Goal: Information Seeking & Learning: Compare options

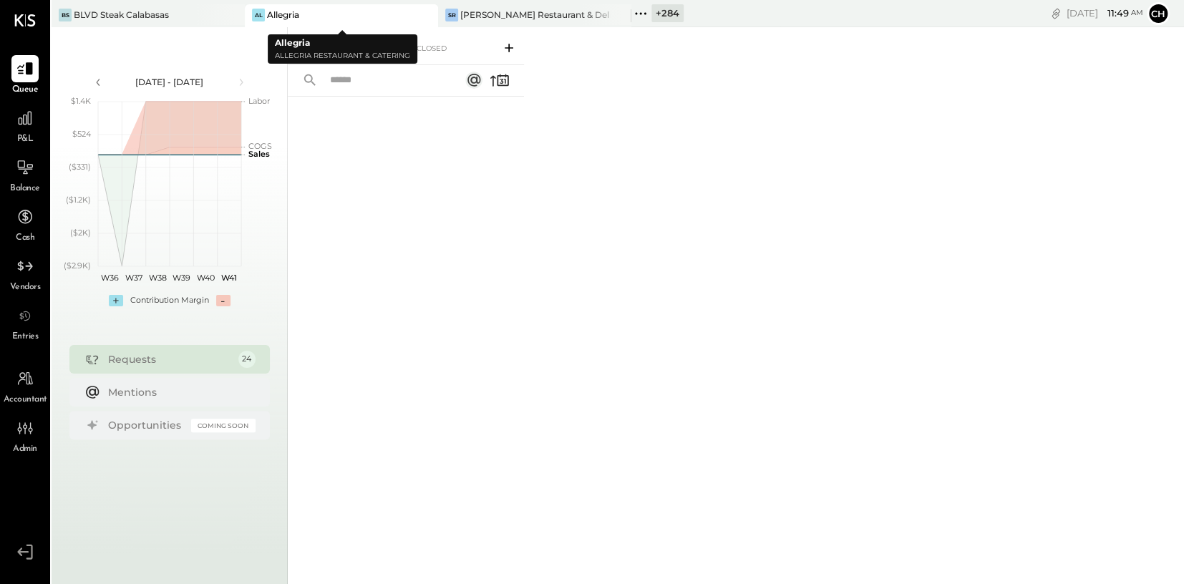
click at [427, 14] on icon at bounding box center [426, 14] width 18 height 17
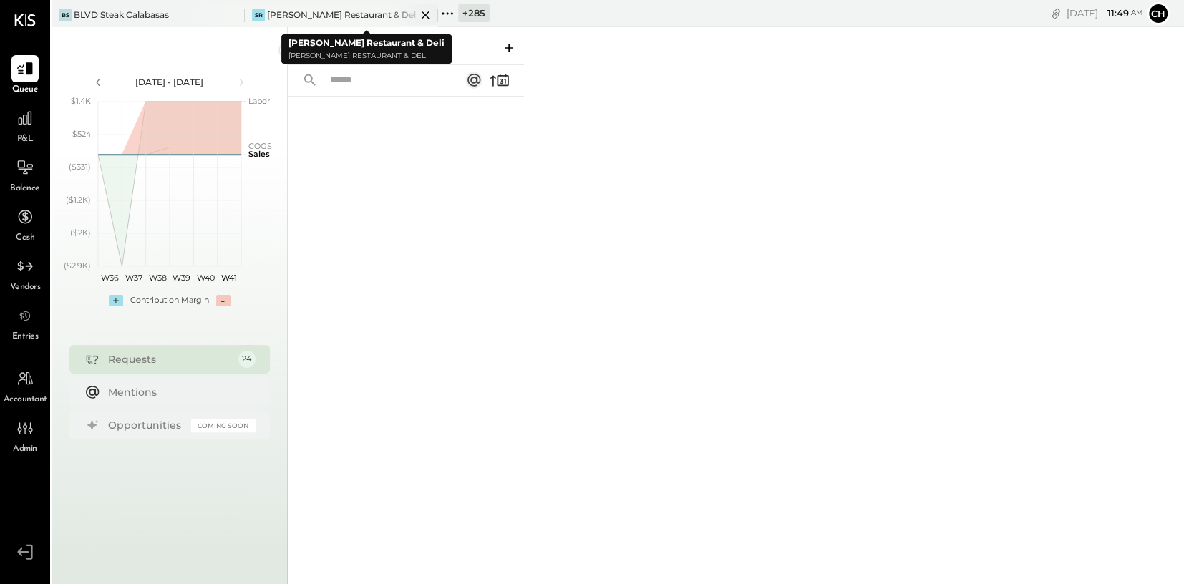
click at [430, 13] on icon at bounding box center [426, 14] width 18 height 17
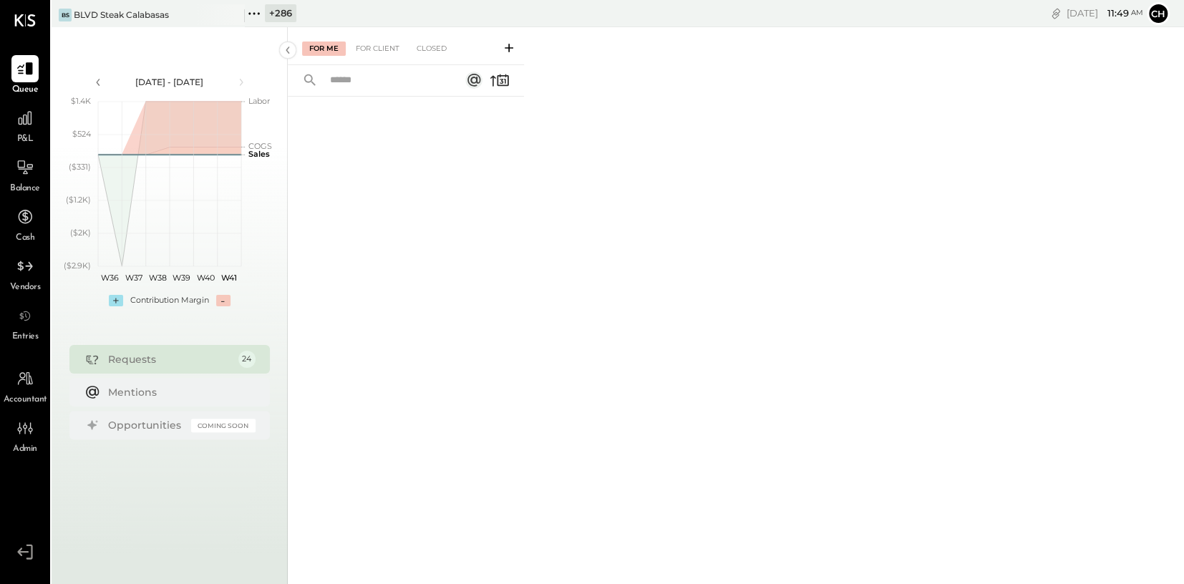
click at [257, 11] on icon at bounding box center [254, 13] width 19 height 19
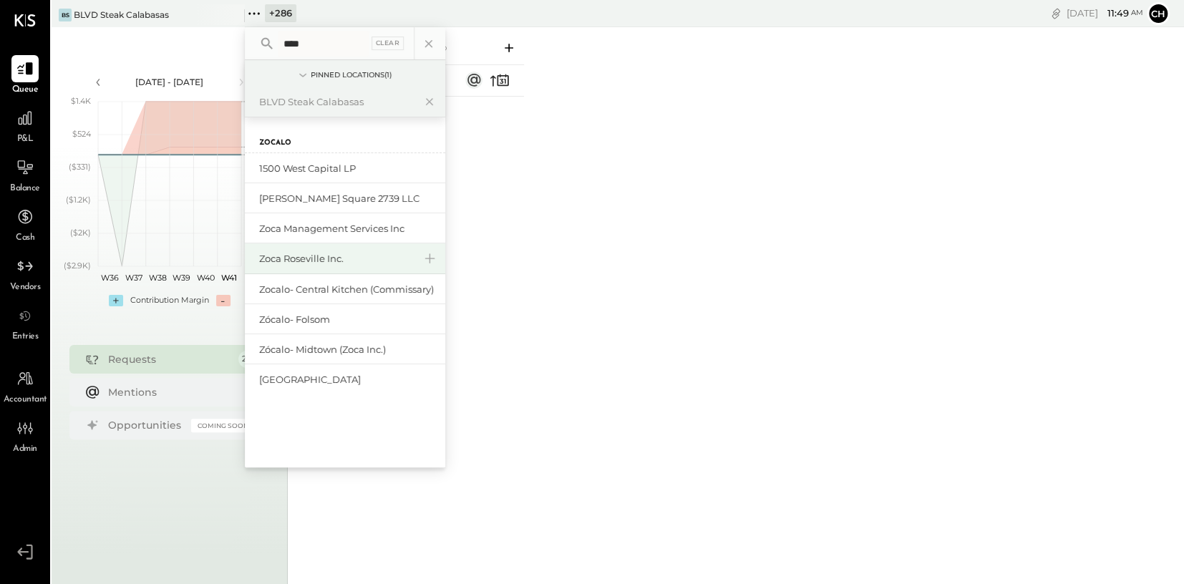
type input "****"
click at [327, 260] on div "Zoca Roseville Inc." at bounding box center [336, 259] width 155 height 14
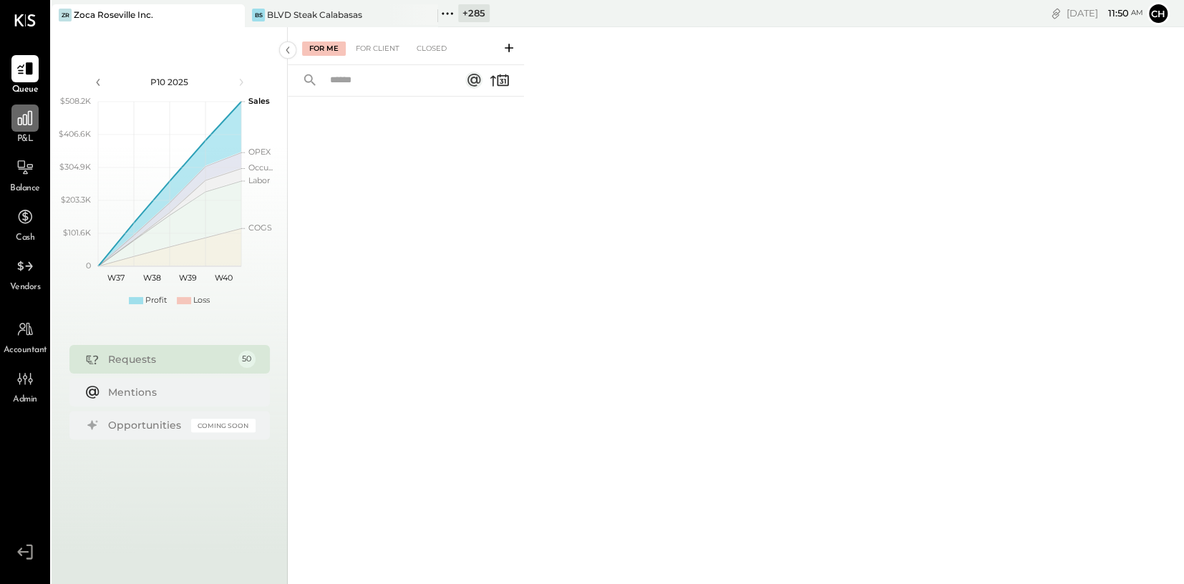
click at [16, 122] on icon at bounding box center [25, 118] width 19 height 19
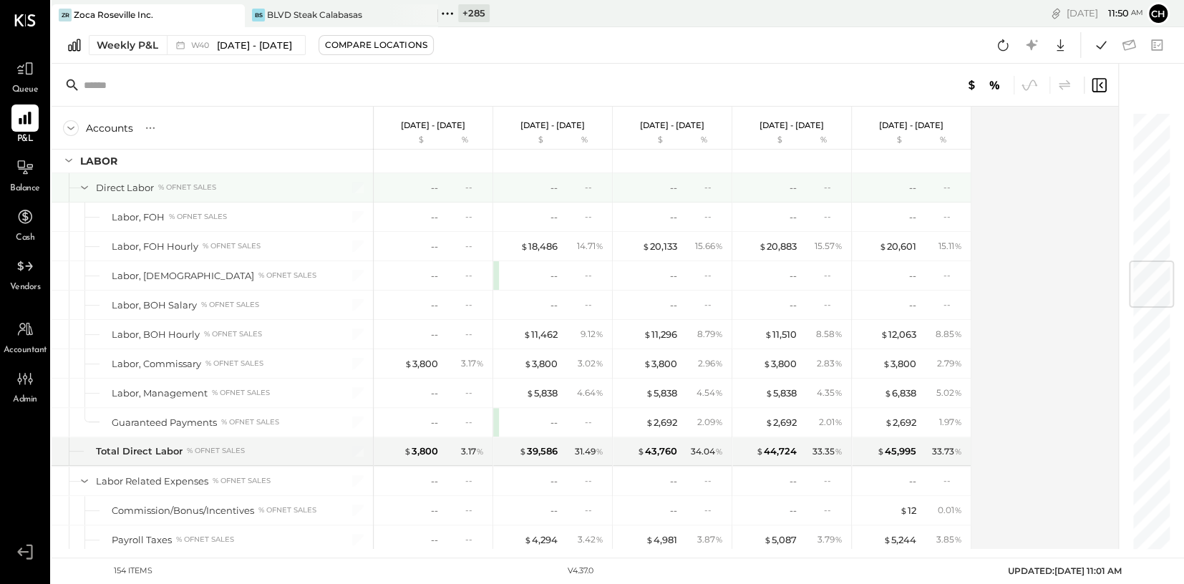
scroll to position [1221, 0]
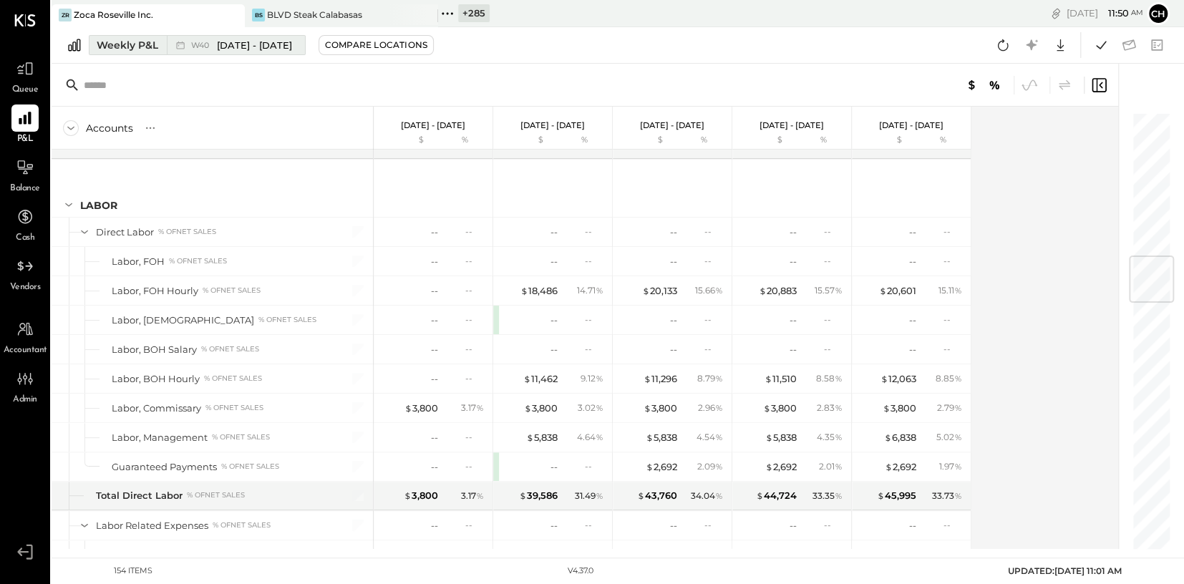
click at [150, 47] on div "Weekly P&L" at bounding box center [128, 45] width 62 height 14
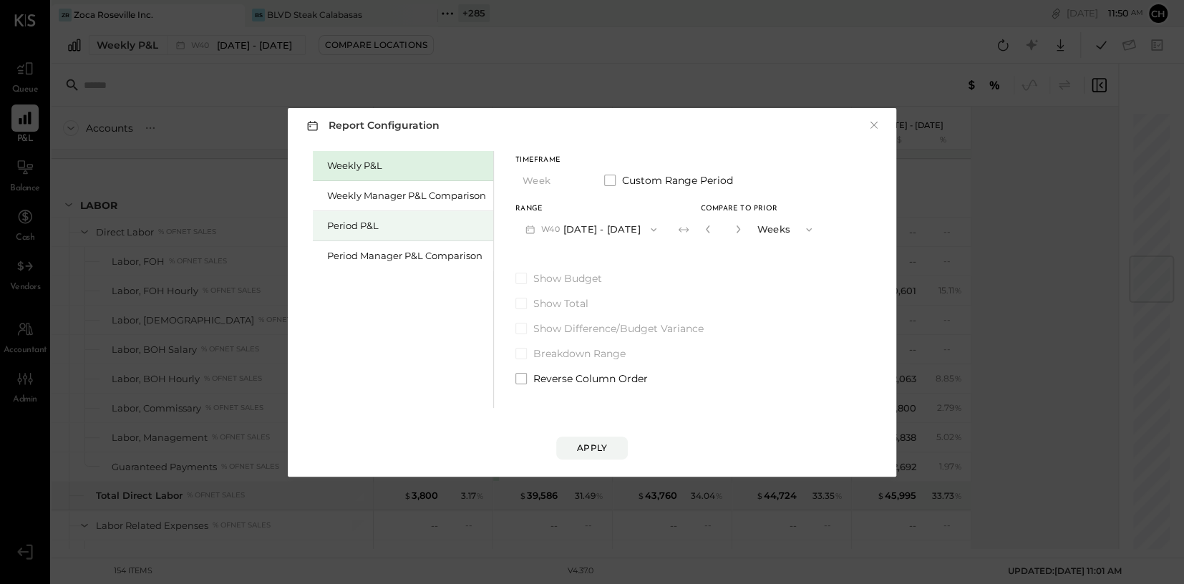
click at [366, 223] on div "Period P&L" at bounding box center [406, 226] width 159 height 14
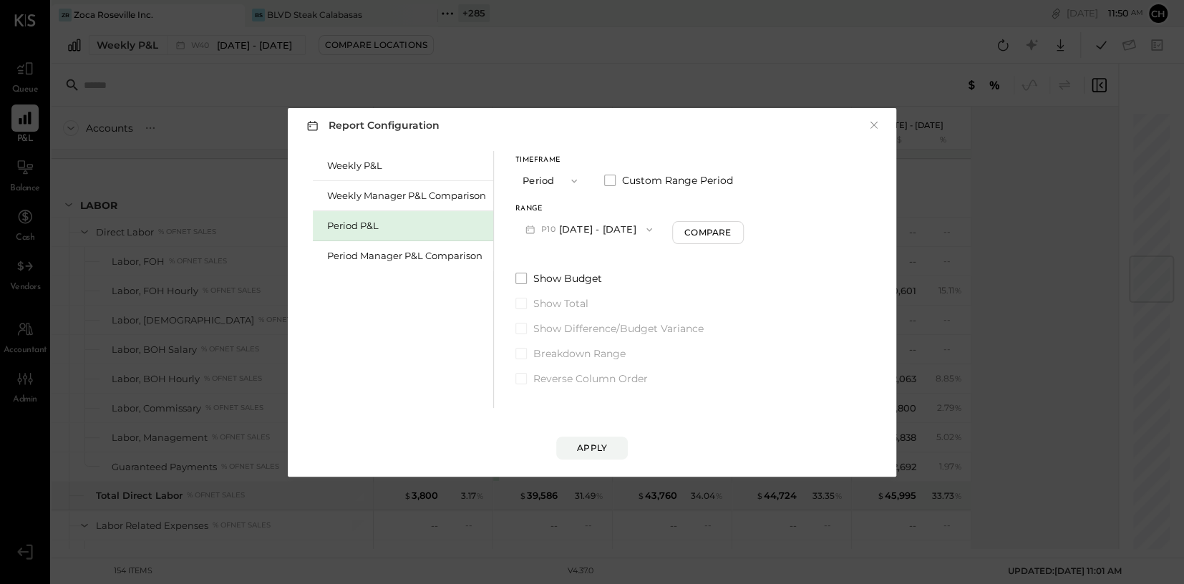
click at [609, 232] on button "P10 [DATE] - [DATE]" at bounding box center [588, 229] width 147 height 26
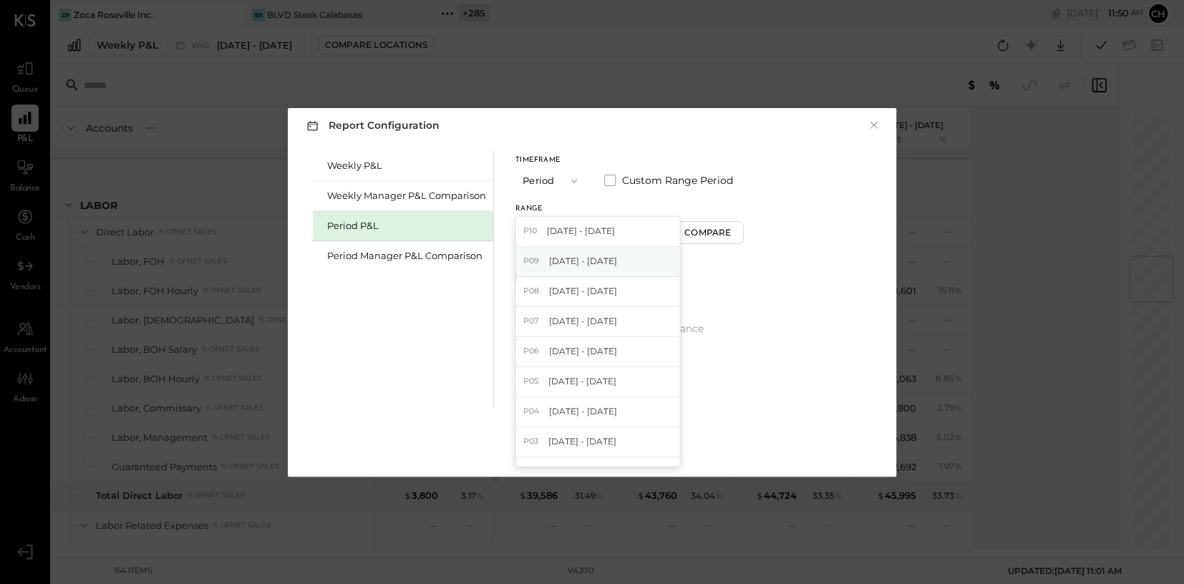
click at [610, 256] on span "[DATE] - [DATE]" at bounding box center [583, 261] width 68 height 12
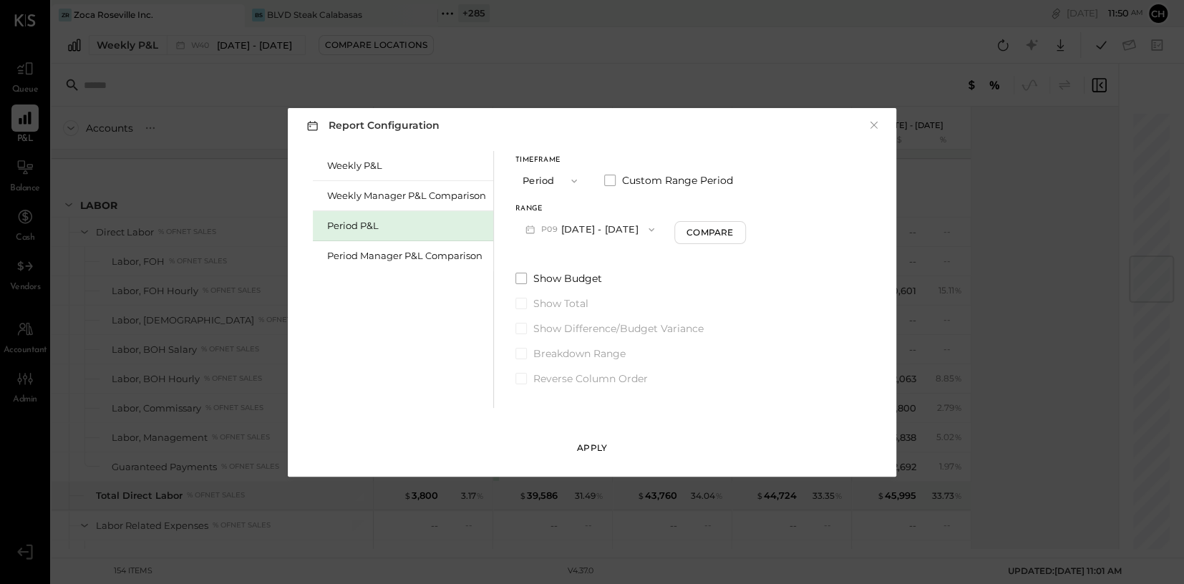
click at [598, 445] on div "Apply" at bounding box center [592, 448] width 30 height 12
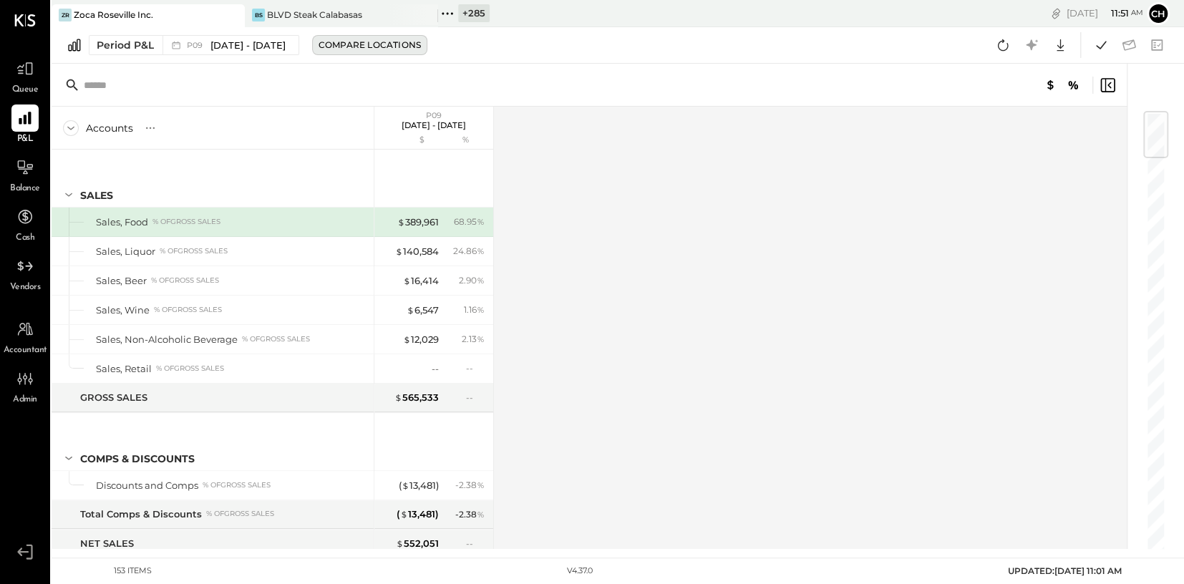
click at [389, 47] on div "Compare Locations" at bounding box center [370, 45] width 102 height 12
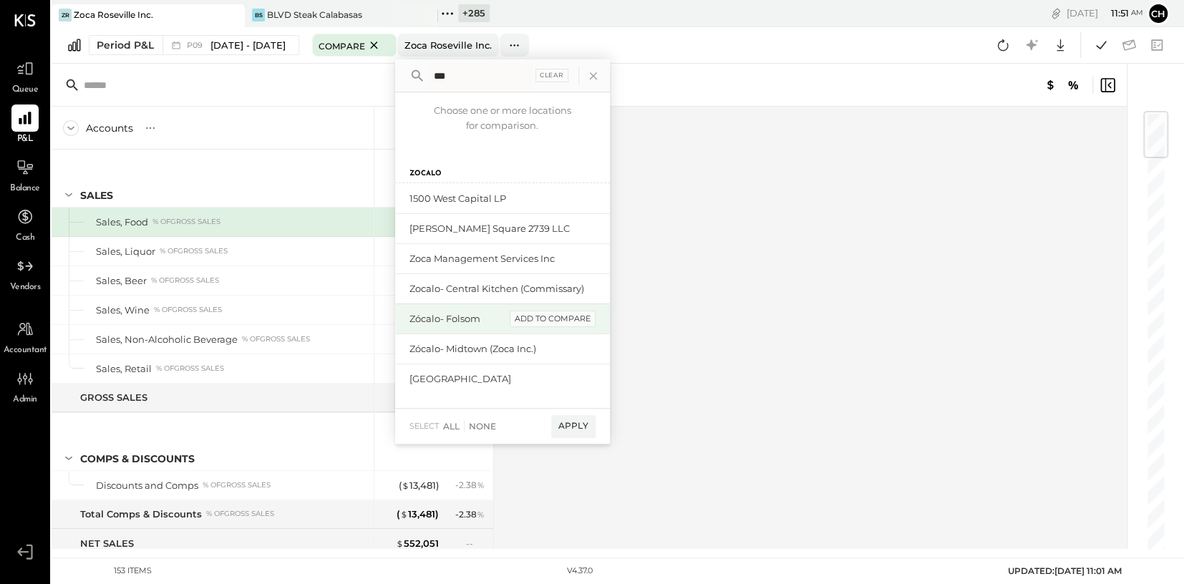
type input "***"
click at [581, 321] on div "add to compare" at bounding box center [553, 319] width 86 height 17
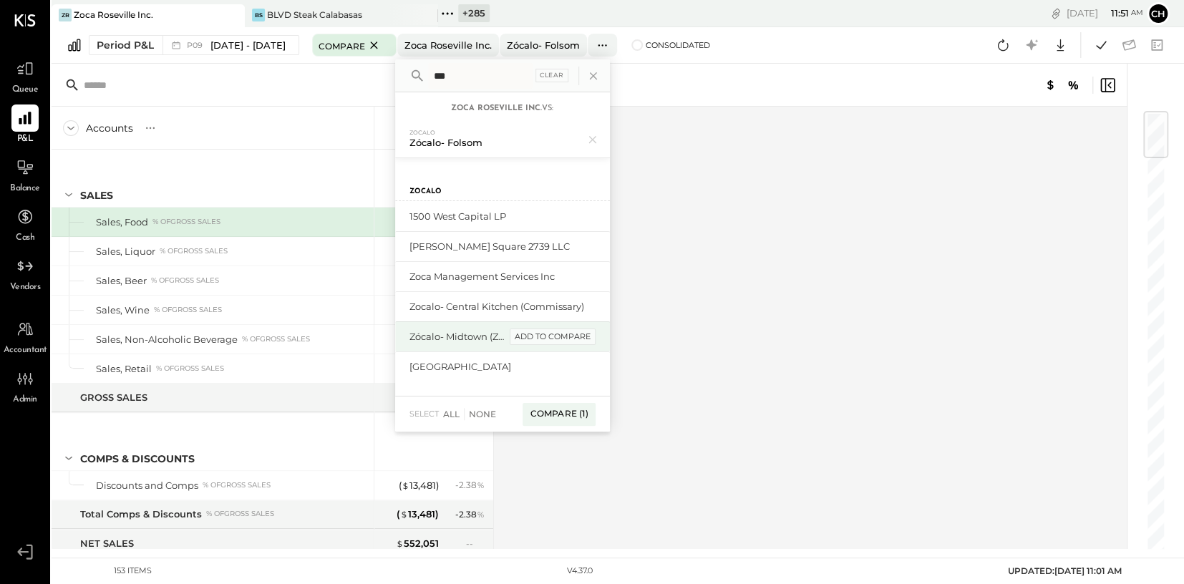
click at [583, 335] on div "add to compare" at bounding box center [553, 337] width 86 height 17
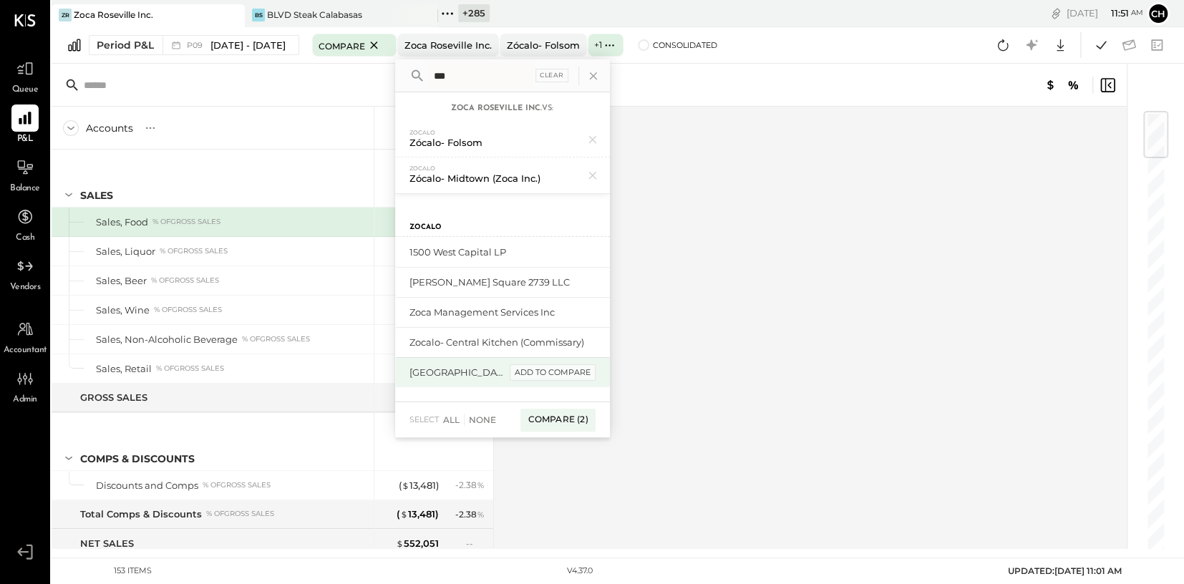
click at [586, 376] on div "add to compare" at bounding box center [553, 372] width 86 height 17
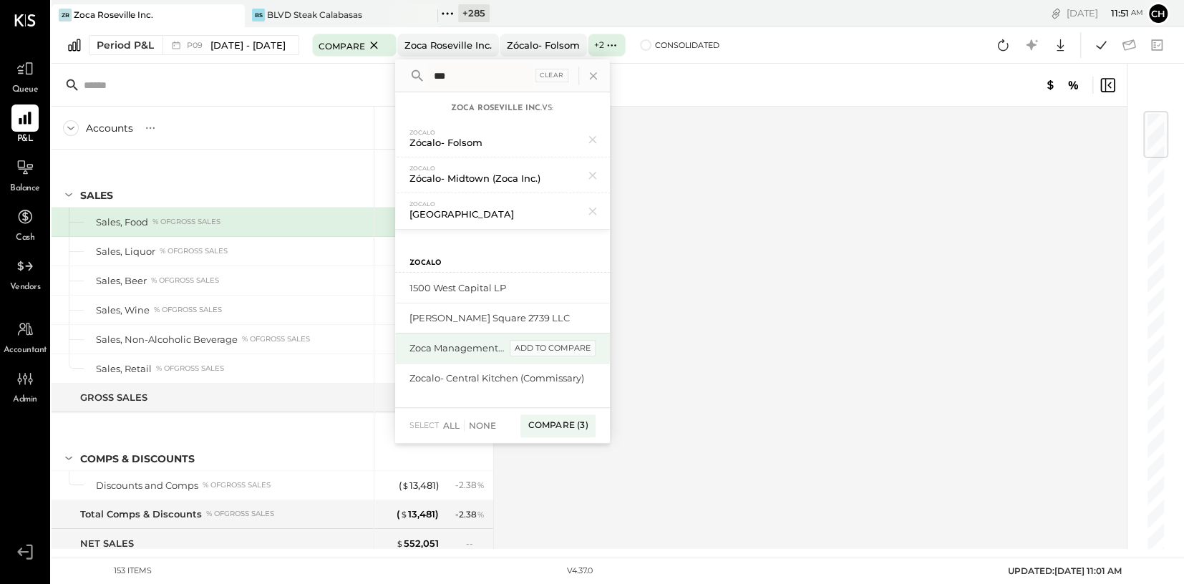
click at [593, 347] on div "add to compare" at bounding box center [553, 348] width 86 height 17
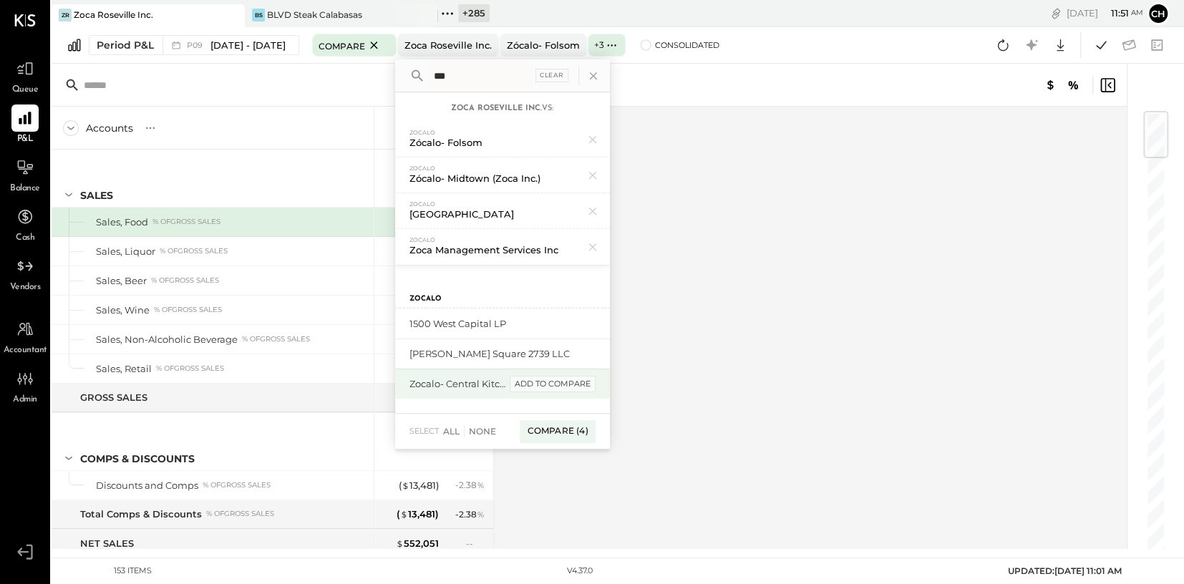
click at [584, 382] on div "add to compare" at bounding box center [553, 384] width 86 height 17
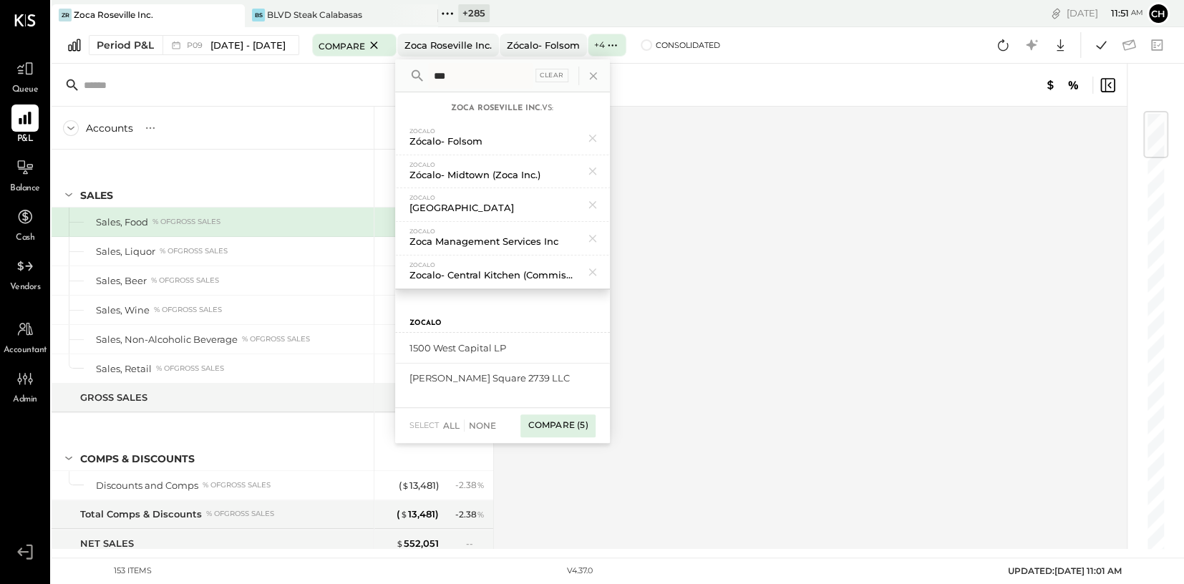
click at [563, 425] on div "Compare (5)" at bounding box center [557, 425] width 74 height 23
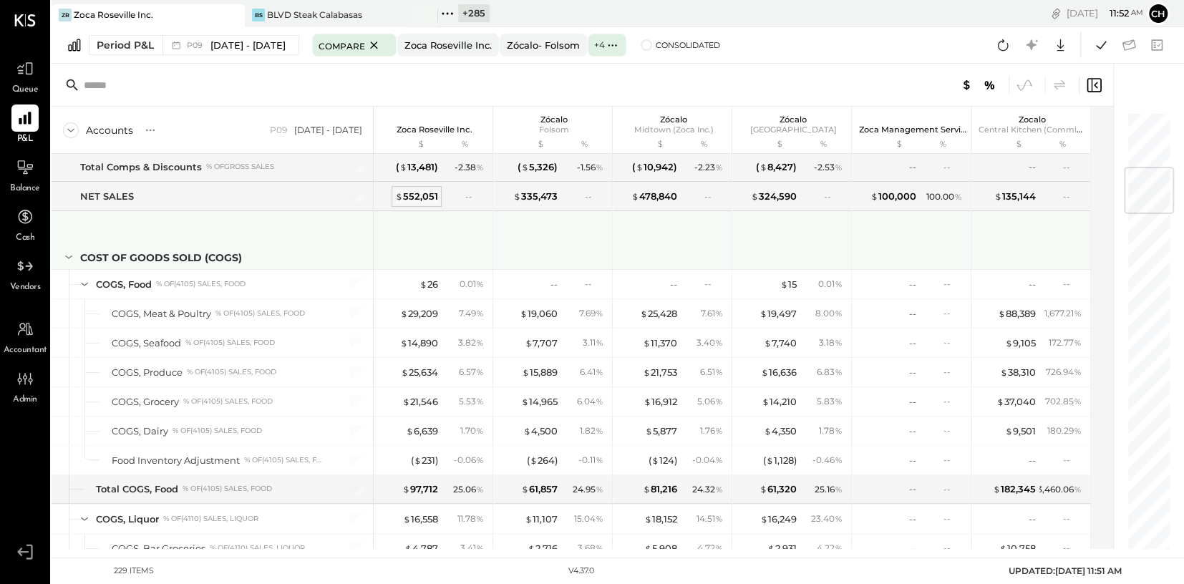
scroll to position [472, 0]
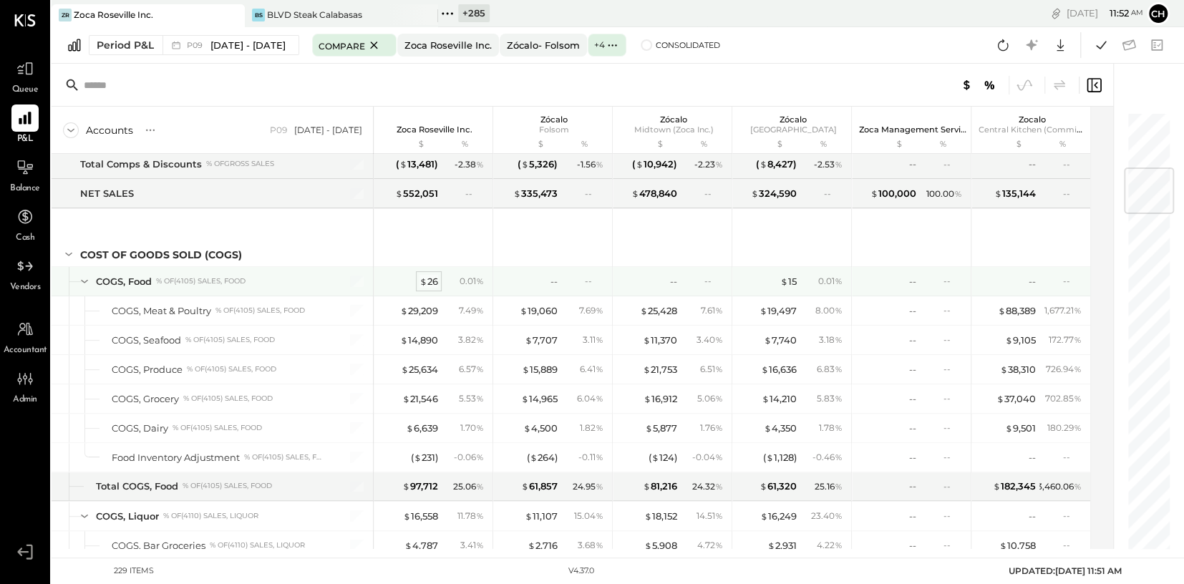
click at [428, 281] on div "$ 26" at bounding box center [428, 282] width 19 height 14
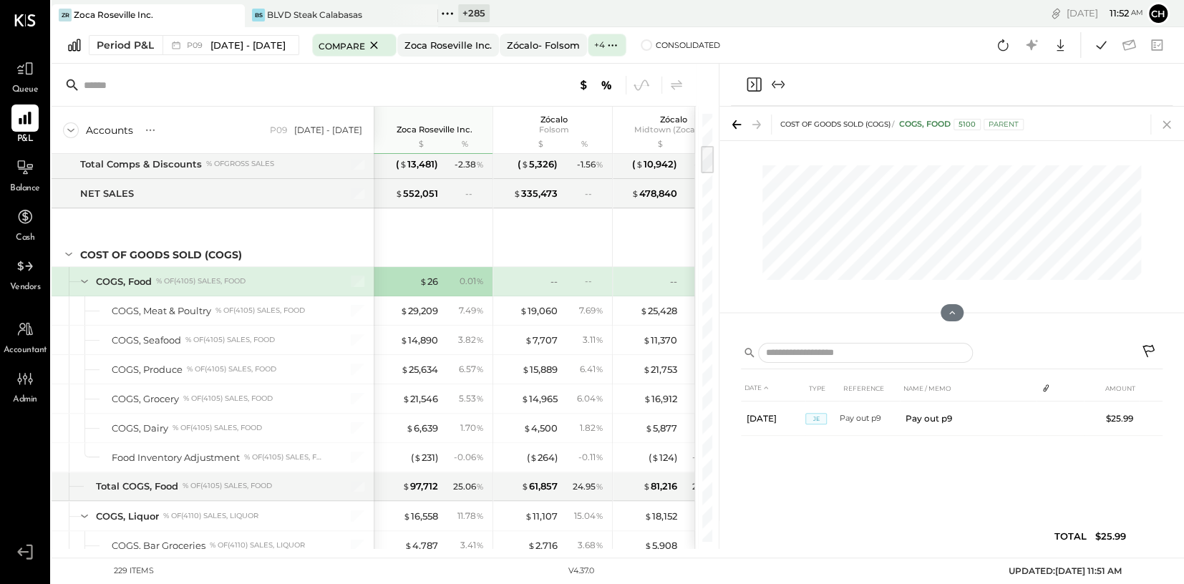
click at [1168, 122] on icon at bounding box center [1167, 125] width 8 height 8
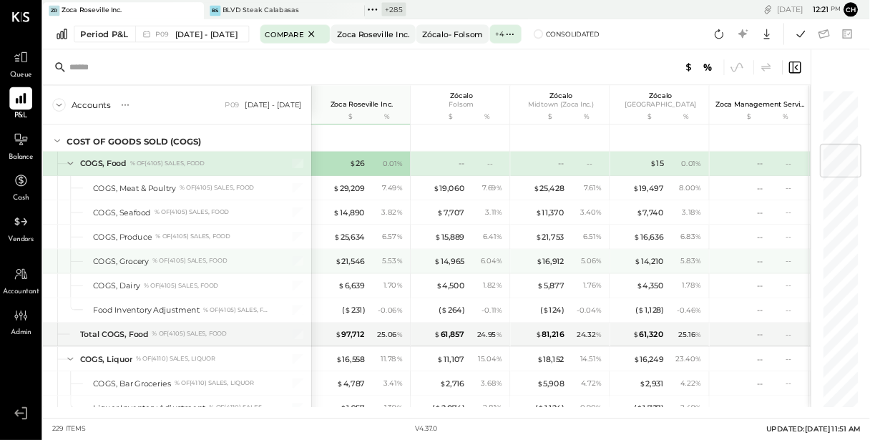
scroll to position [555, 0]
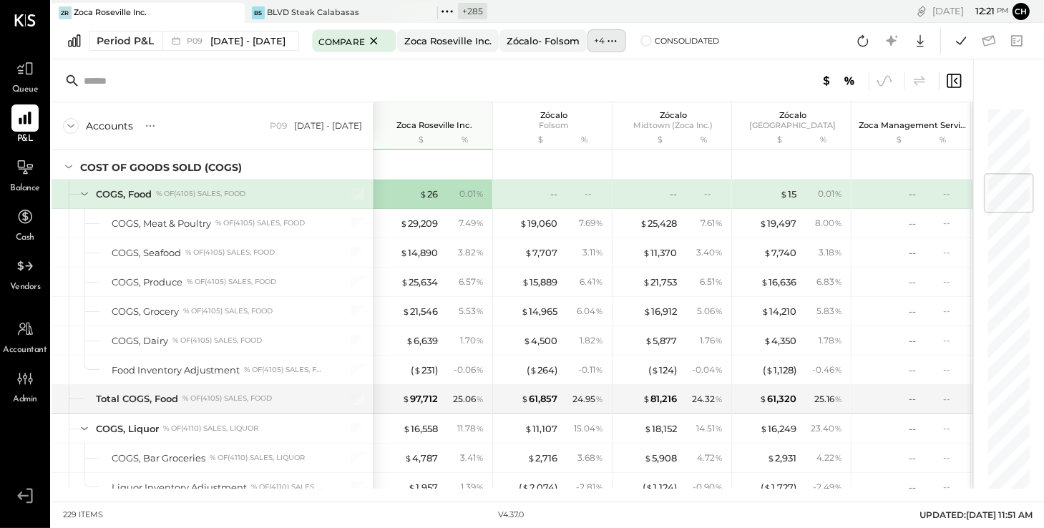
click at [617, 39] on icon at bounding box center [612, 41] width 15 height 15
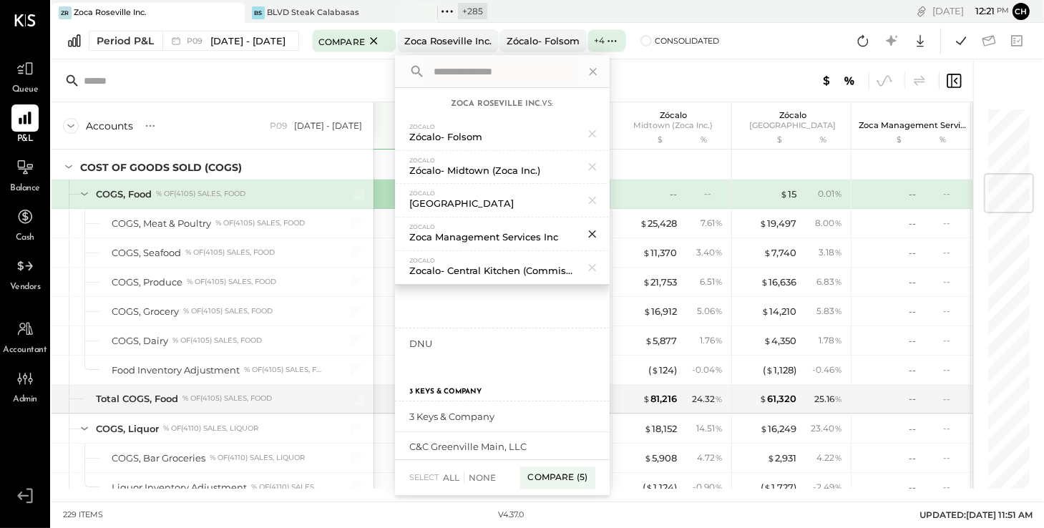
click at [596, 232] on icon at bounding box center [591, 234] width 7 height 7
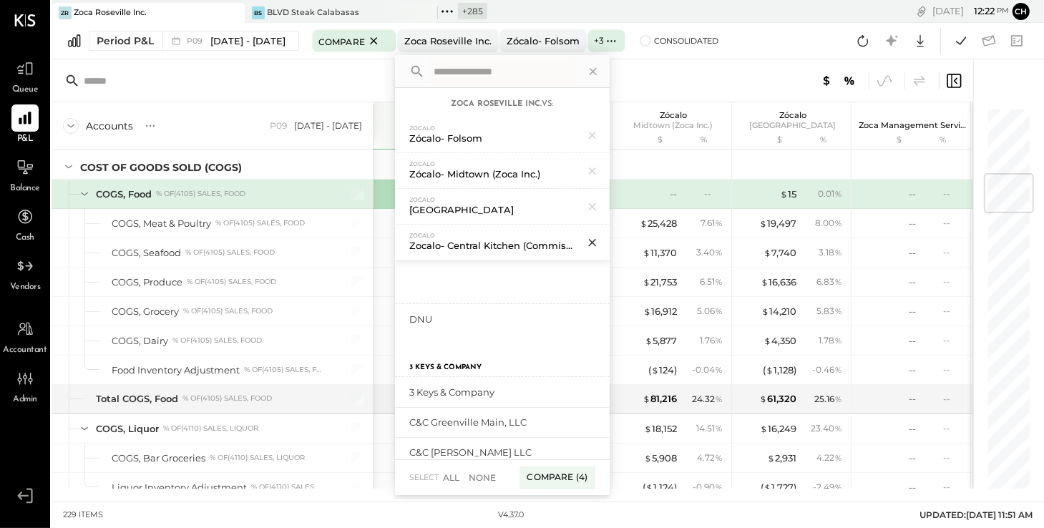
click at [596, 244] on icon at bounding box center [591, 242] width 7 height 7
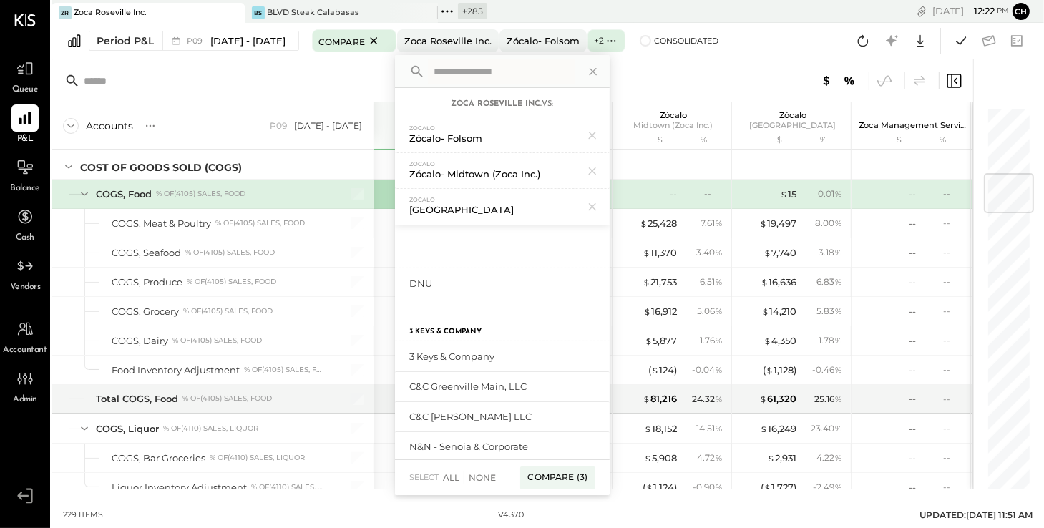
click at [708, 77] on div at bounding box center [765, 81] width 398 height 19
click at [581, 473] on div "Compare (3)" at bounding box center [557, 478] width 74 height 23
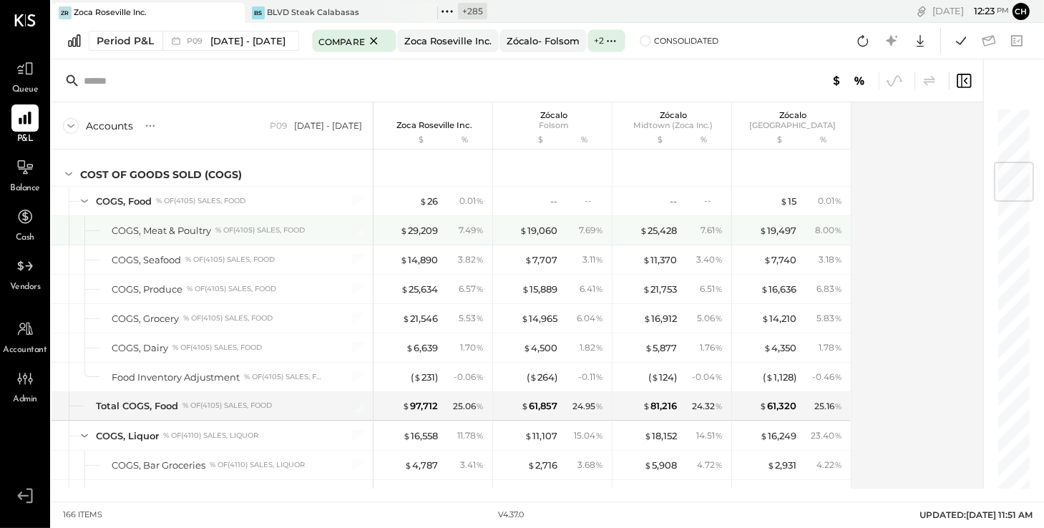
scroll to position [462, 0]
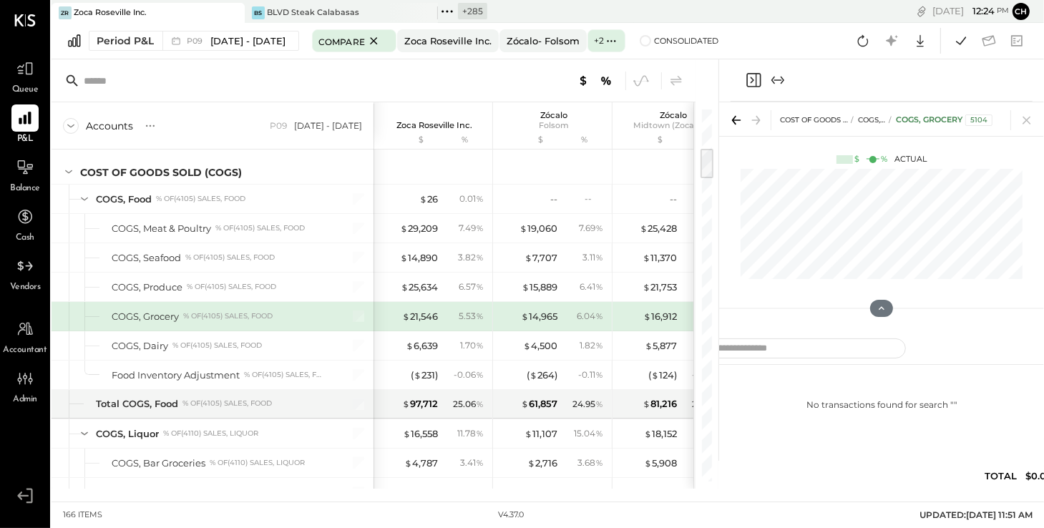
click at [749, 79] on icon "Close panel" at bounding box center [753, 80] width 17 height 17
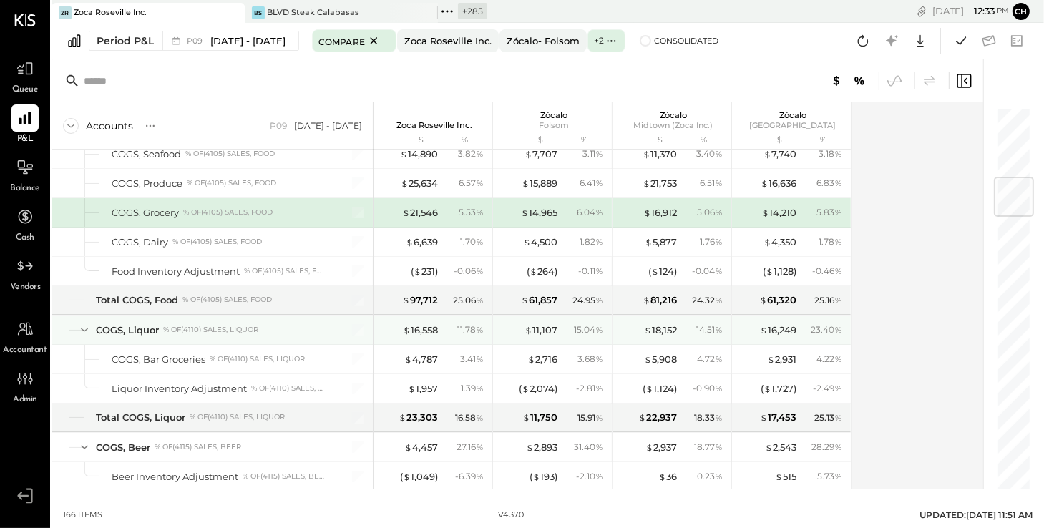
scroll to position [587, 0]
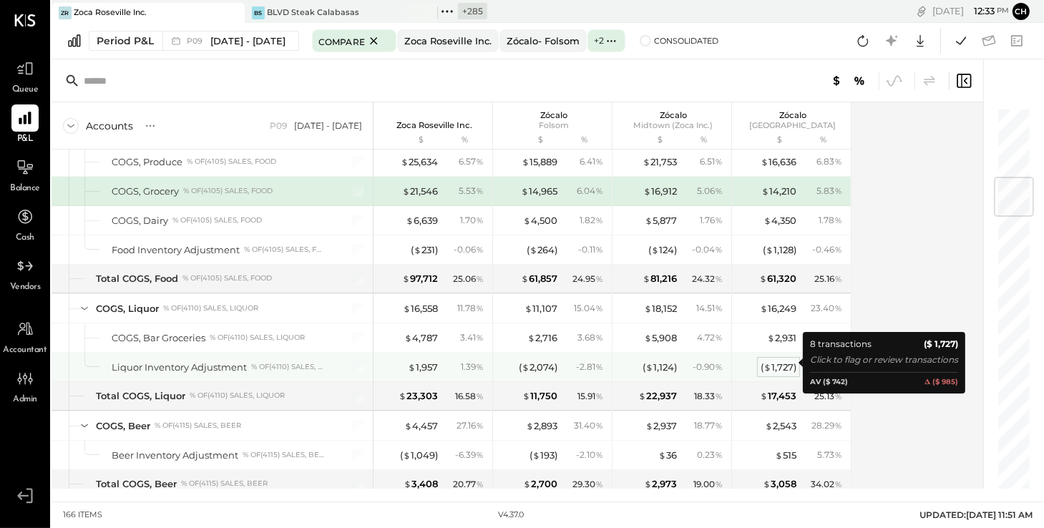
click at [788, 362] on div "( $ 1,727 )" at bounding box center [779, 368] width 36 height 14
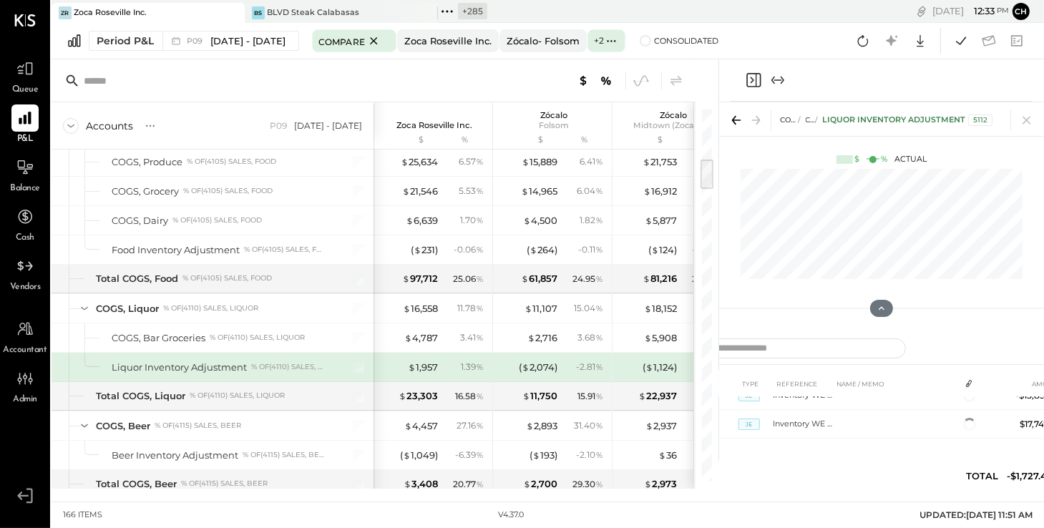
scroll to position [186, 0]
click at [754, 81] on icon "Close panel" at bounding box center [753, 80] width 17 height 17
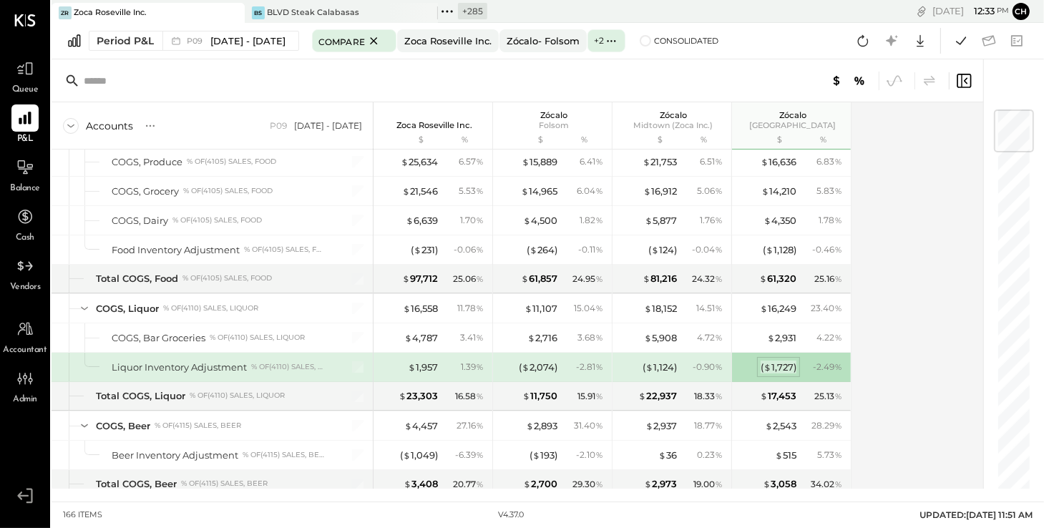
click at [780, 361] on div "( $ 1,727 )" at bounding box center [779, 368] width 36 height 14
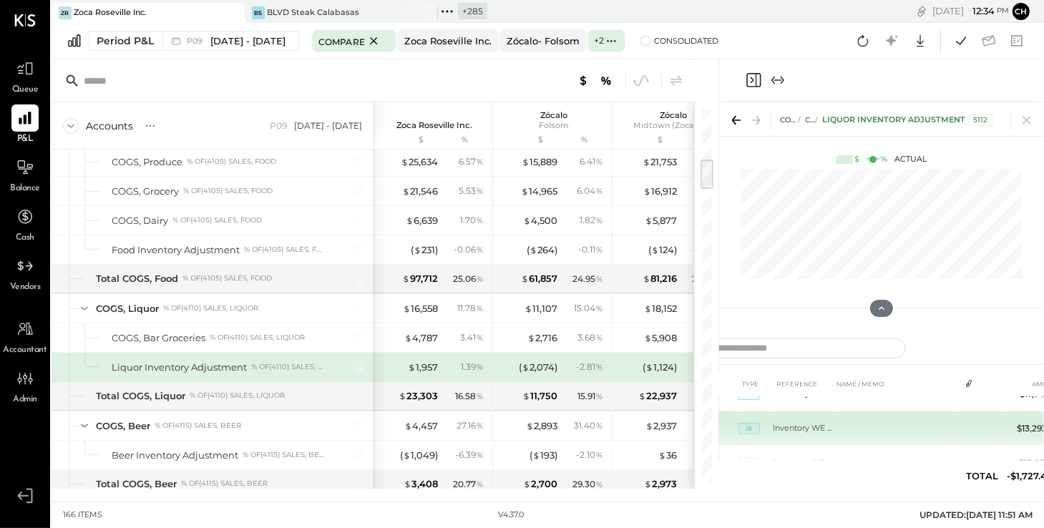
scroll to position [175, 0]
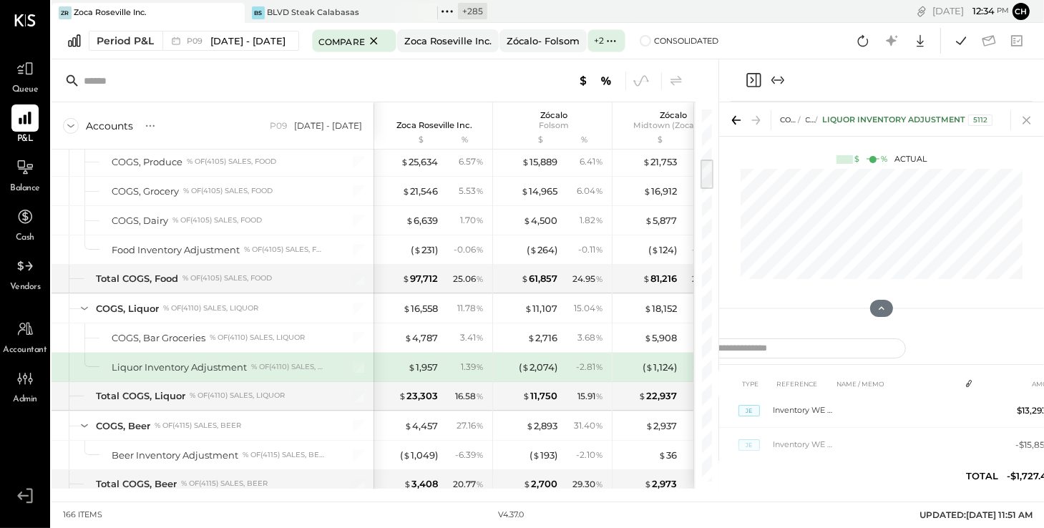
click at [1026, 122] on icon at bounding box center [1027, 121] width 8 height 8
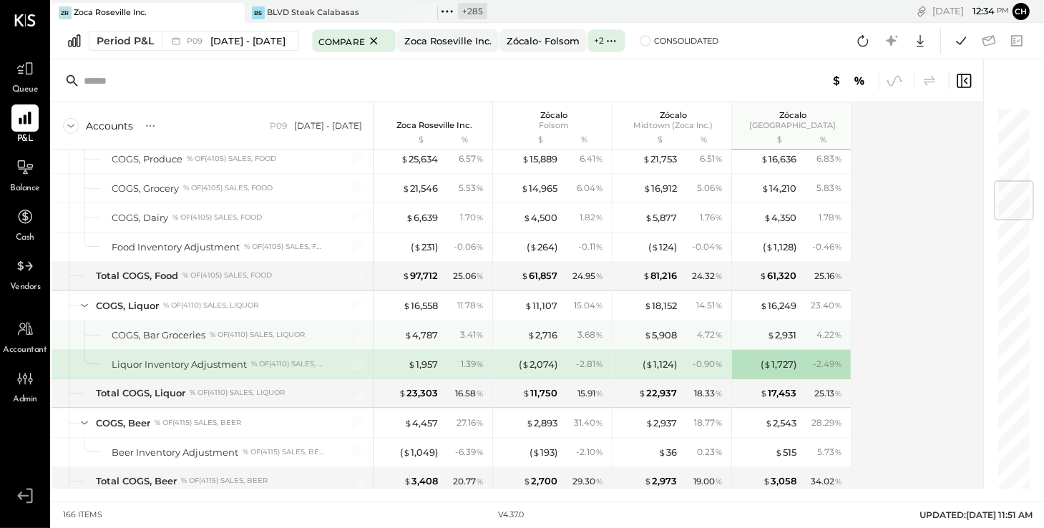
scroll to position [618, 0]
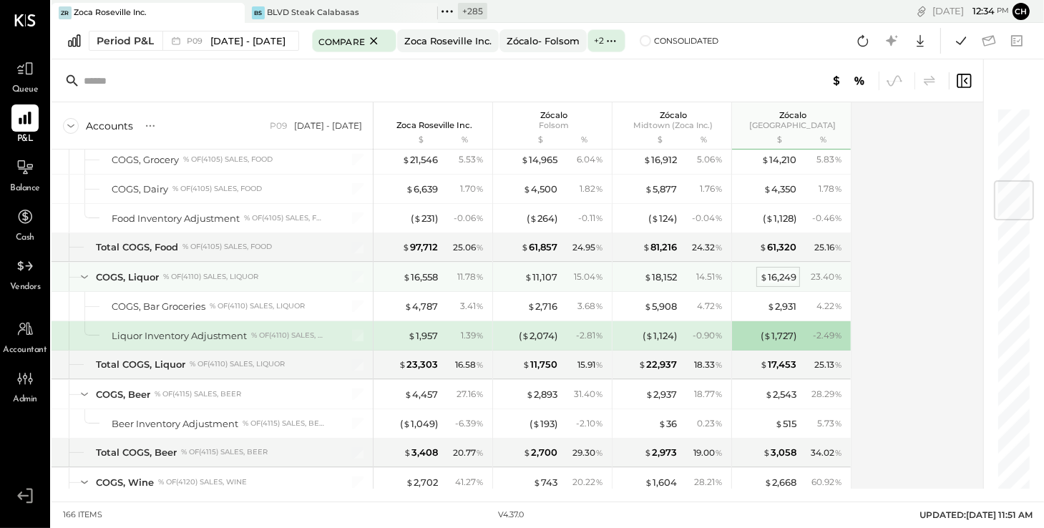
click at [778, 273] on div "$ 16,249" at bounding box center [778, 278] width 37 height 14
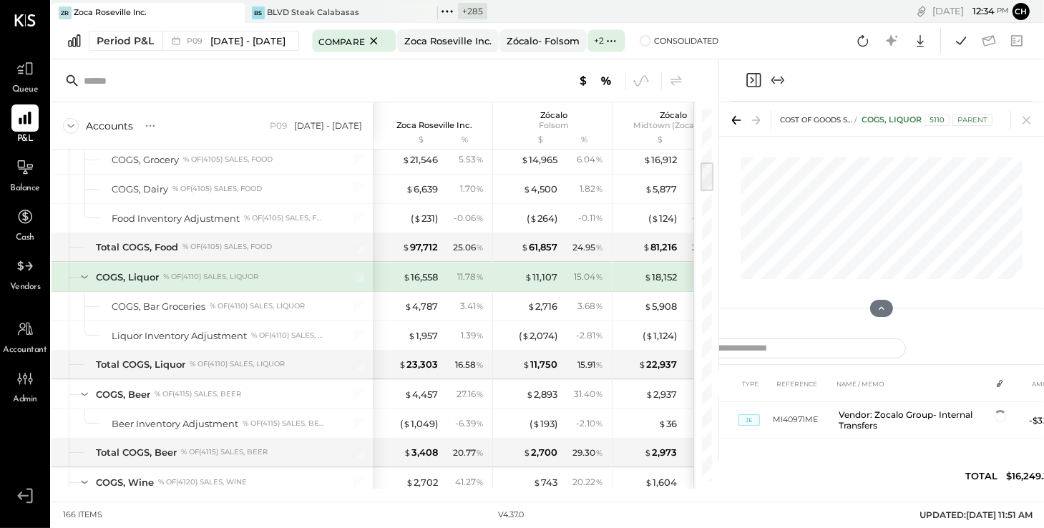
scroll to position [347, 0]
click at [754, 76] on icon "Close panel" at bounding box center [753, 80] width 17 height 17
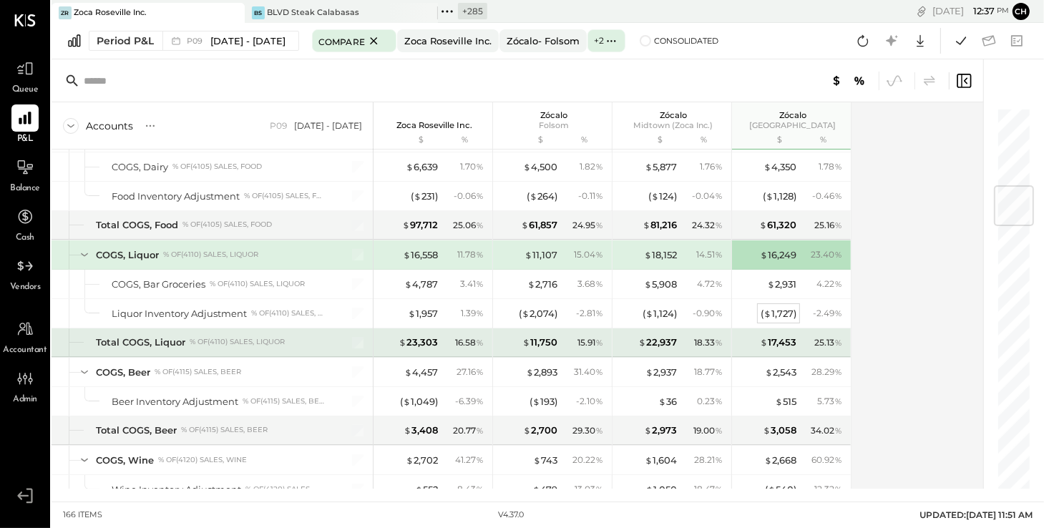
scroll to position [710, 0]
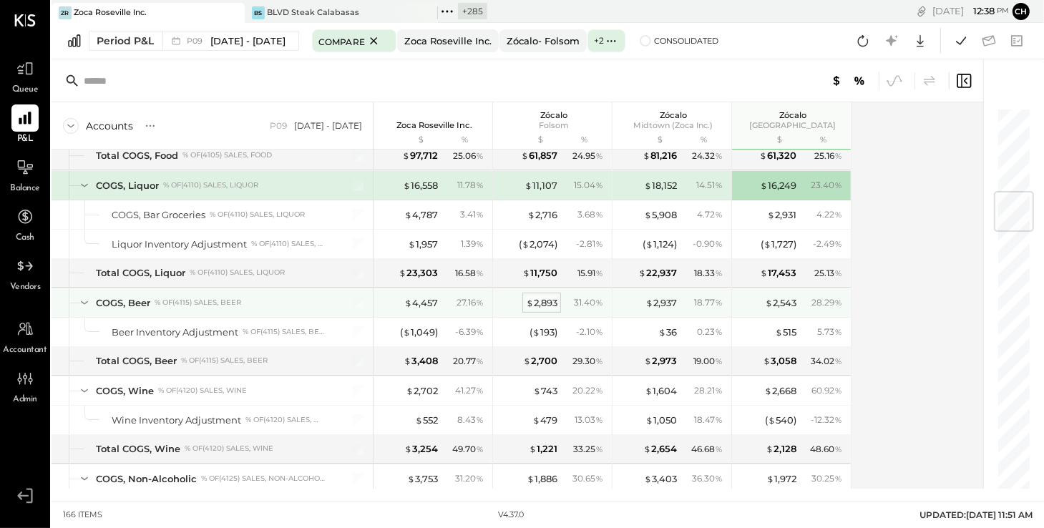
click at [548, 299] on div "$ 2,893" at bounding box center [541, 303] width 31 height 14
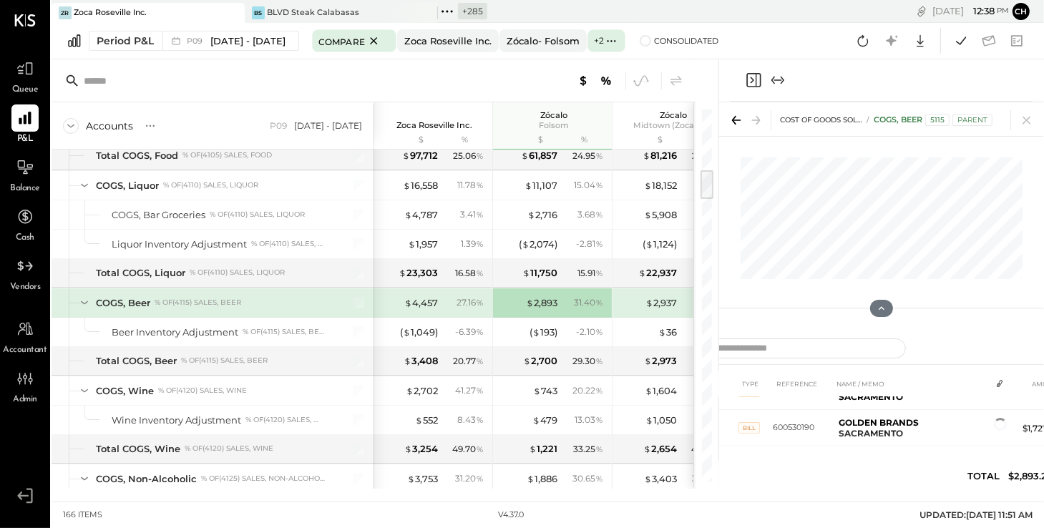
scroll to position [139, 0]
click at [751, 82] on icon "Close panel" at bounding box center [753, 80] width 4 height 6
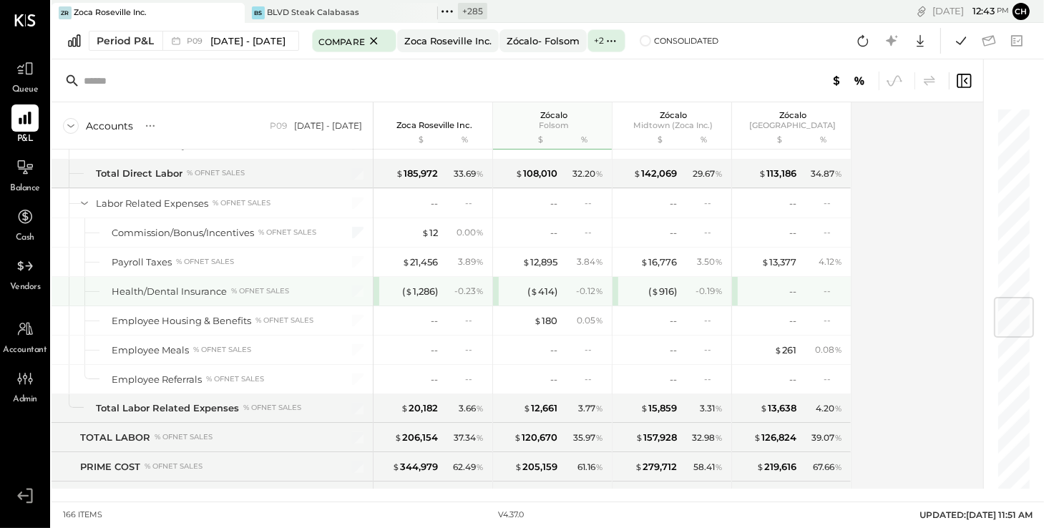
scroll to position [1624, 0]
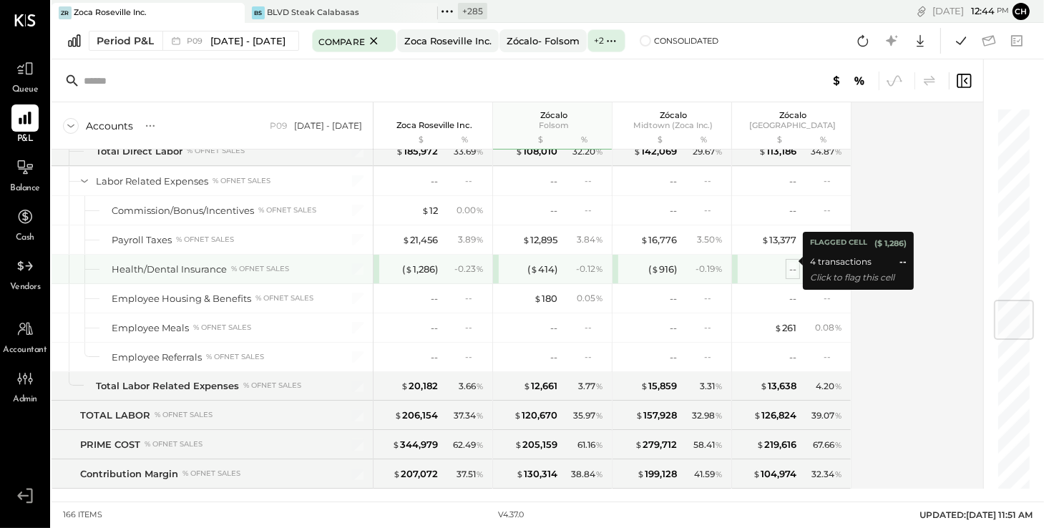
click at [790, 263] on div "--" at bounding box center [793, 270] width 7 height 14
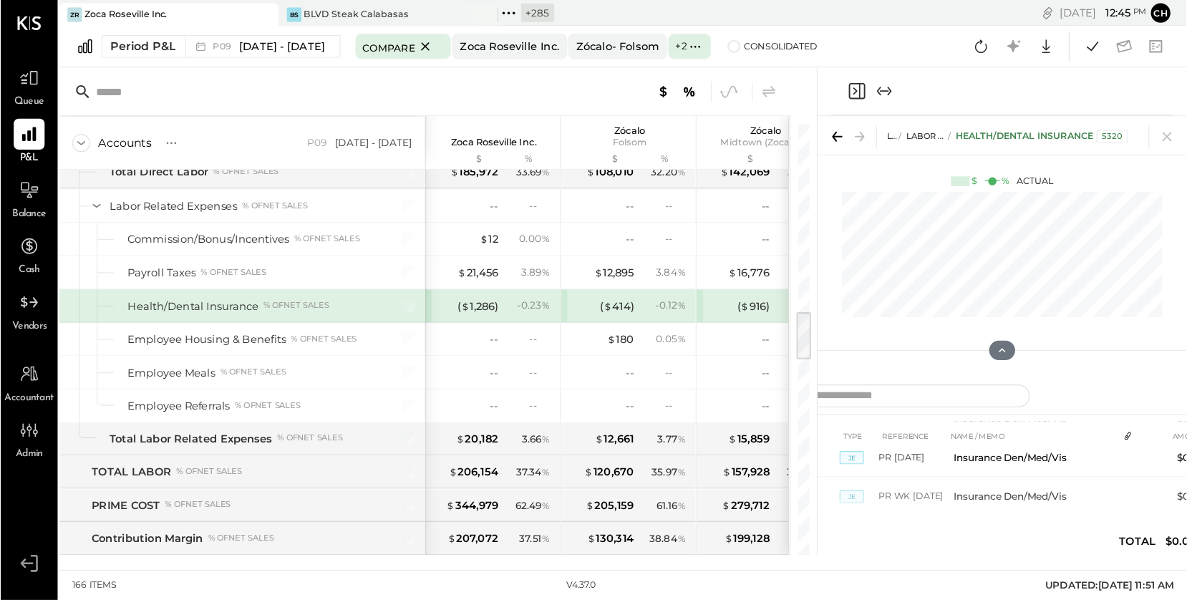
scroll to position [23, 0]
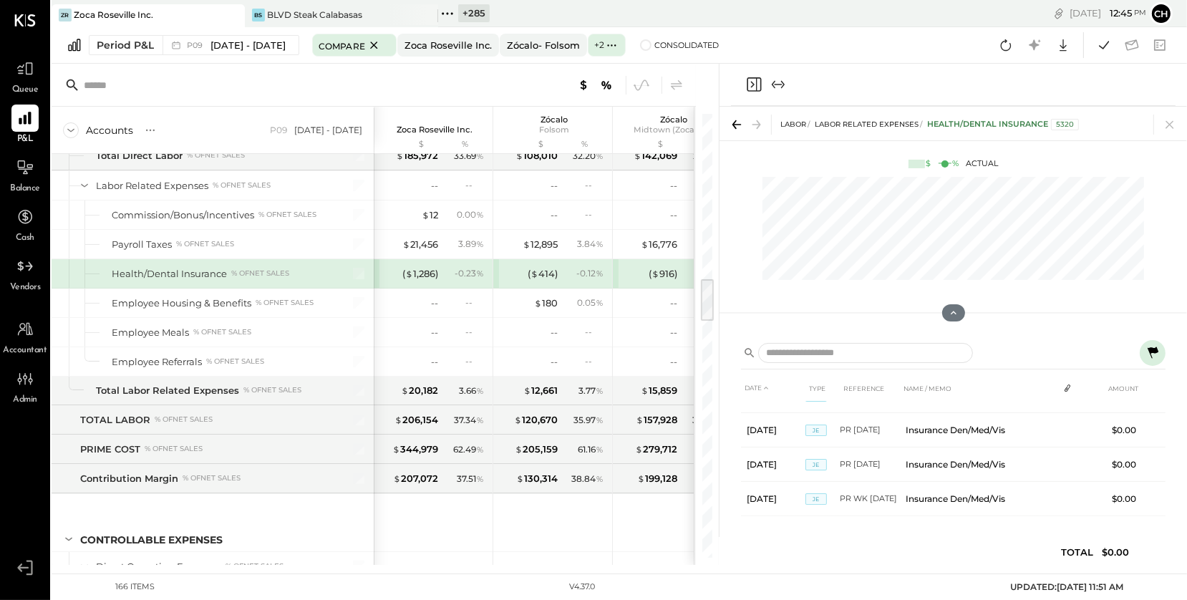
click at [1152, 351] on icon at bounding box center [1153, 351] width 11 height 11
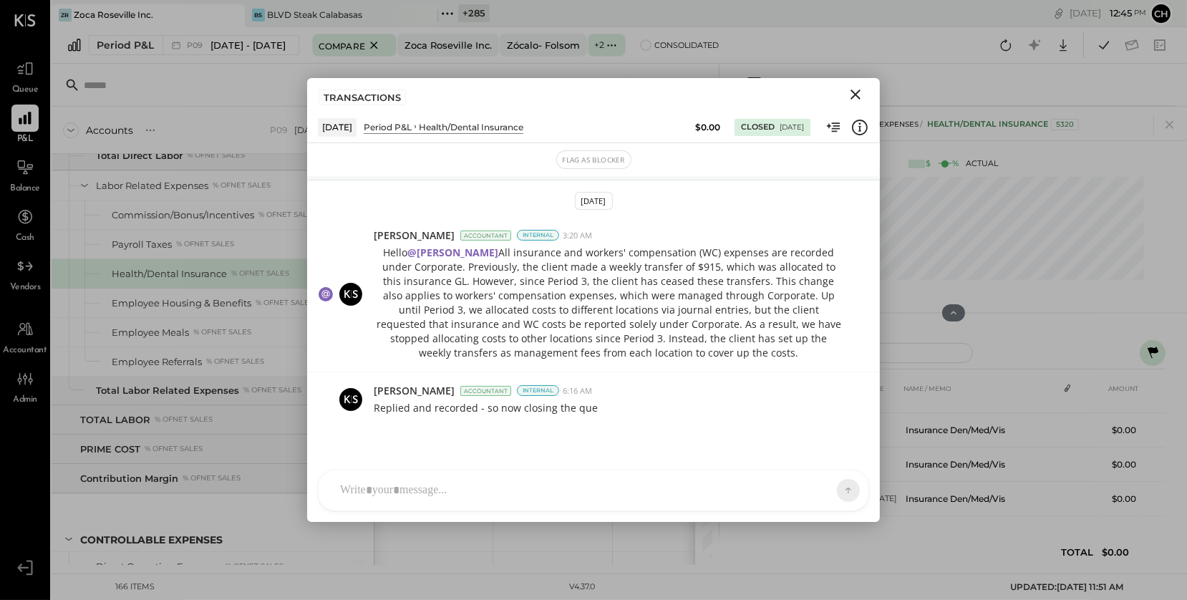
scroll to position [108, 0]
click at [455, 497] on div "AM Ali Mehdi RS Rushabh Shah S Sasha I Isaac UM Unnati M. Raloti J jimmy E erne…" at bounding box center [593, 491] width 551 height 42
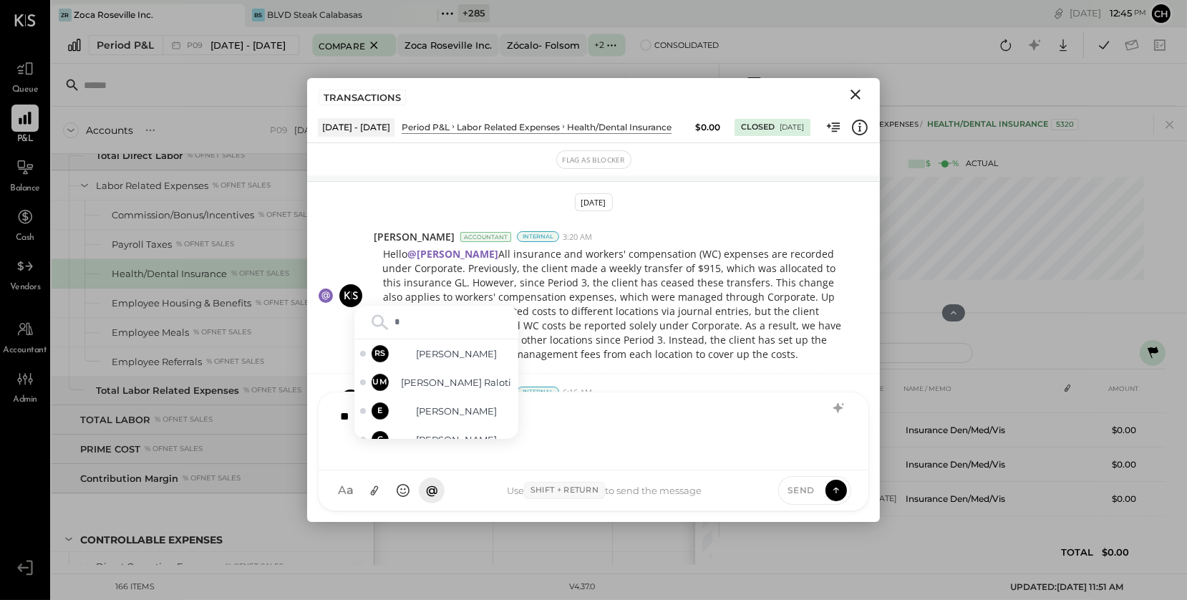
type input "**"
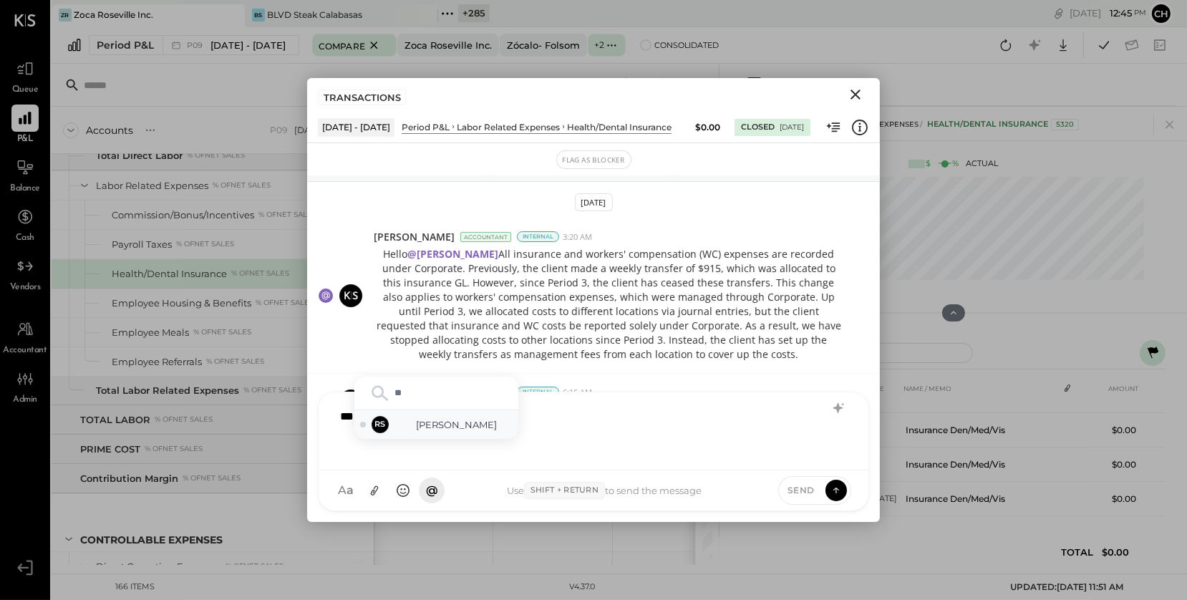
click at [467, 423] on span "[PERSON_NAME]" at bounding box center [456, 425] width 112 height 14
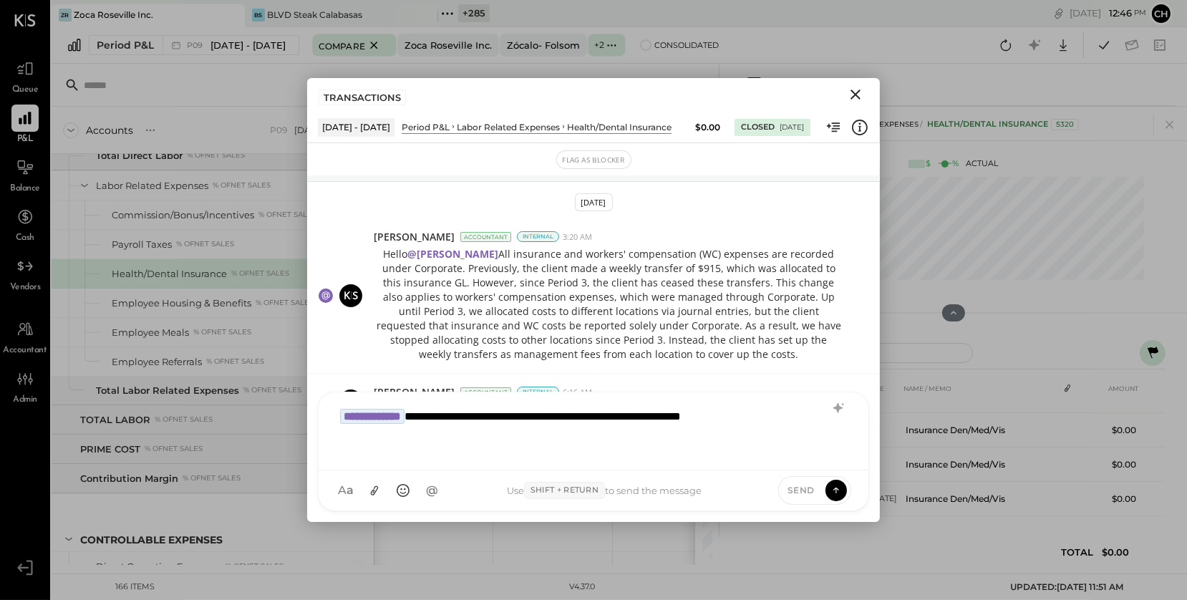
click at [811, 487] on span "Send" at bounding box center [800, 490] width 27 height 12
click at [833, 490] on icon at bounding box center [836, 489] width 13 height 14
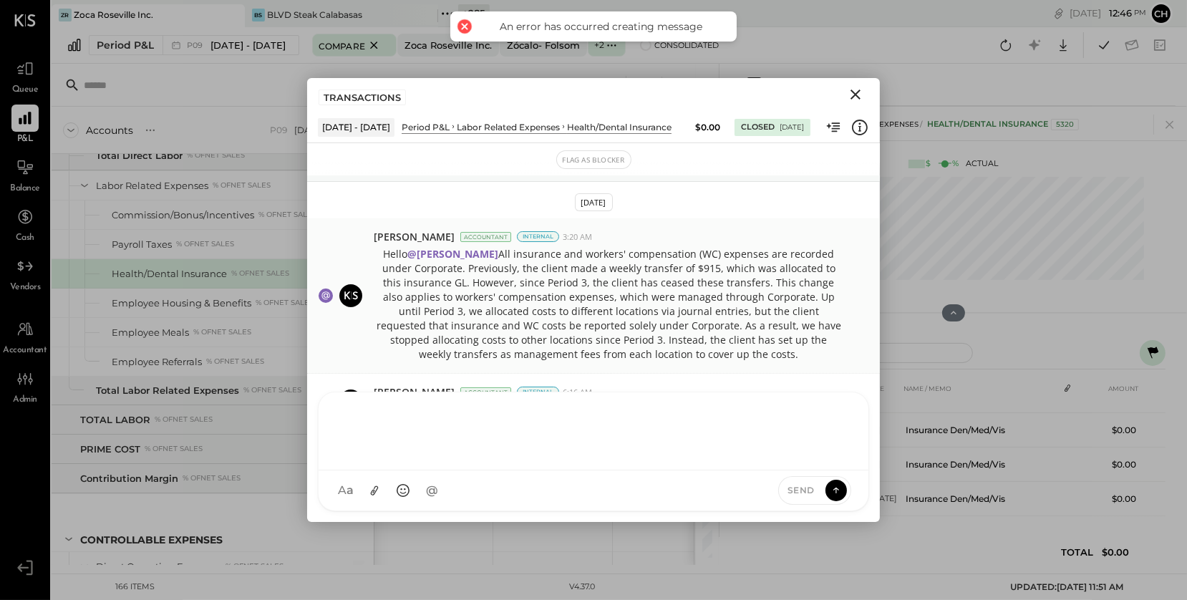
scroll to position [107, 0]
click at [861, 91] on icon "Close" at bounding box center [855, 94] width 17 height 17
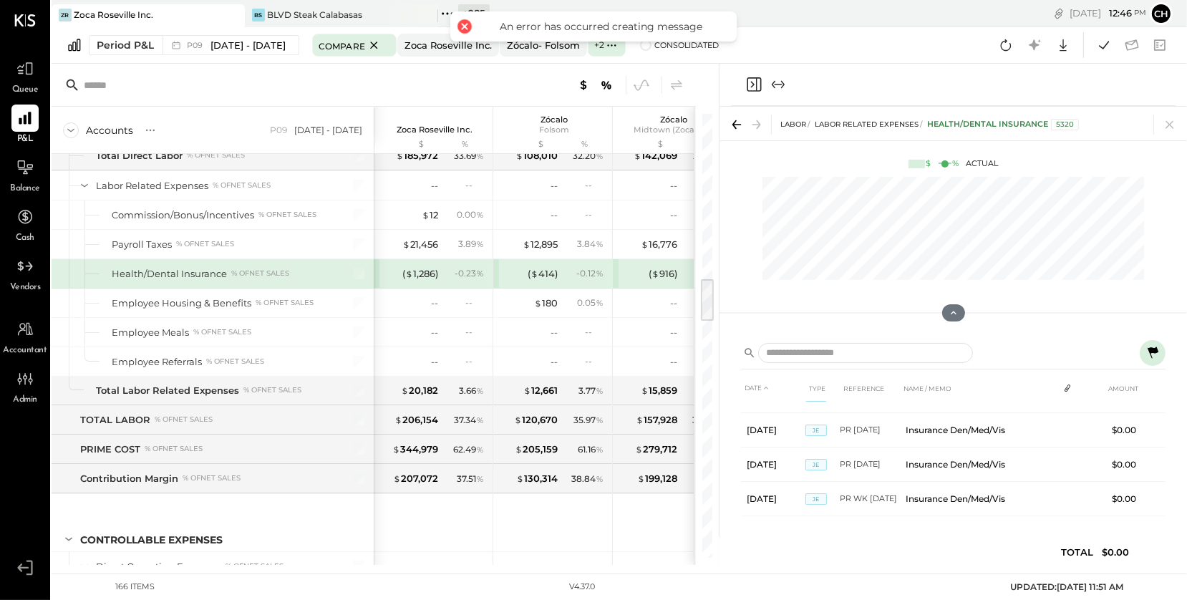
click at [749, 84] on icon "Close panel" at bounding box center [753, 84] width 17 height 17
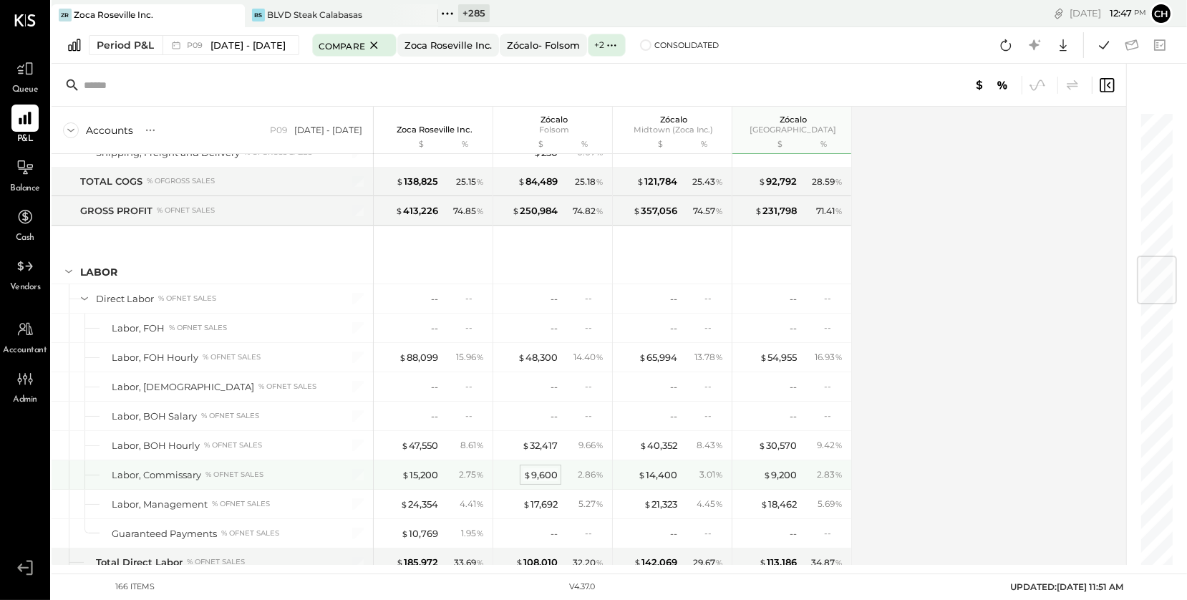
scroll to position [1238, 0]
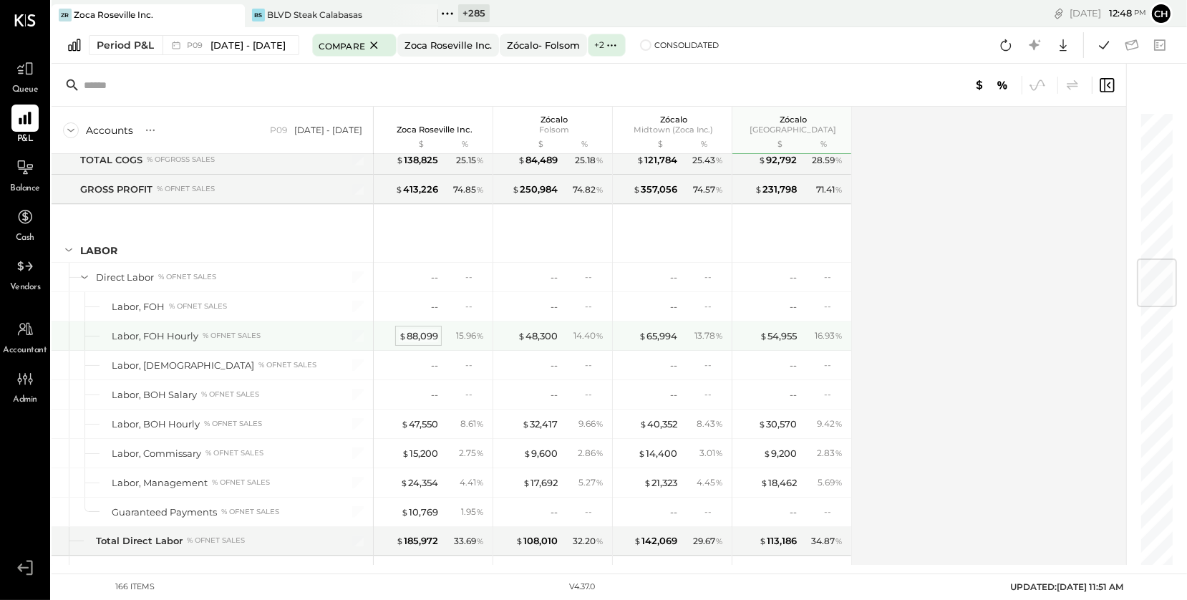
click at [426, 332] on div "$ 88,099" at bounding box center [418, 336] width 39 height 14
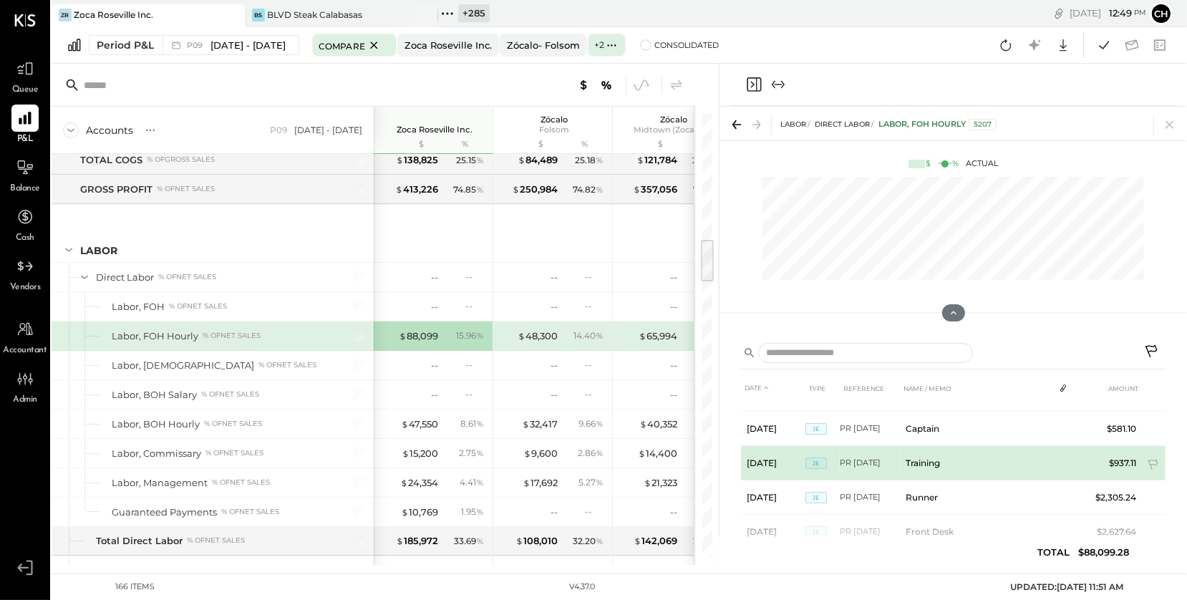
scroll to position [952, 0]
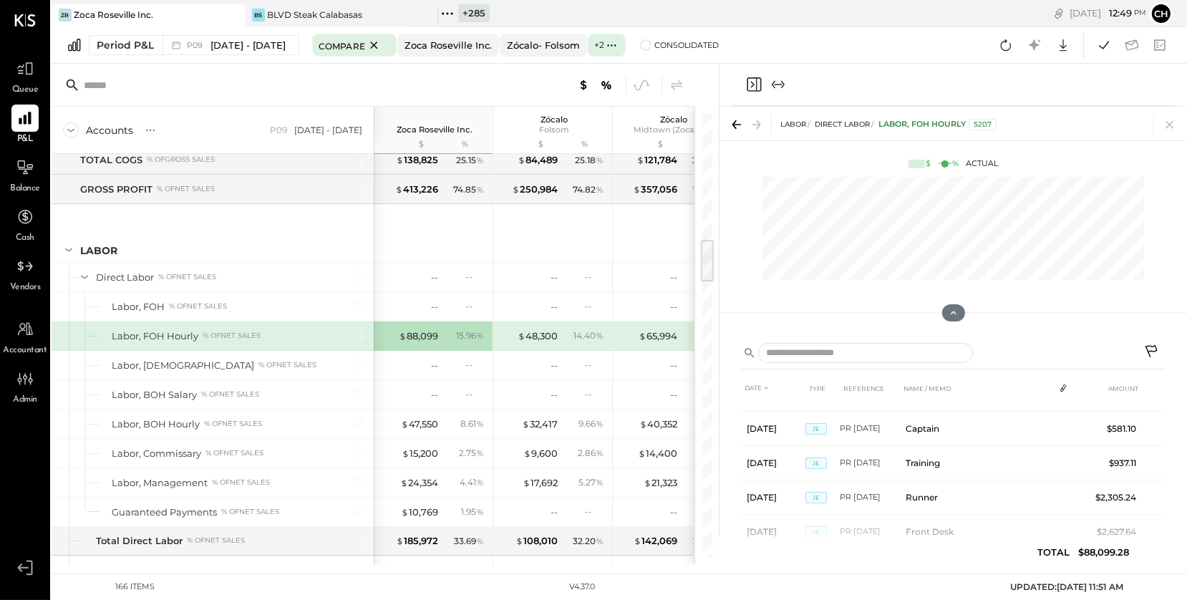
click at [751, 83] on icon "Close panel" at bounding box center [753, 84] width 17 height 17
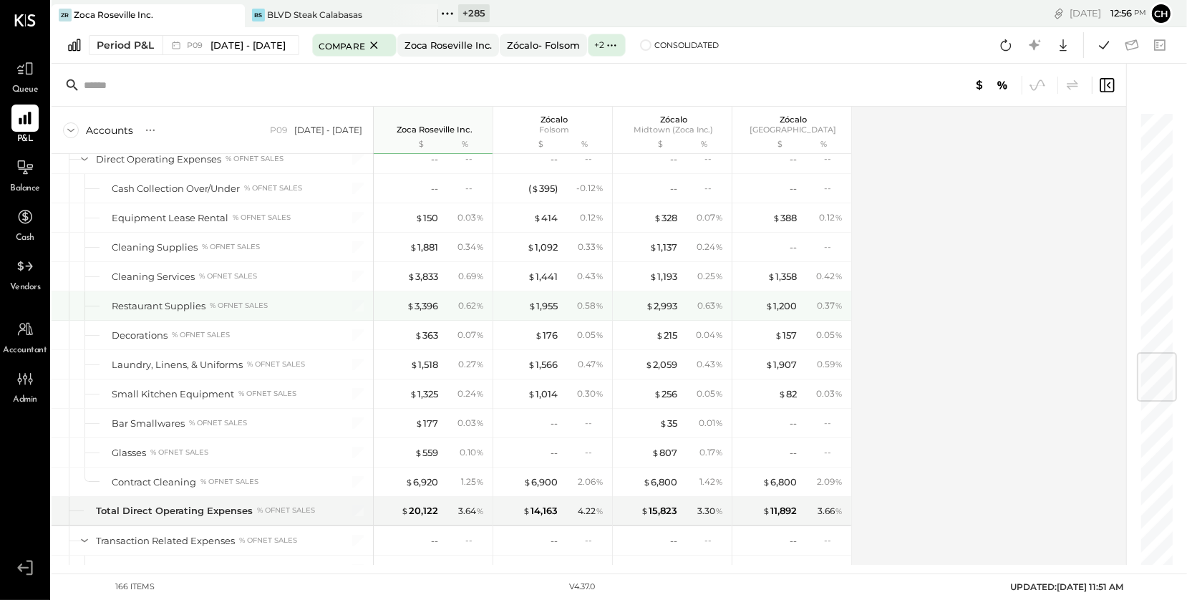
scroll to position [2033, 0]
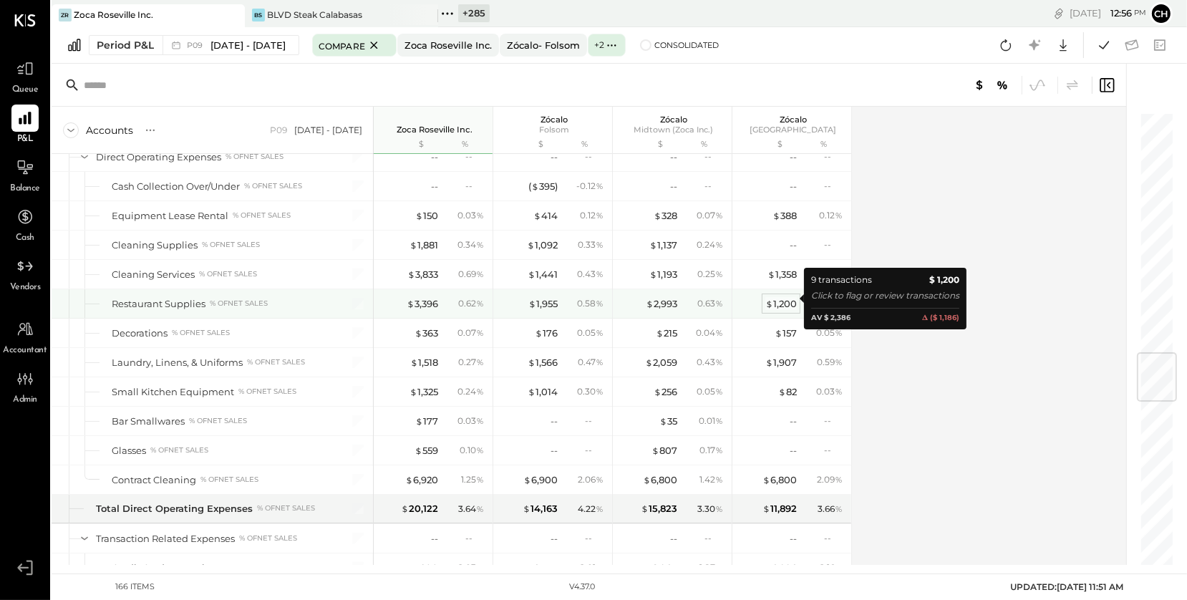
click at [782, 300] on div "$ 1,200" at bounding box center [780, 304] width 31 height 14
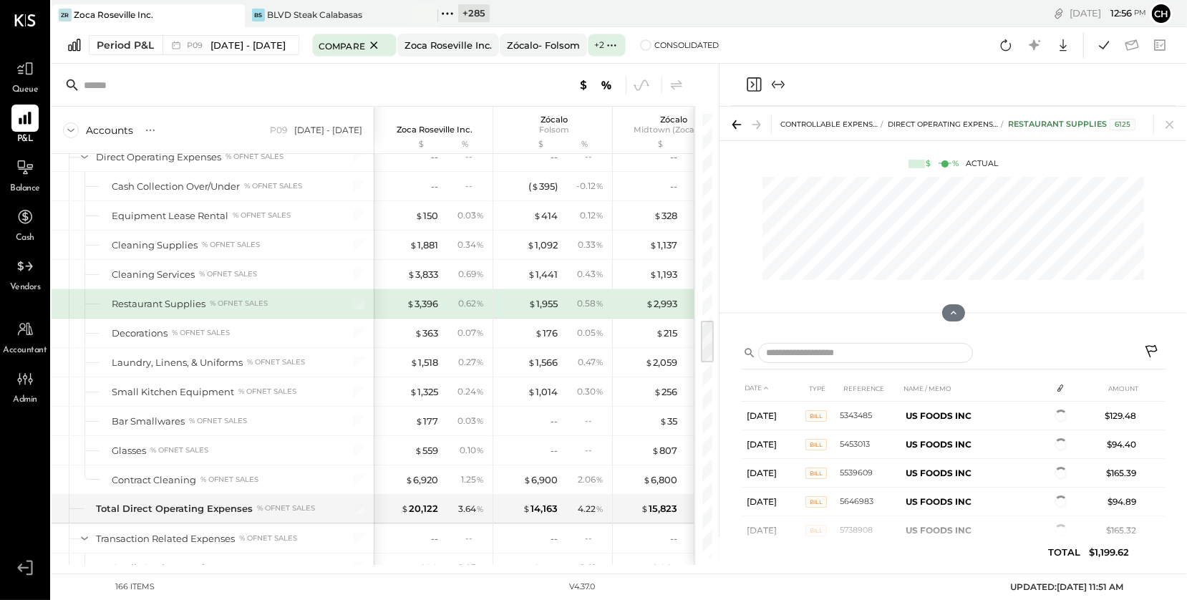
click at [755, 84] on icon "Close panel" at bounding box center [753, 84] width 17 height 17
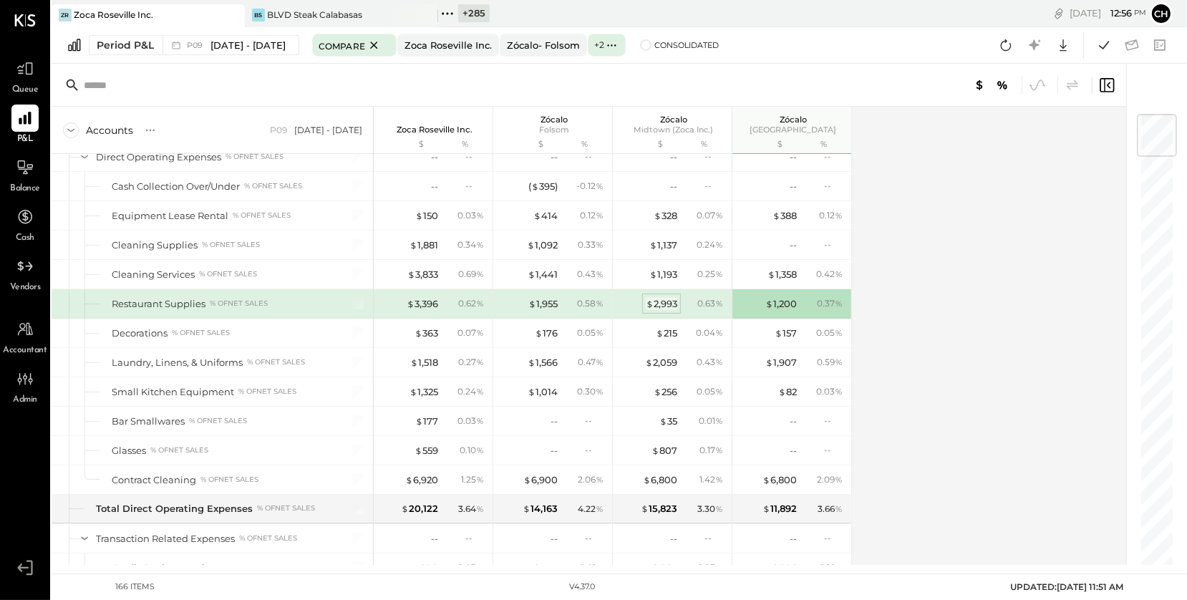
click at [659, 302] on div "$ 2,993" at bounding box center [661, 304] width 31 height 14
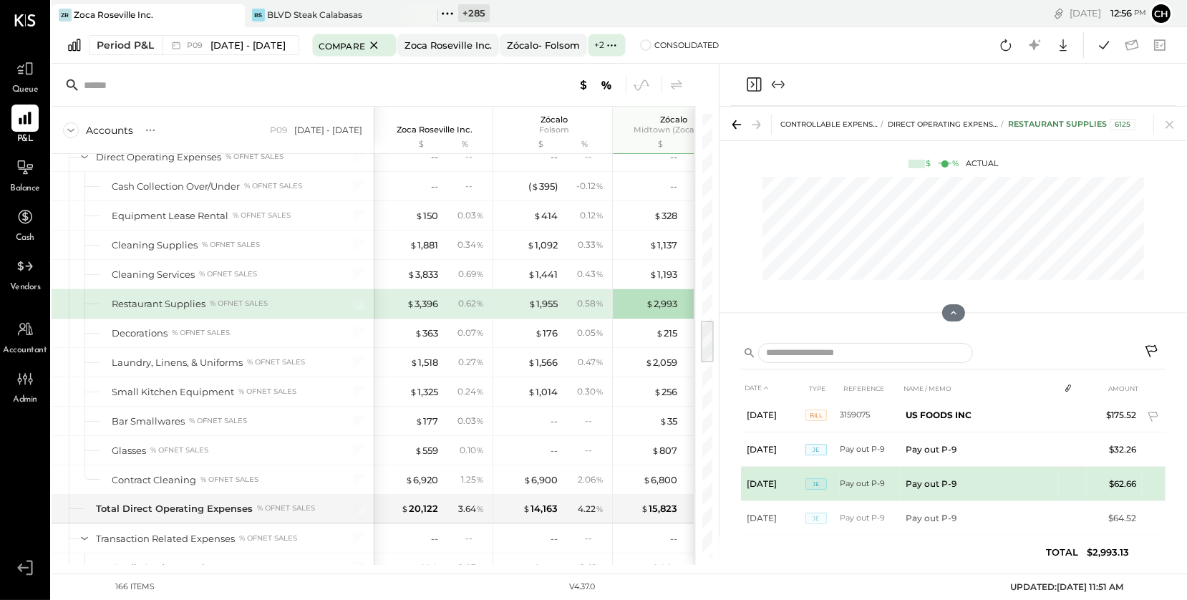
scroll to position [286, 0]
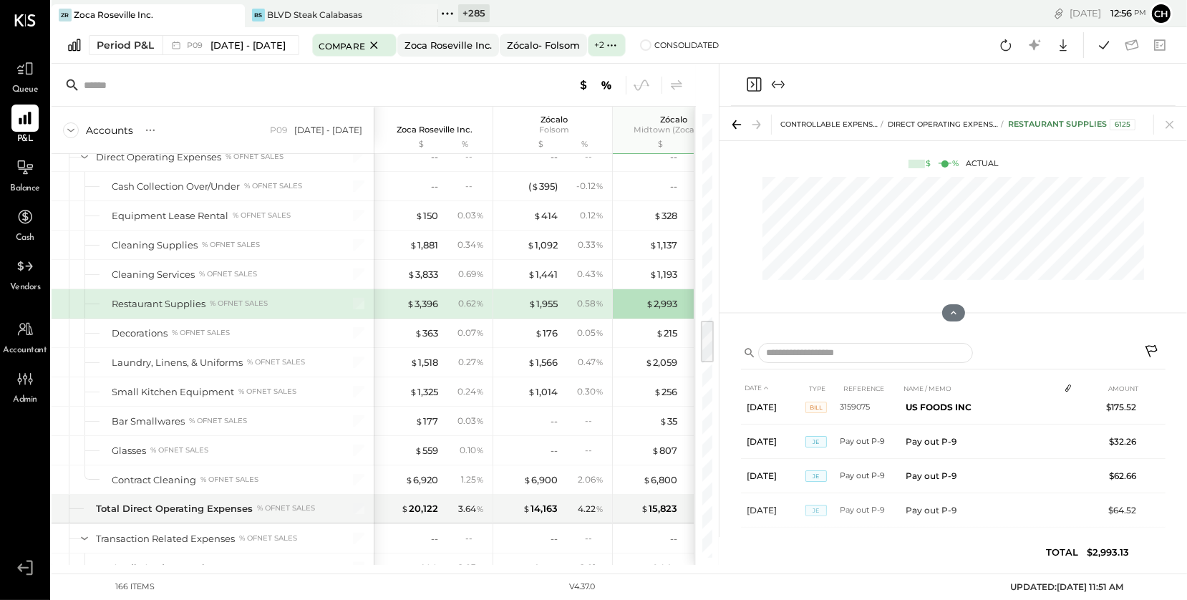
click at [752, 79] on icon "Close panel" at bounding box center [753, 84] width 17 height 17
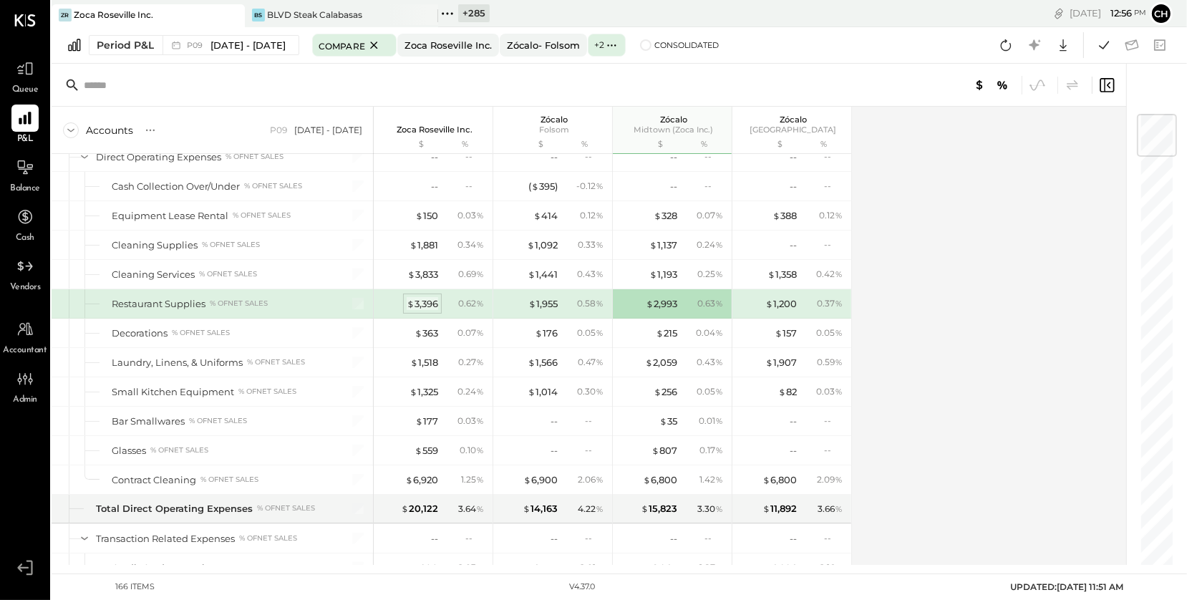
click at [425, 297] on div "$ 3,396" at bounding box center [422, 304] width 31 height 14
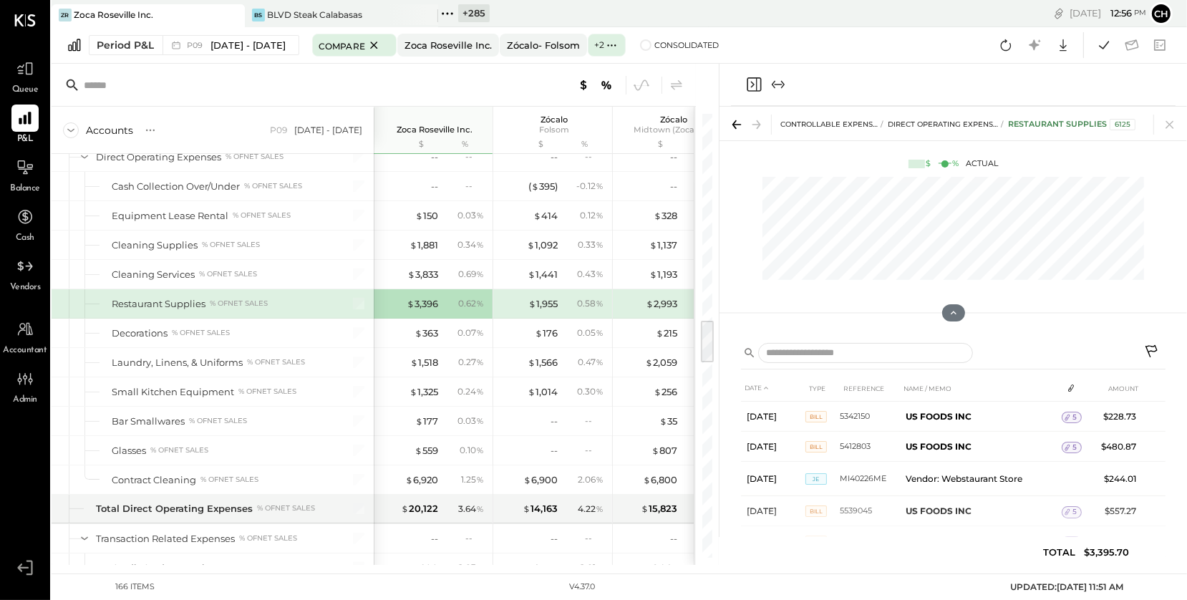
click at [753, 86] on icon "Close panel" at bounding box center [753, 84] width 17 height 17
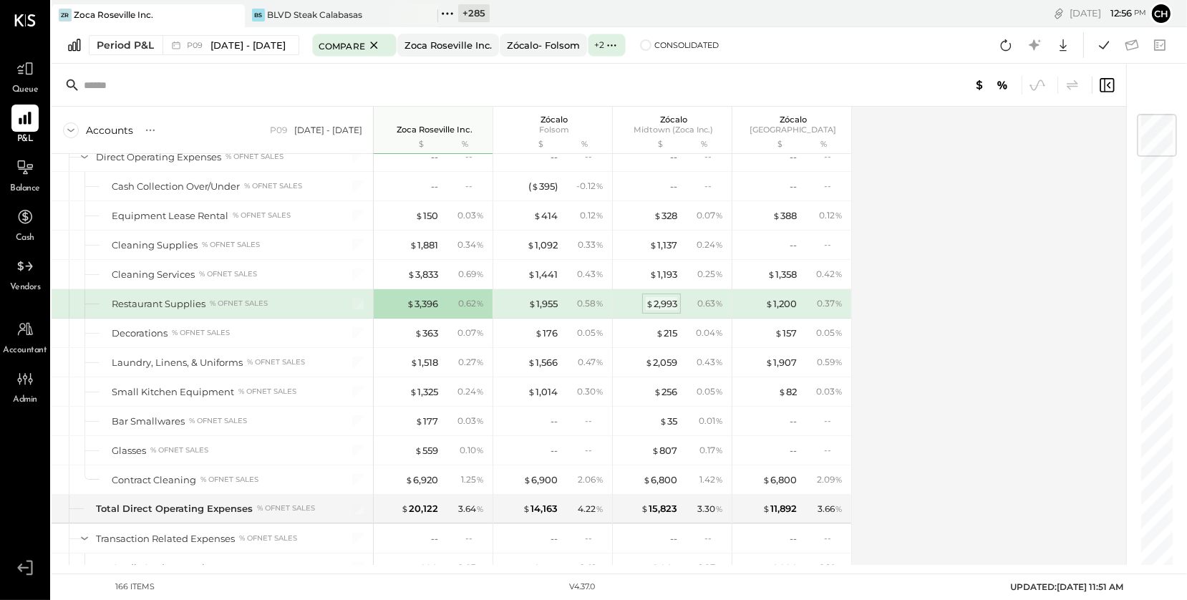
click at [663, 297] on div "$ 2,993" at bounding box center [661, 304] width 31 height 14
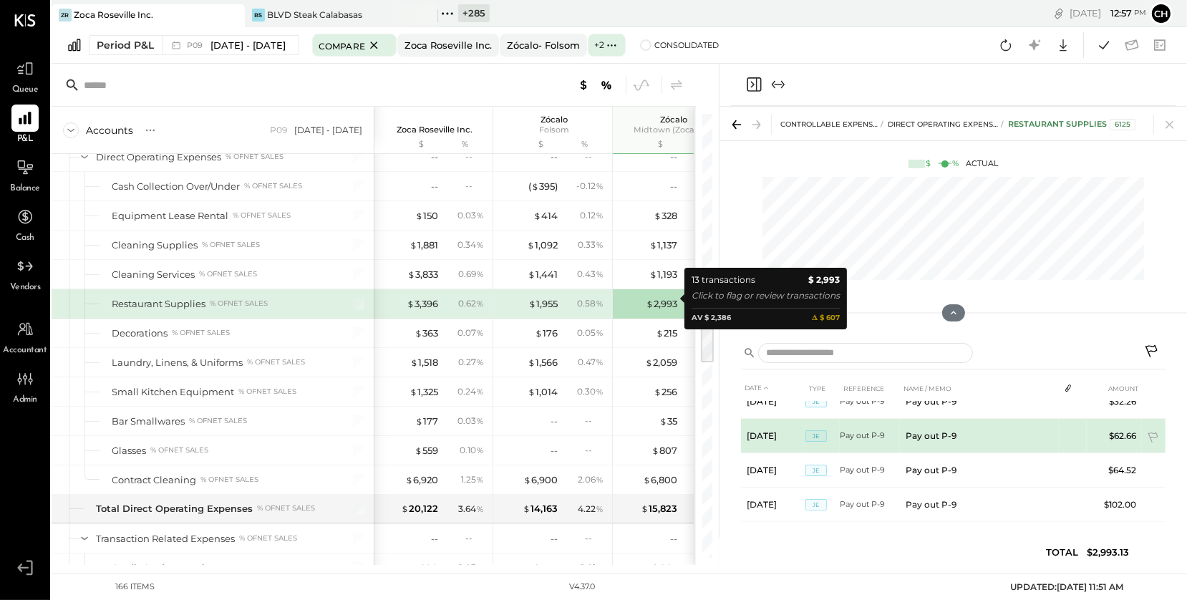
scroll to position [332, 0]
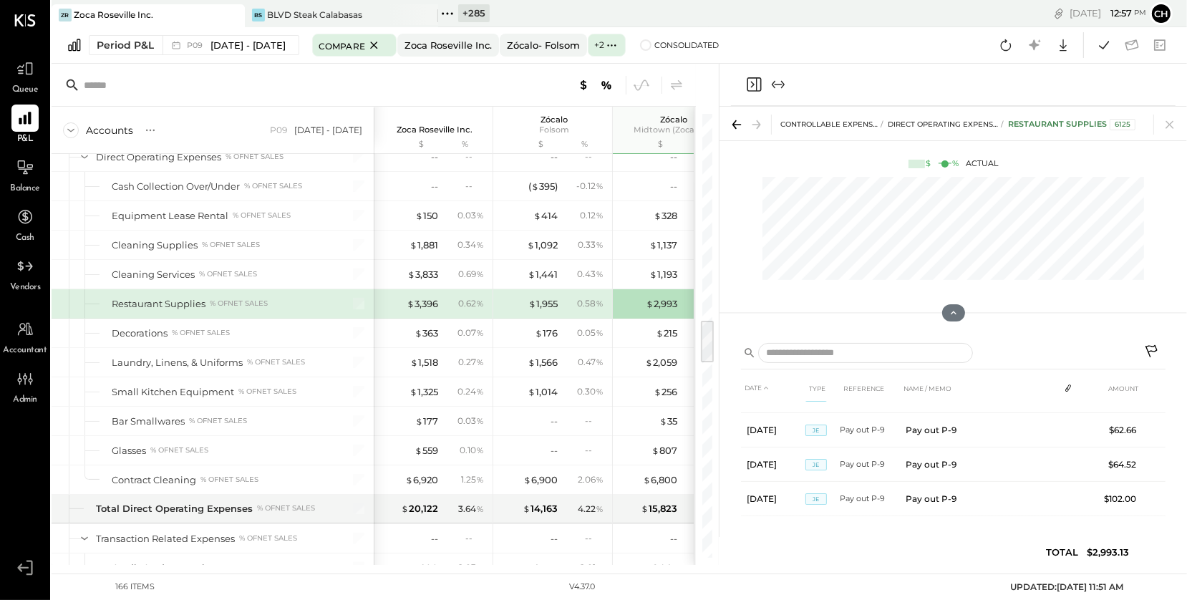
click at [755, 84] on icon "Close panel" at bounding box center [753, 84] width 17 height 17
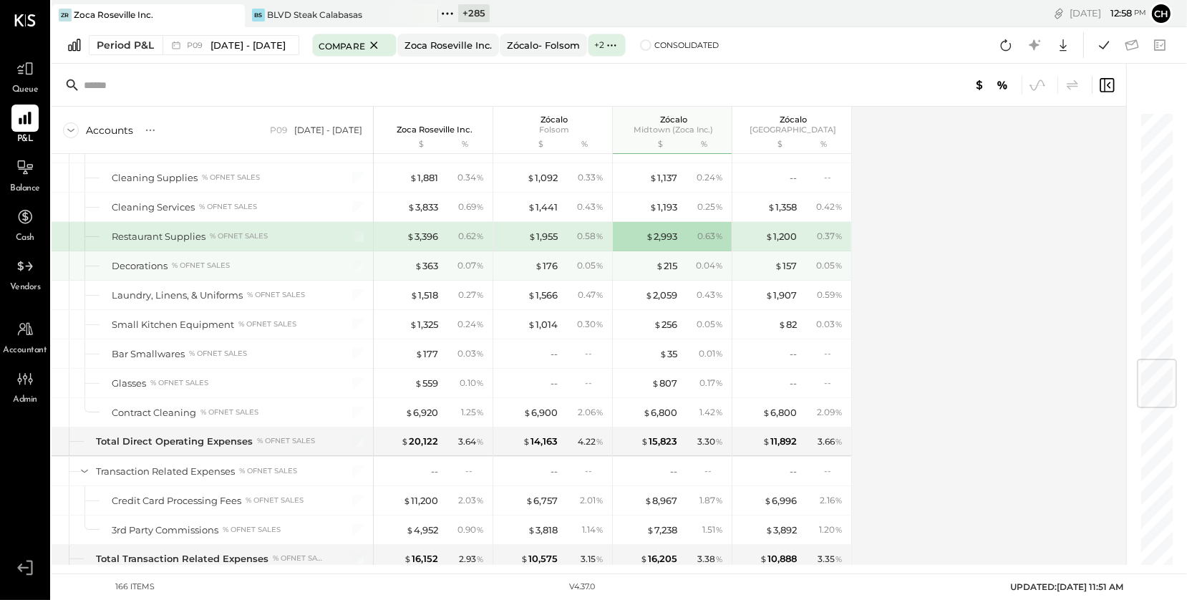
scroll to position [2125, 0]
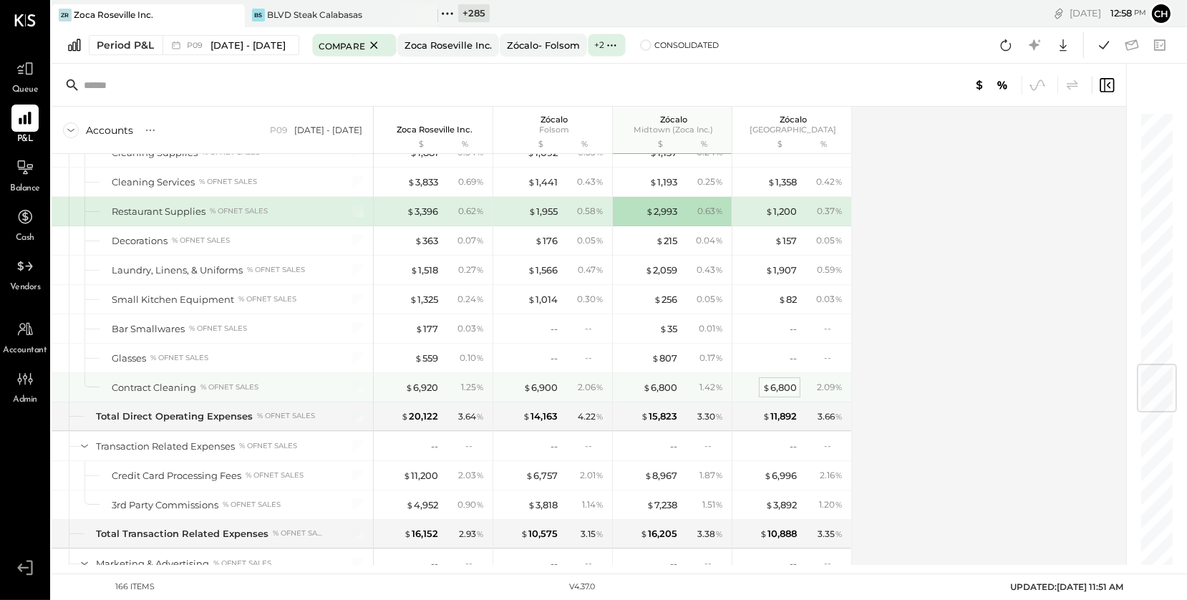
click at [777, 384] on div "$ 6,800" at bounding box center [779, 388] width 34 height 14
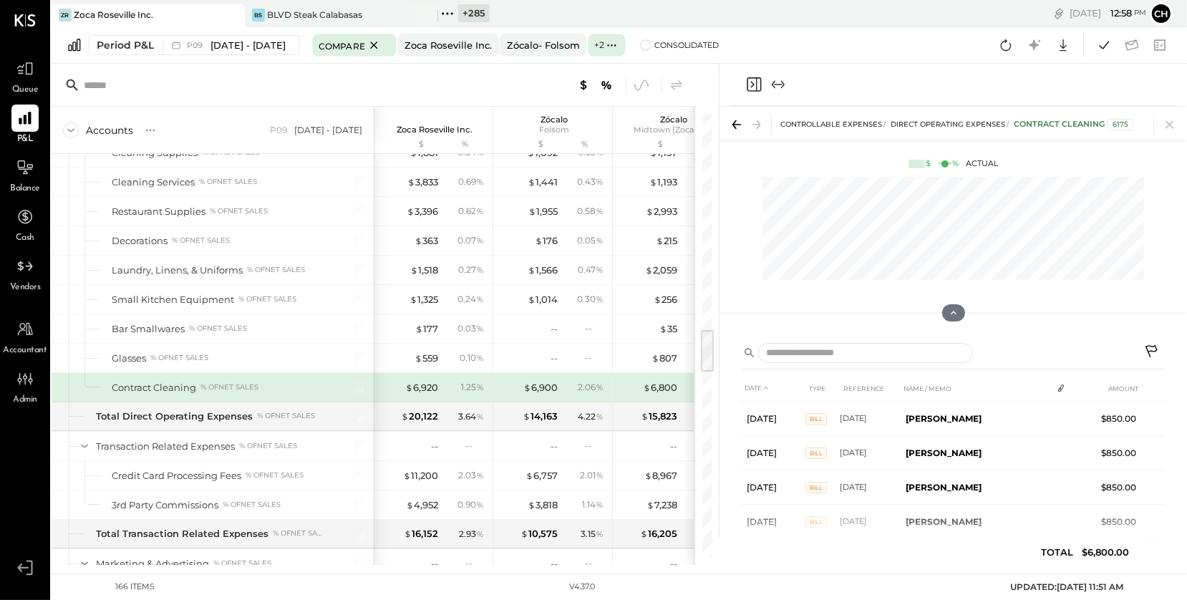
click at [749, 82] on icon "Close panel" at bounding box center [753, 84] width 17 height 17
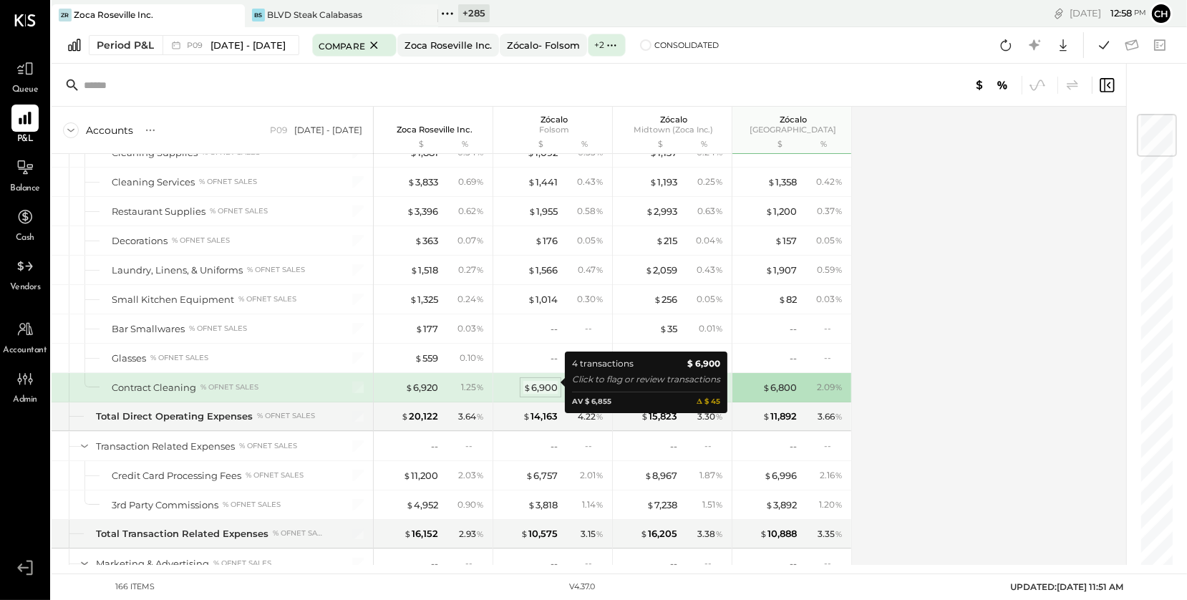
click at [544, 383] on div "$ 6,900" at bounding box center [540, 388] width 34 height 14
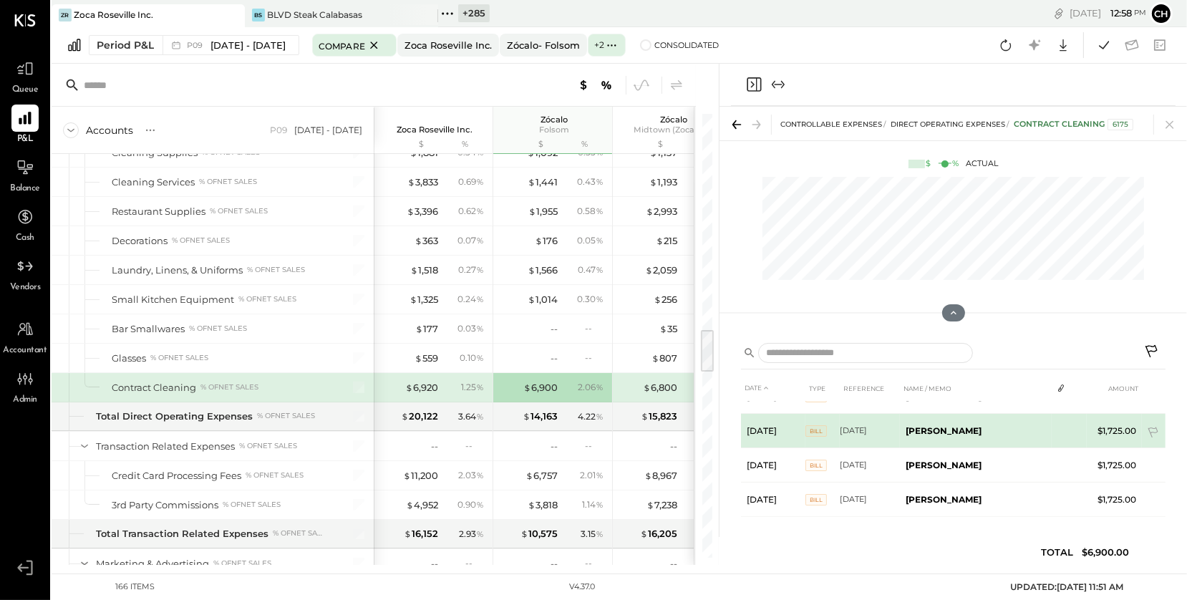
scroll to position [23, 0]
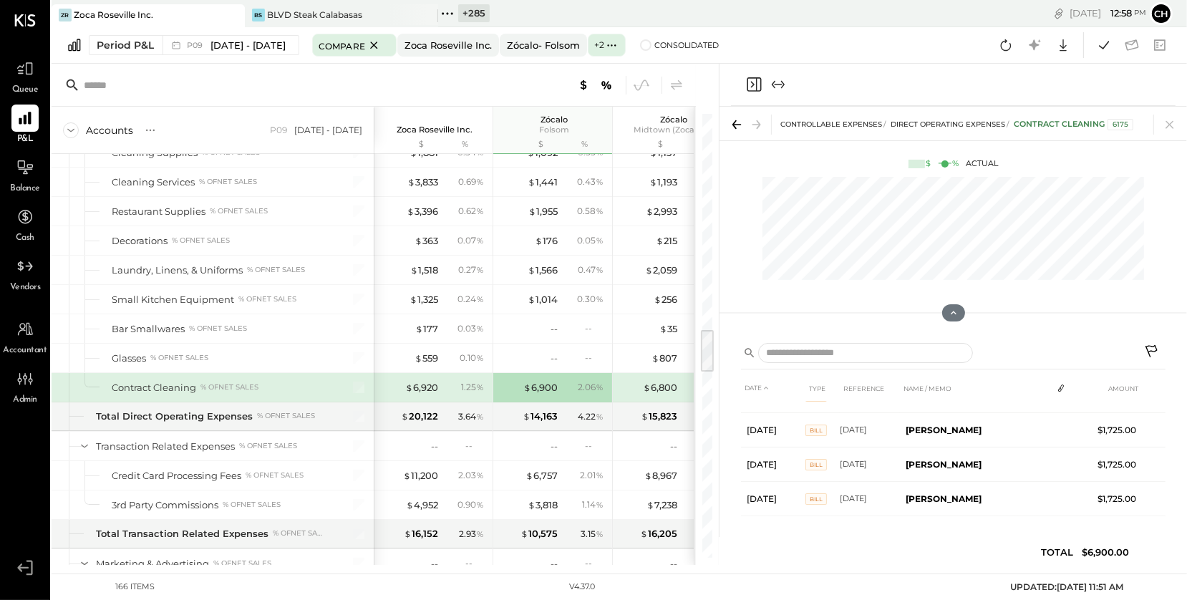
click at [754, 85] on icon "Close panel" at bounding box center [753, 84] width 17 height 17
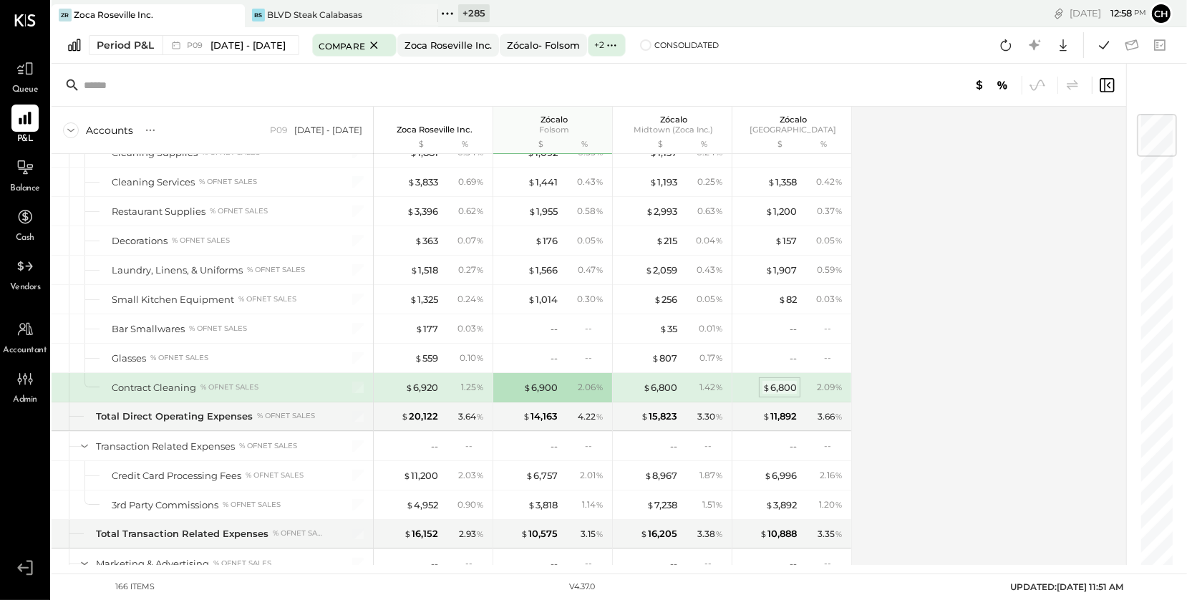
click at [774, 382] on div "$ 6,800" at bounding box center [779, 388] width 34 height 14
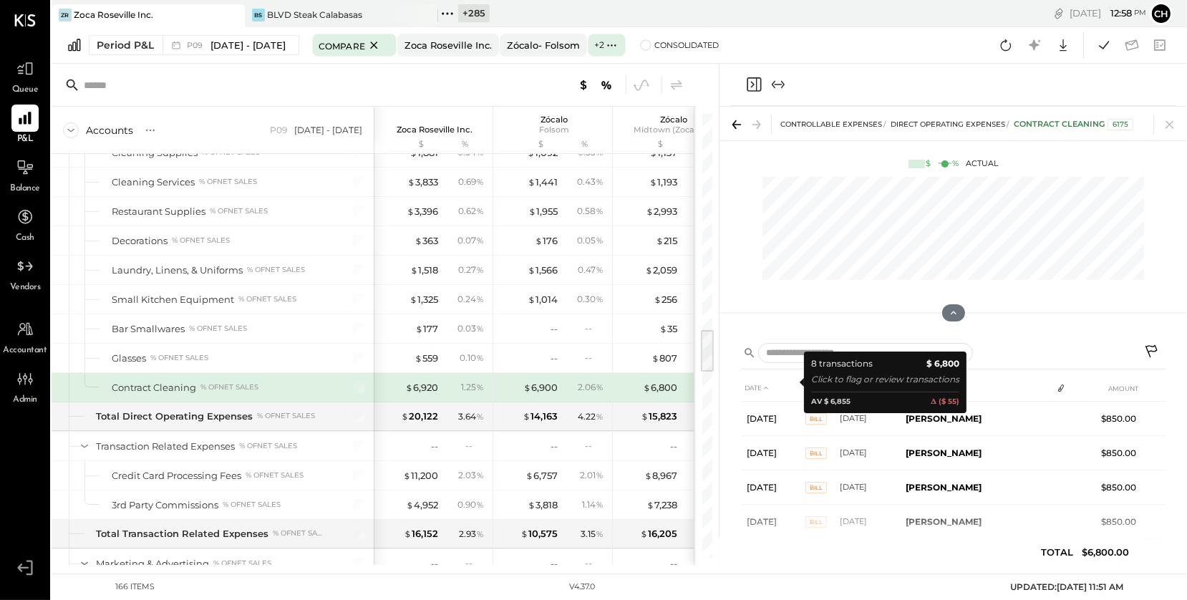
click at [754, 84] on icon "Close panel" at bounding box center [753, 84] width 17 height 17
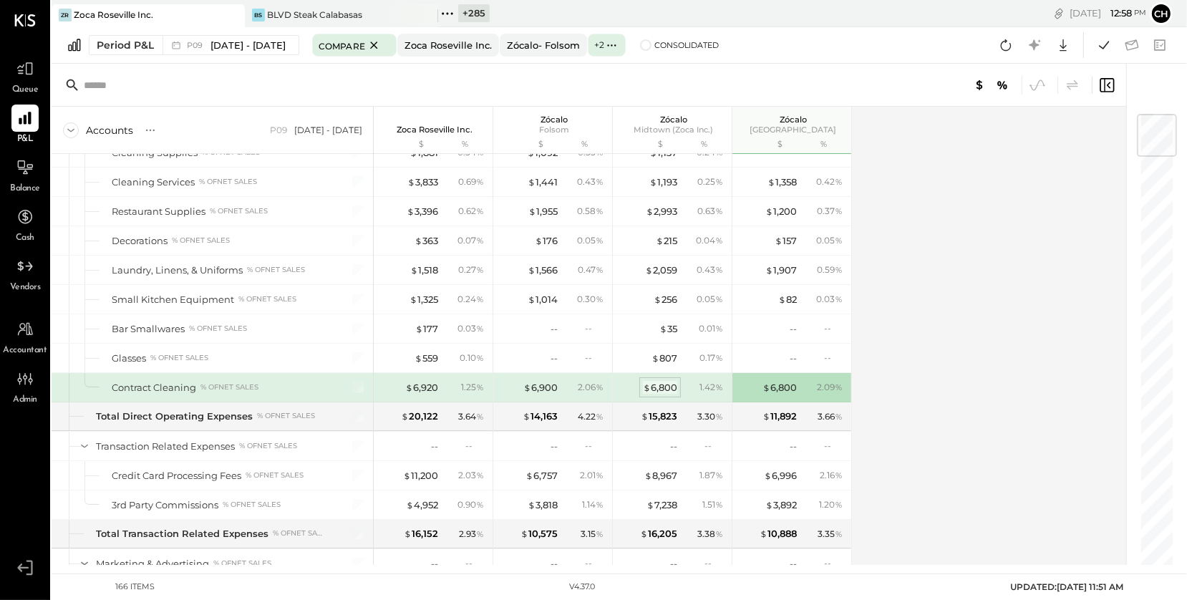
click at [662, 381] on div "$ 6,800" at bounding box center [660, 388] width 34 height 14
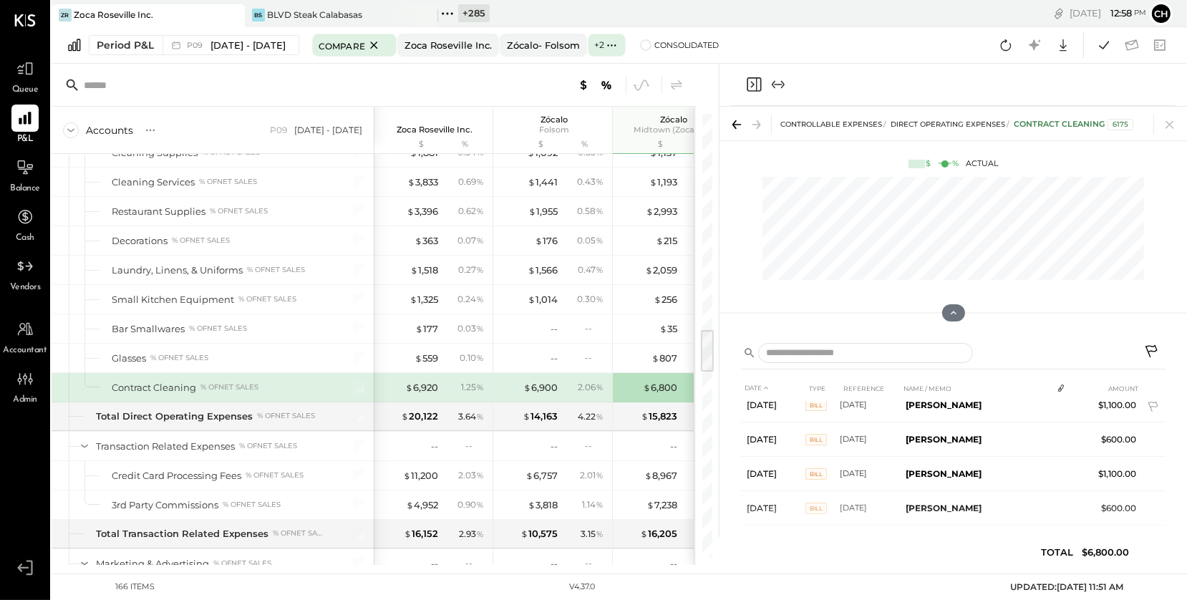
scroll to position [14, 0]
click at [750, 82] on icon "Close panel" at bounding box center [753, 84] width 17 height 17
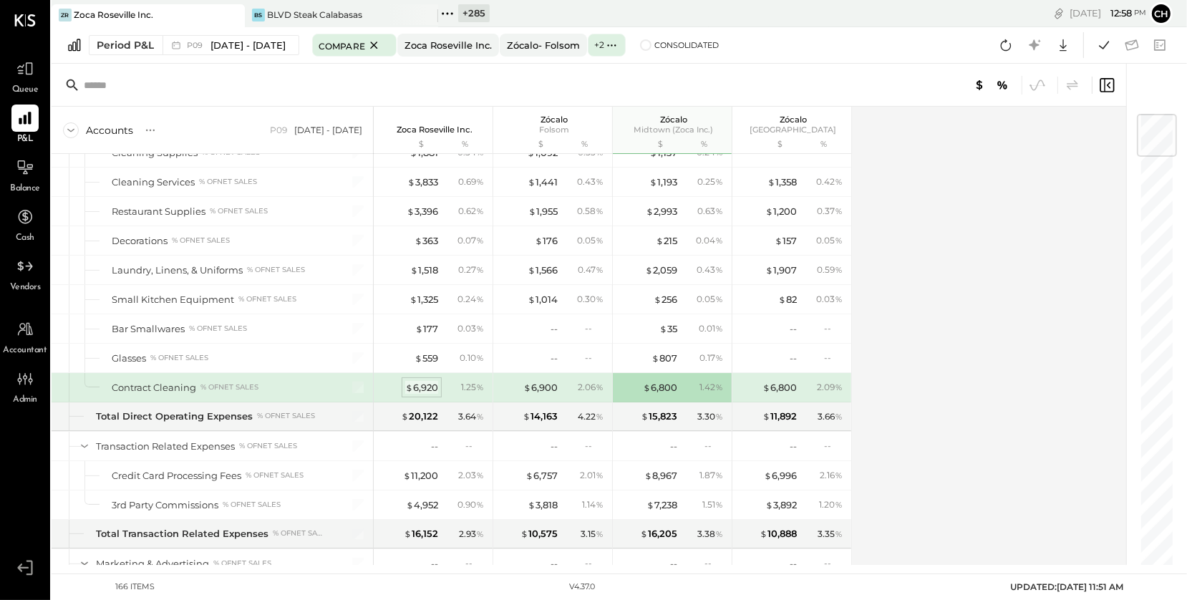
click at [431, 382] on div "$ 6,920" at bounding box center [421, 388] width 33 height 14
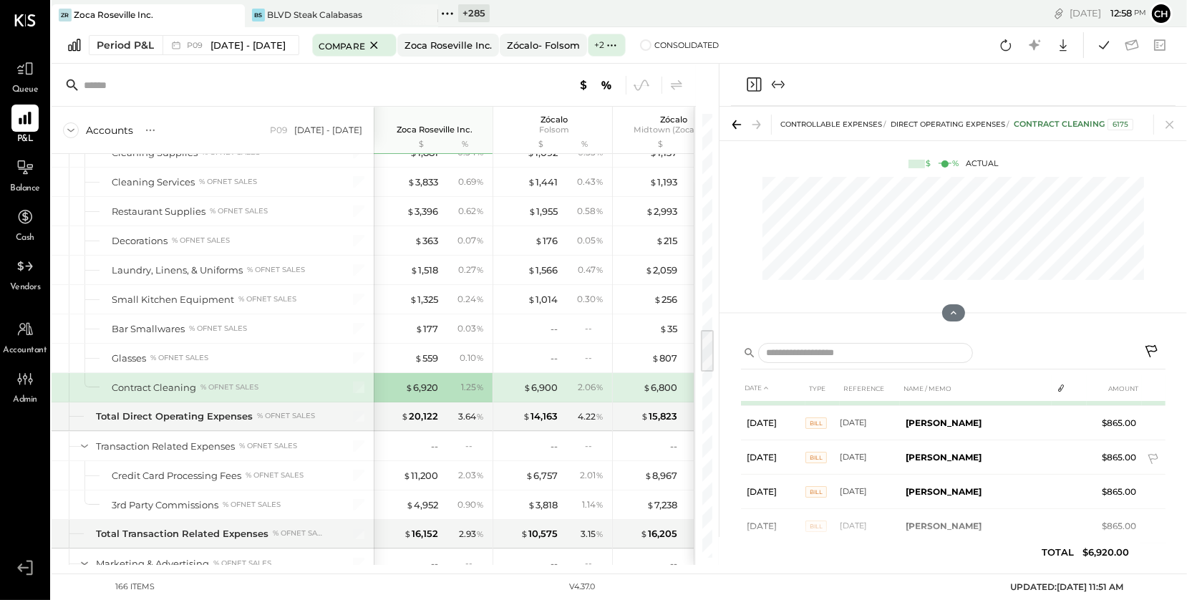
scroll to position [135, 0]
click at [548, 381] on div "$ 6,900" at bounding box center [540, 388] width 34 height 14
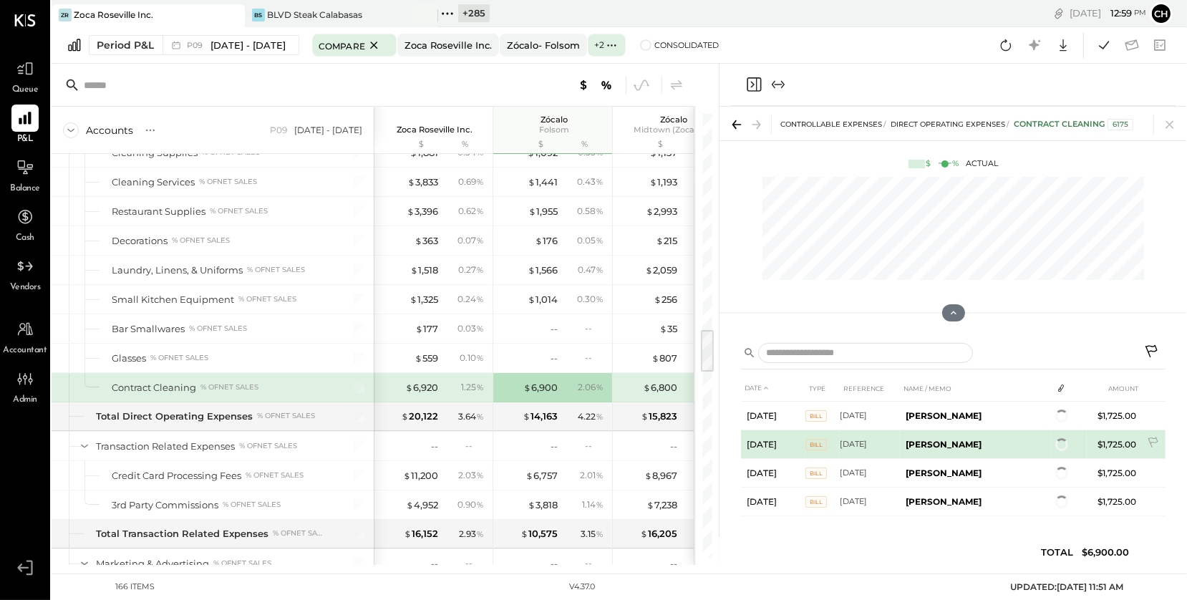
scroll to position [23, 0]
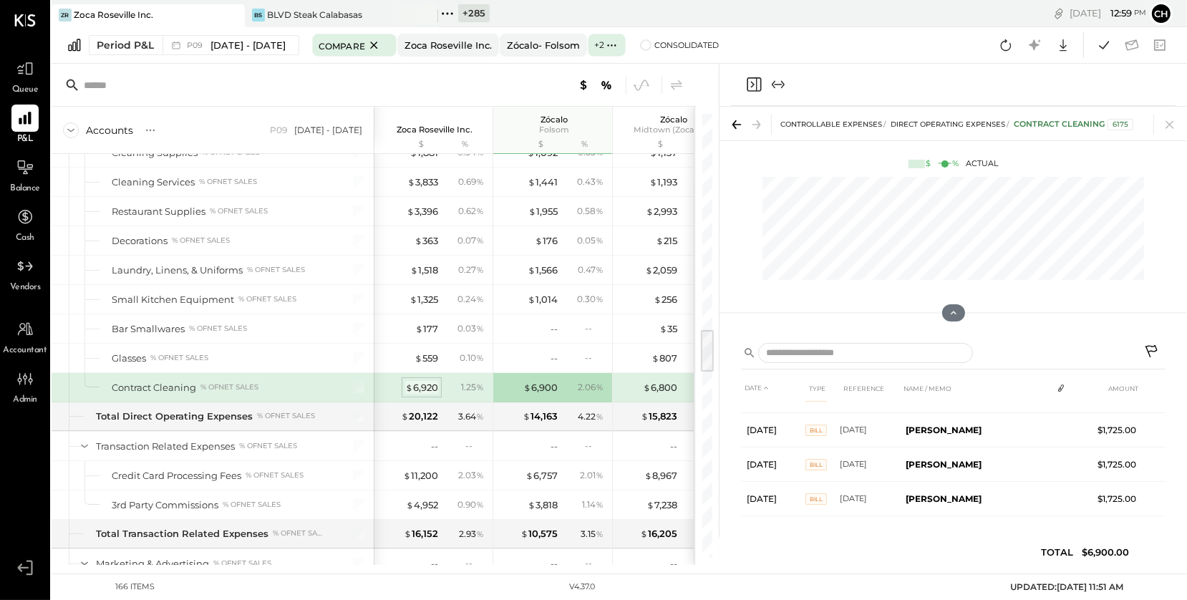
click at [414, 381] on div "$ 6,920" at bounding box center [421, 388] width 33 height 14
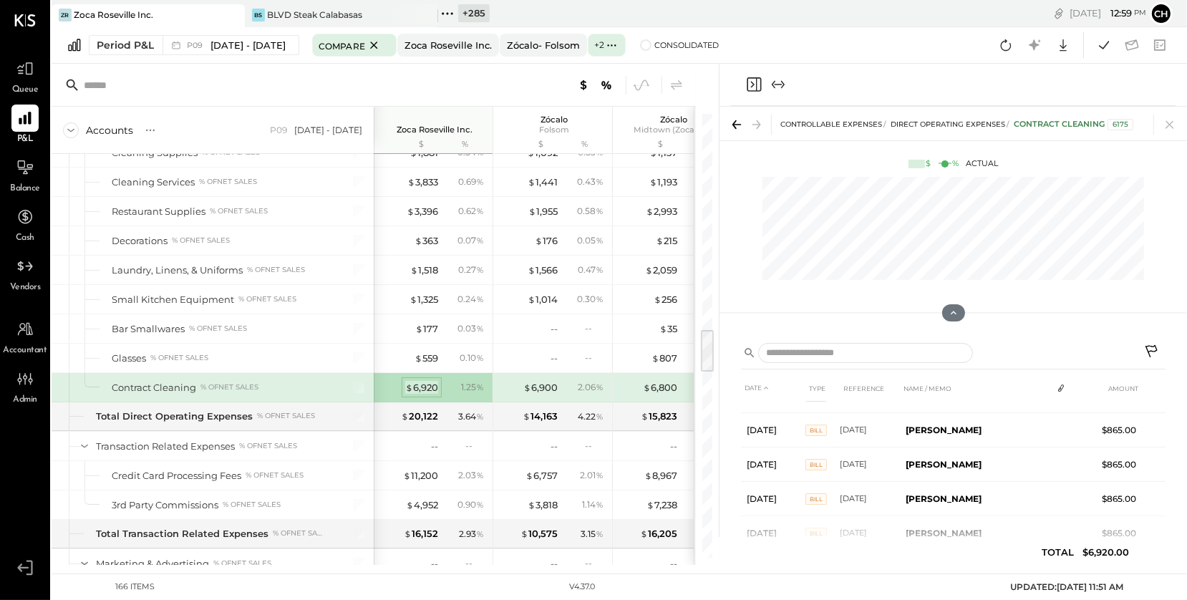
scroll to position [135, 0]
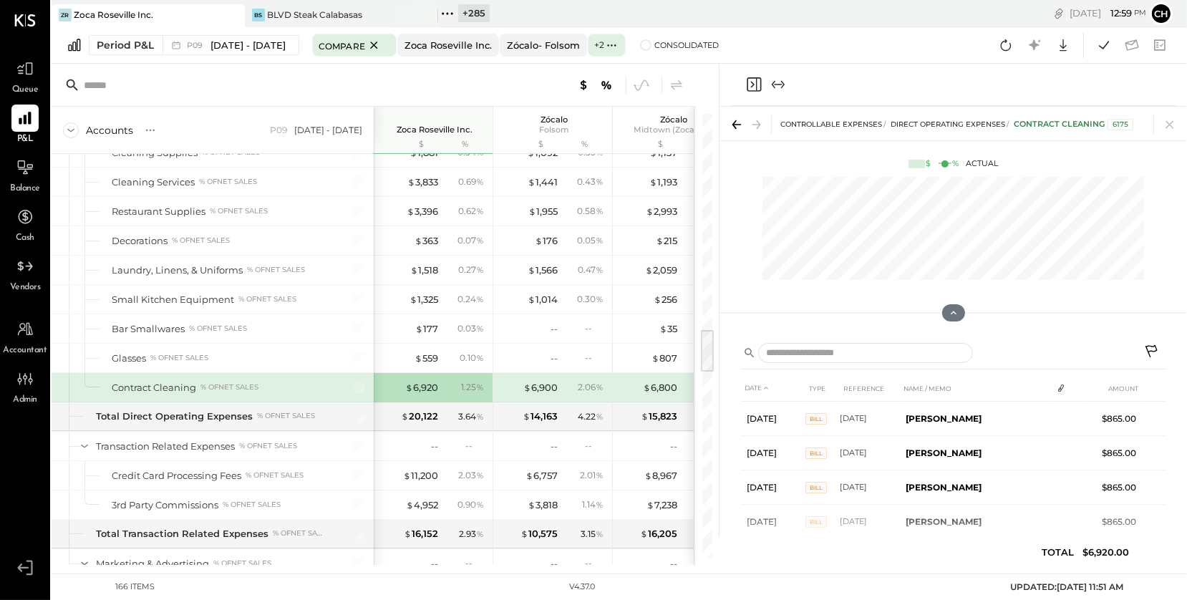
click at [757, 85] on icon "Close panel" at bounding box center [754, 84] width 14 height 14
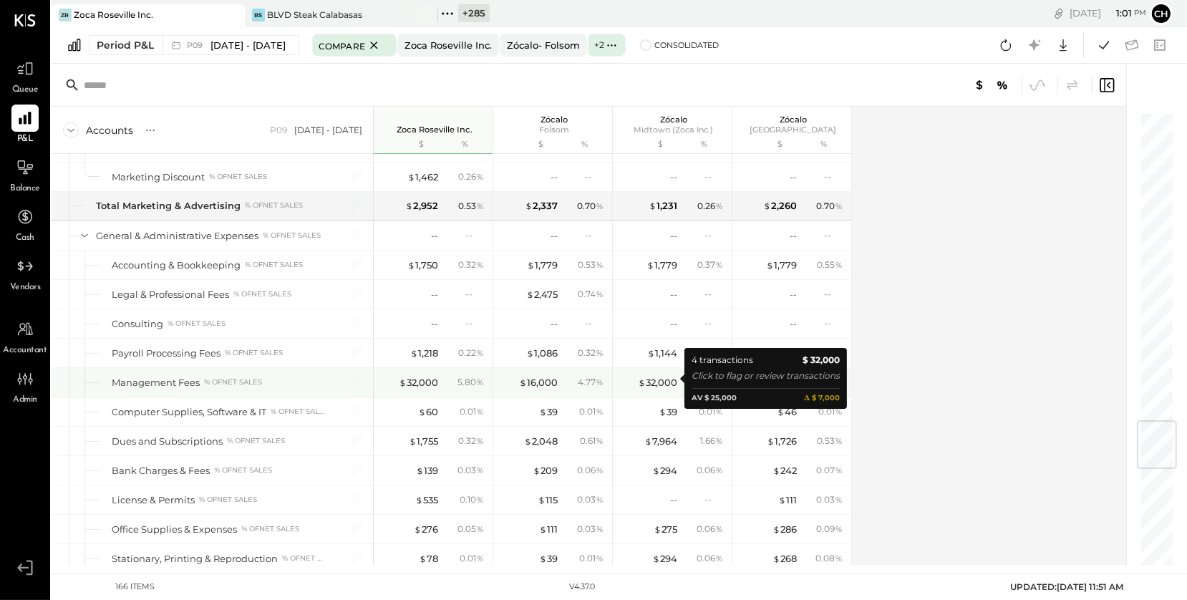
scroll to position [2603, 0]
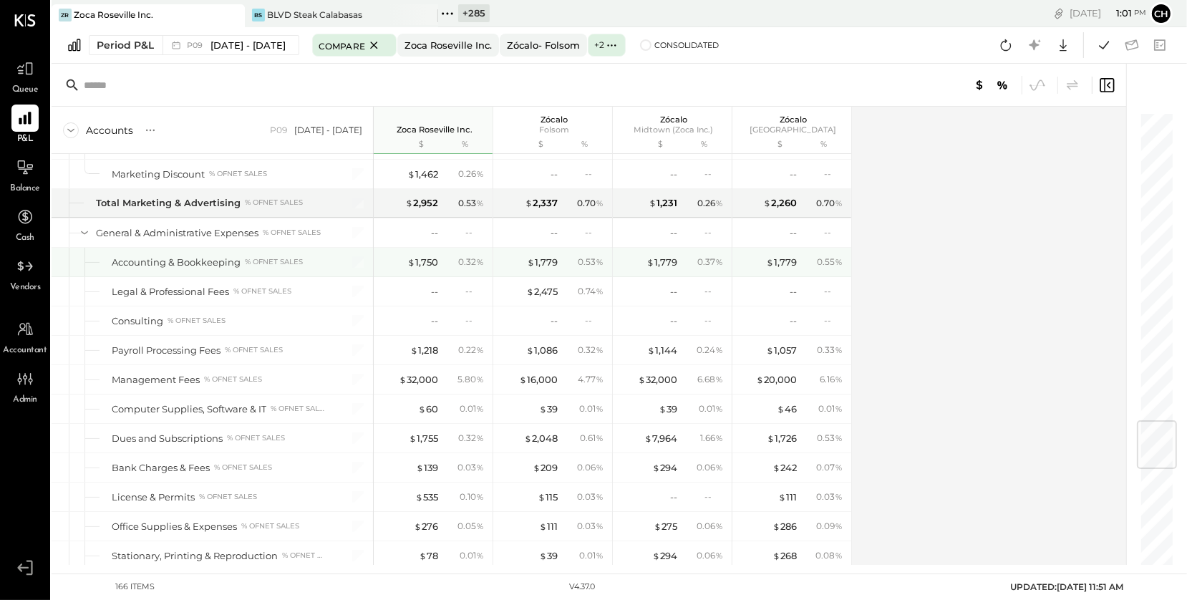
click at [676, 255] on div "$ 1,779 0.37 %" at bounding box center [673, 262] width 107 height 29
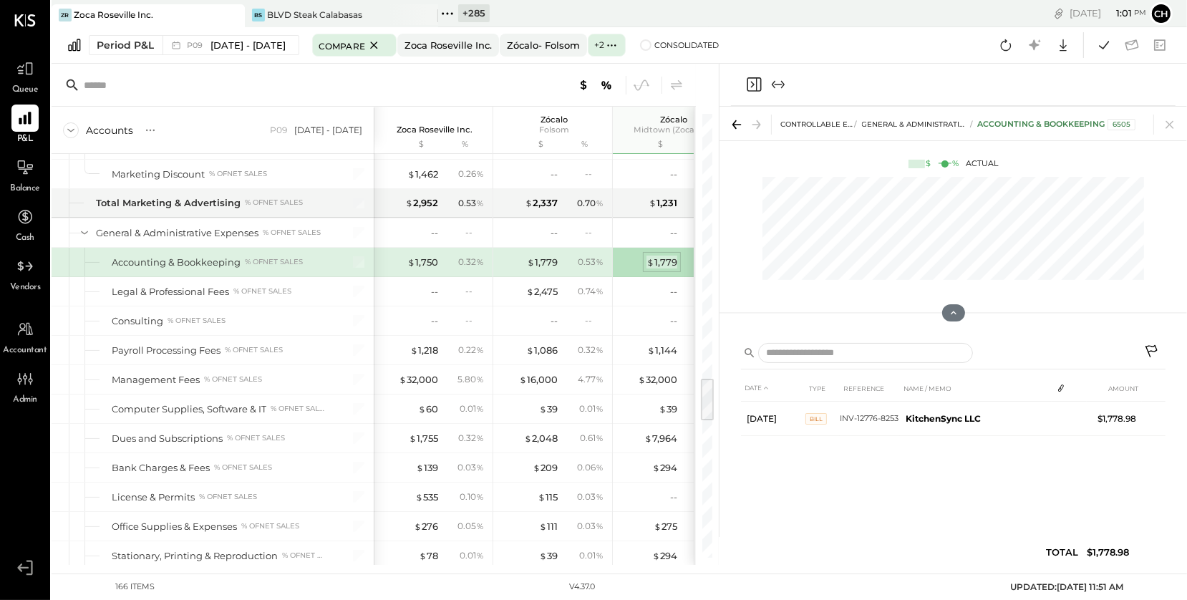
click at [673, 256] on div "$ 1,779" at bounding box center [661, 263] width 31 height 14
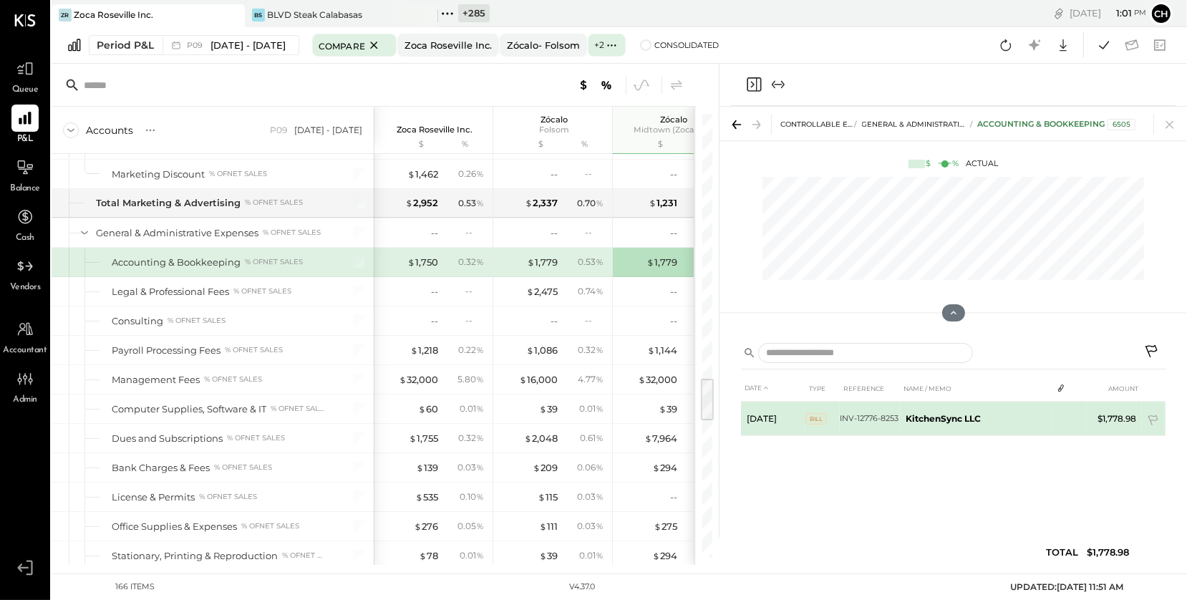
click at [1121, 418] on td "$1,778.98" at bounding box center [1114, 419] width 55 height 34
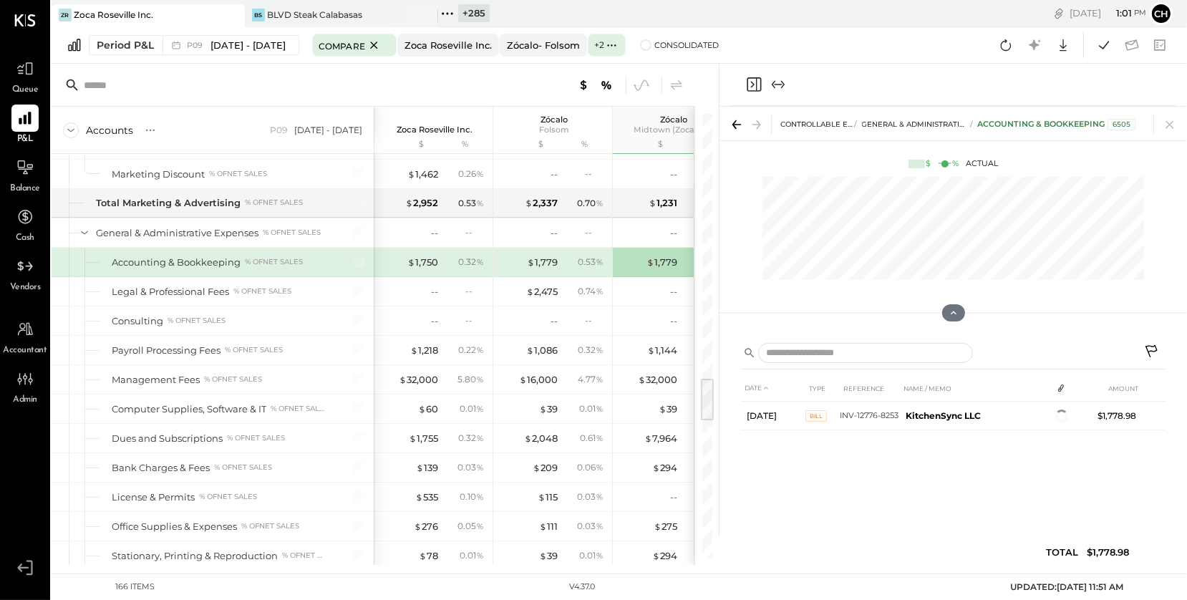
click at [754, 87] on icon "Close panel" at bounding box center [753, 84] width 17 height 17
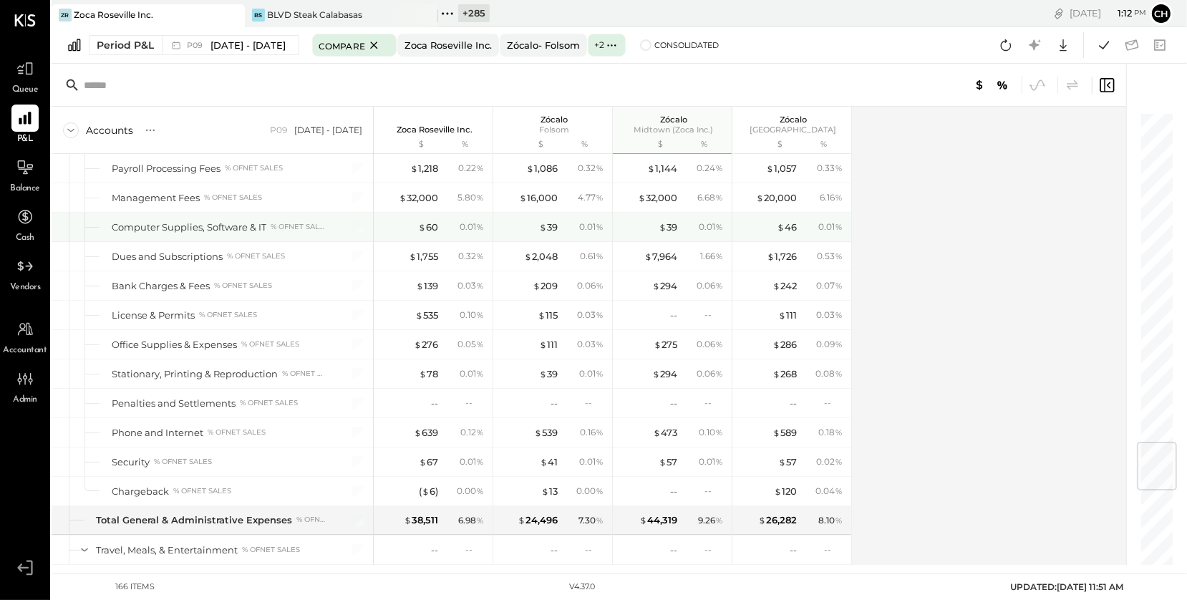
scroll to position [2793, 0]
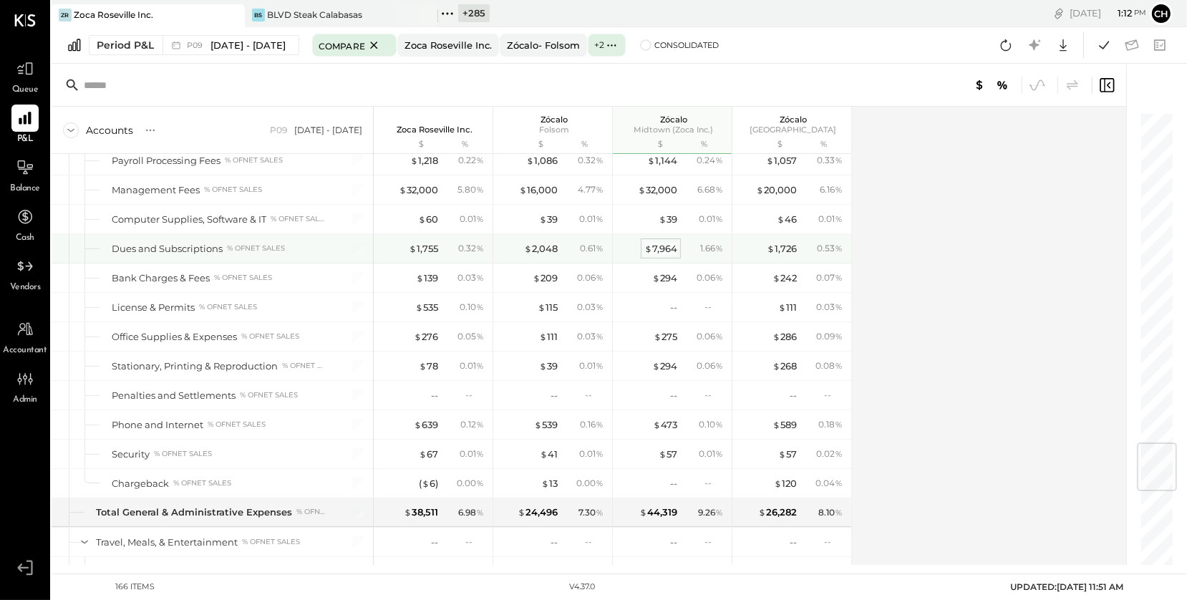
click at [665, 246] on div "$ 7,964" at bounding box center [660, 249] width 33 height 14
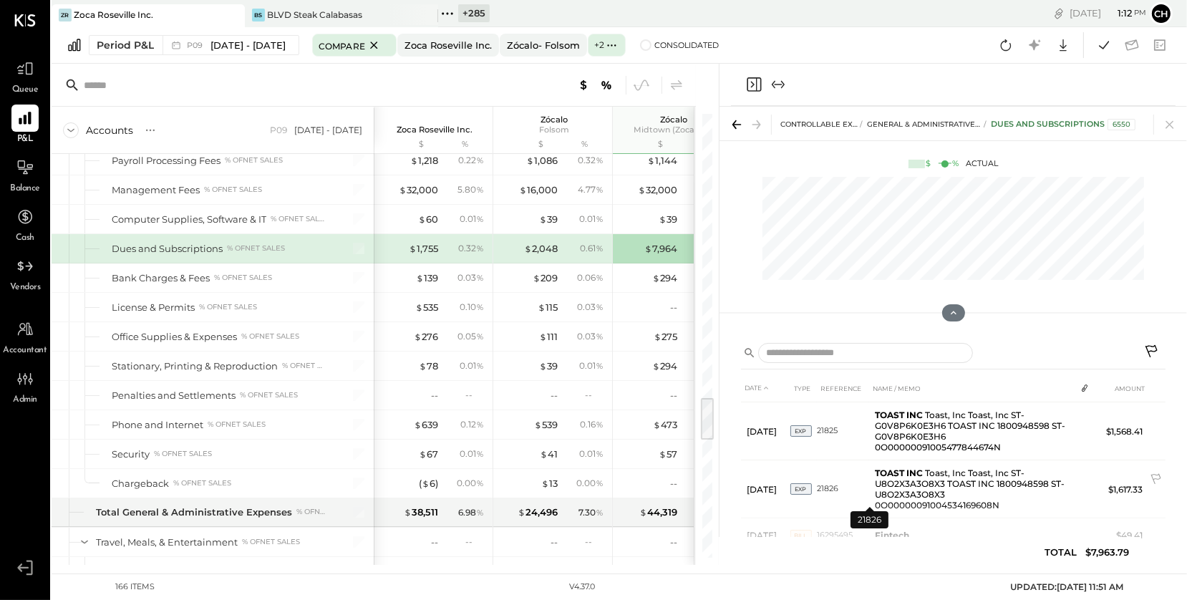
scroll to position [278, 0]
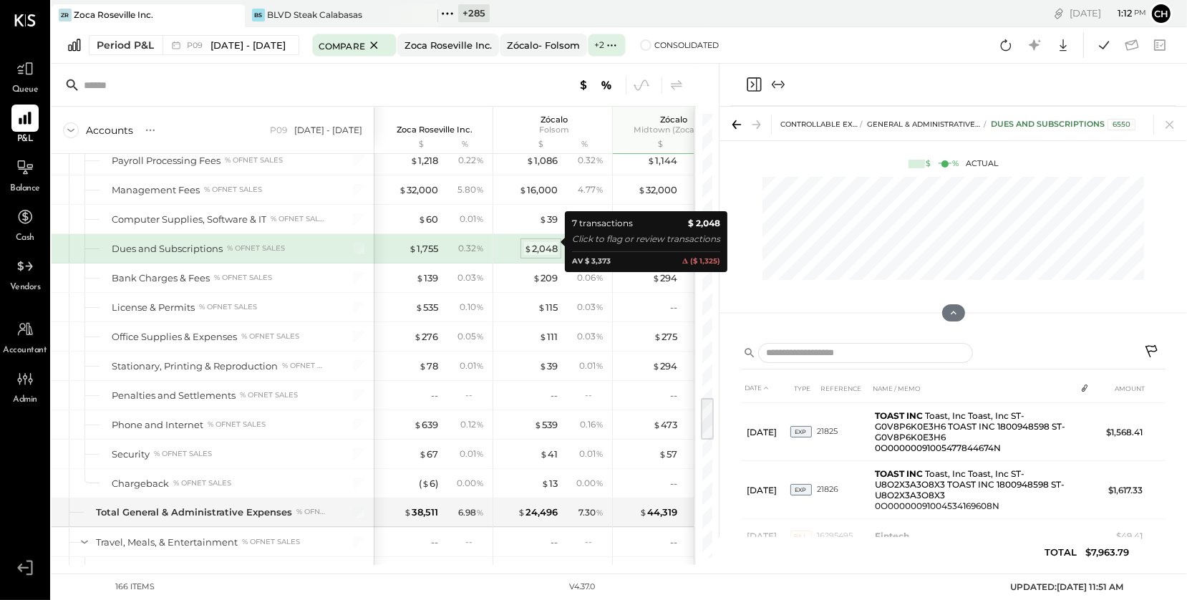
click at [546, 242] on div "$ 2,048" at bounding box center [541, 249] width 34 height 14
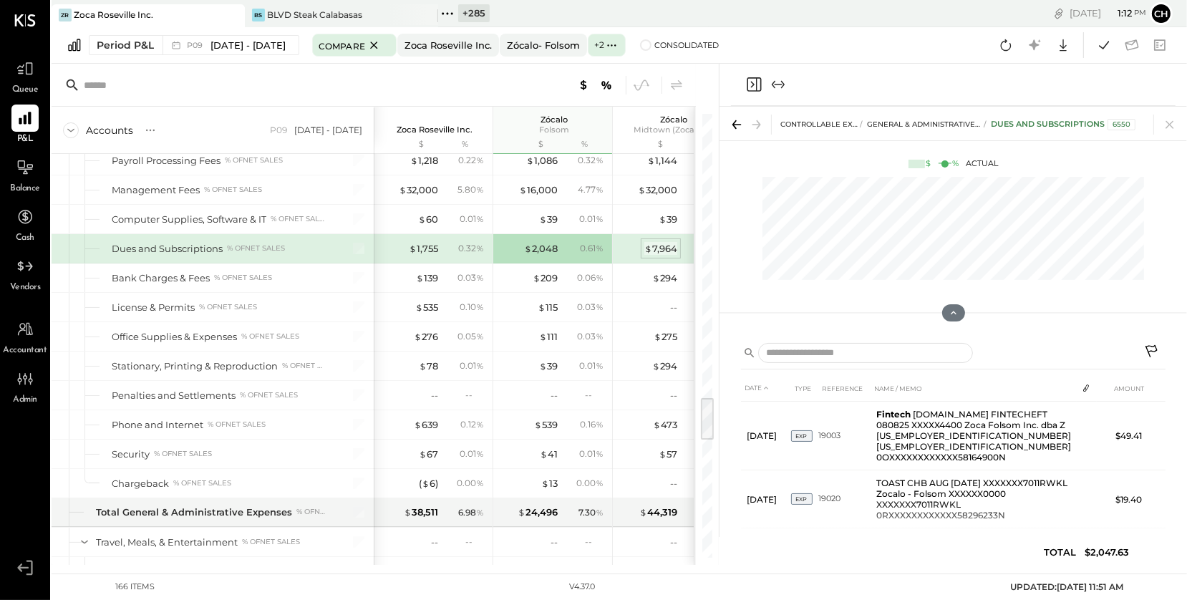
click at [647, 243] on span "$" at bounding box center [648, 248] width 8 height 11
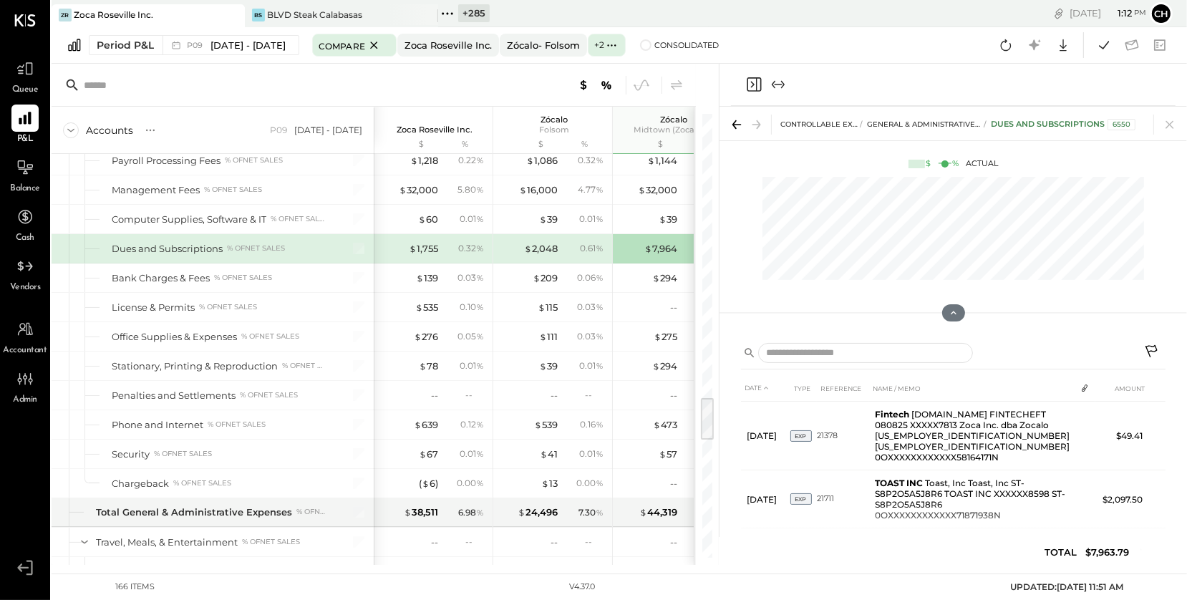
click at [1156, 347] on icon at bounding box center [1151, 351] width 12 height 12
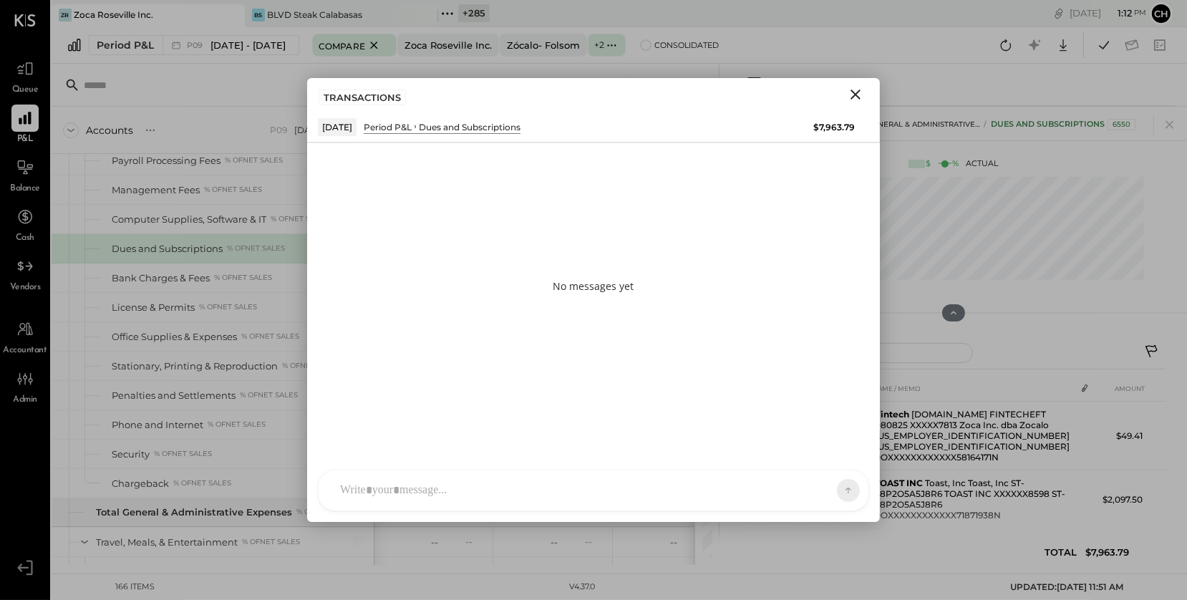
click at [544, 492] on div "AM Ali Mehdi RS Rushabh Shah S Sasha I Isaac UM Unnati M. Raloti J jimmy E erne…" at bounding box center [593, 491] width 551 height 42
type input "****"
click at [473, 425] on span "[PERSON_NAME]" at bounding box center [456, 425] width 112 height 14
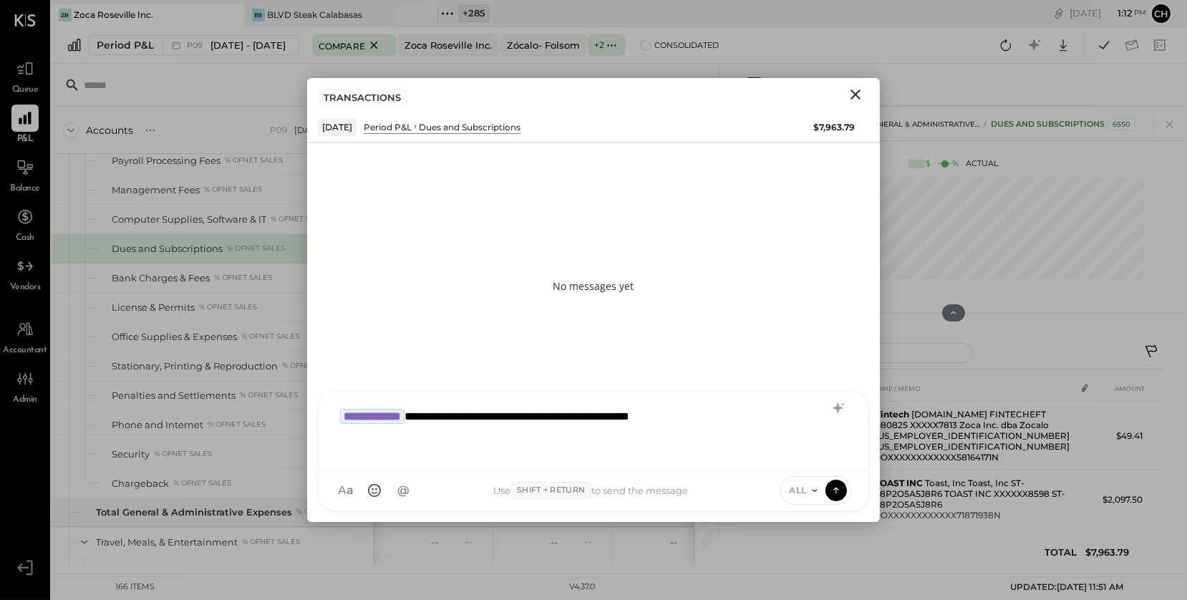
click at [809, 493] on icon at bounding box center [814, 490] width 11 height 11
click at [811, 450] on div "INTERNAL" at bounding box center [823, 455] width 84 height 24
click at [837, 490] on icon at bounding box center [836, 489] width 13 height 14
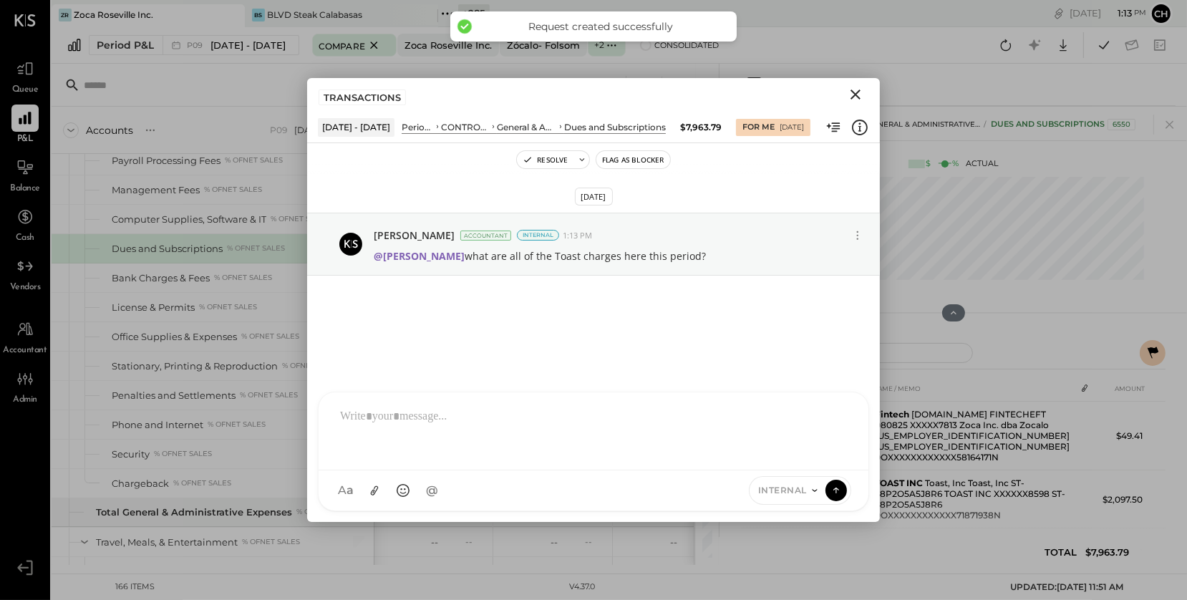
click at [859, 92] on icon "Close" at bounding box center [855, 94] width 17 height 17
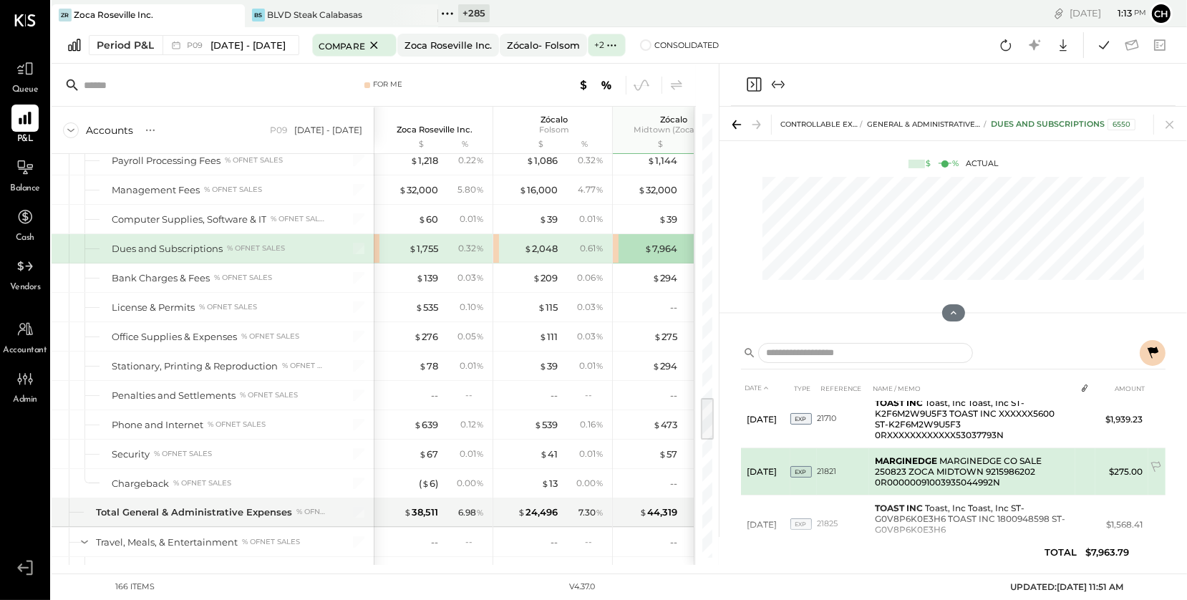
scroll to position [243, 0]
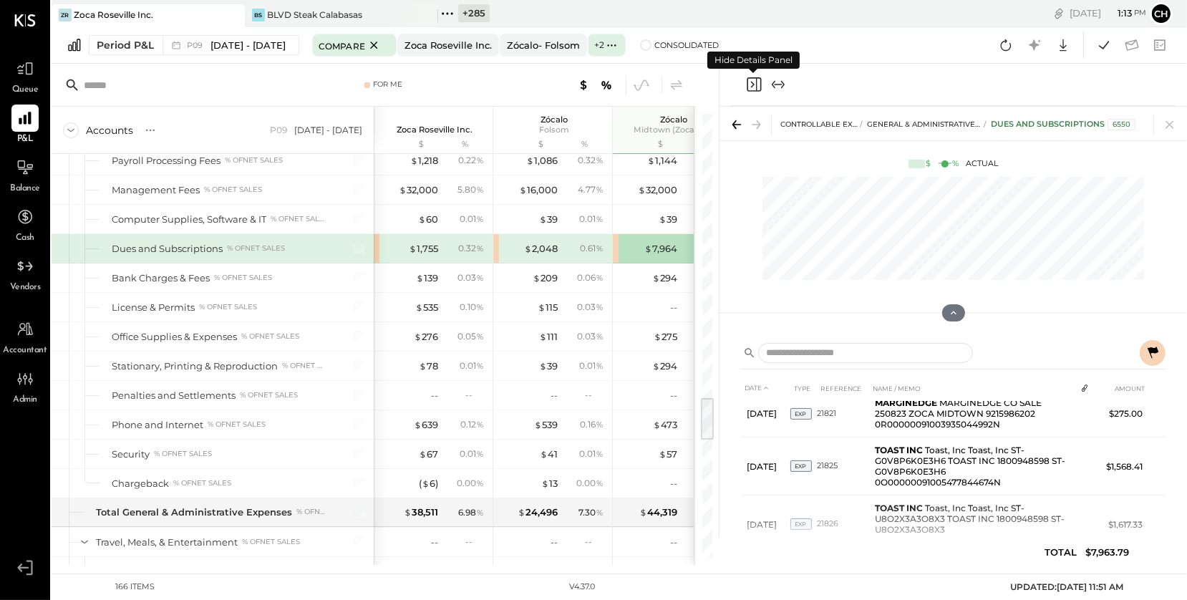
click at [749, 77] on icon "Close panel" at bounding box center [754, 84] width 14 height 14
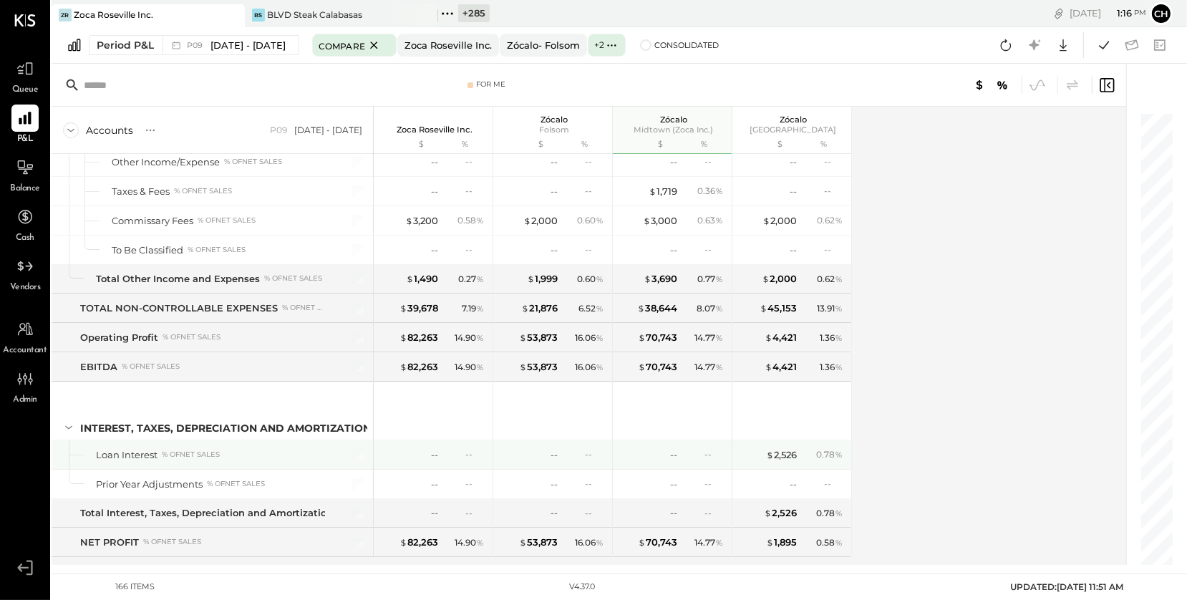
scroll to position [3941, 0]
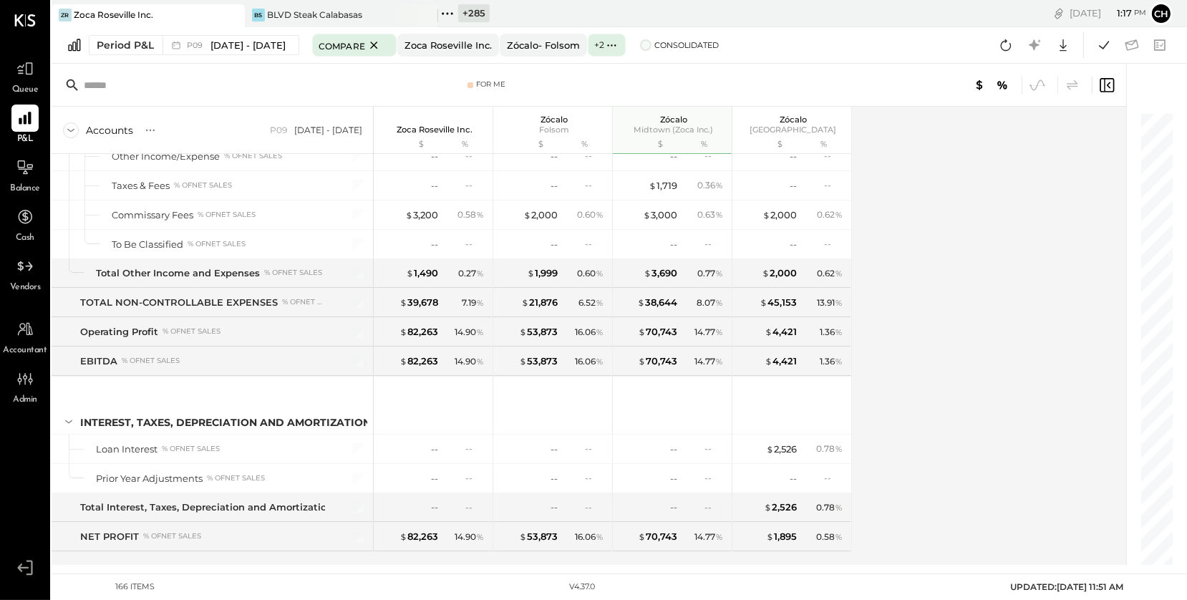
click at [651, 44] on span at bounding box center [645, 44] width 11 height 11
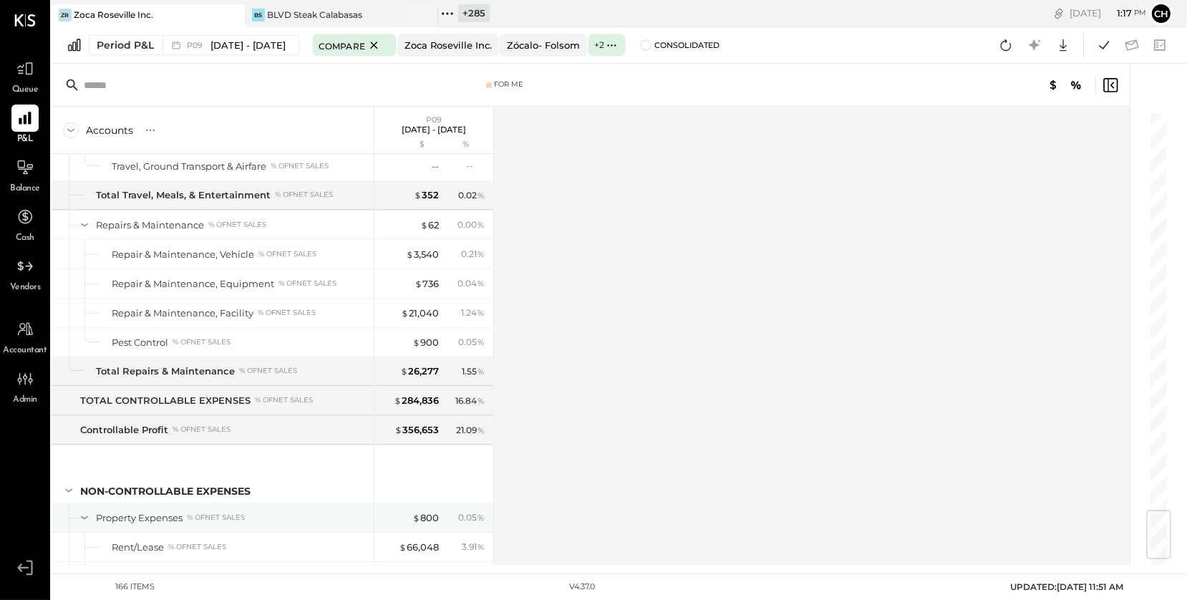
scroll to position [3953, 0]
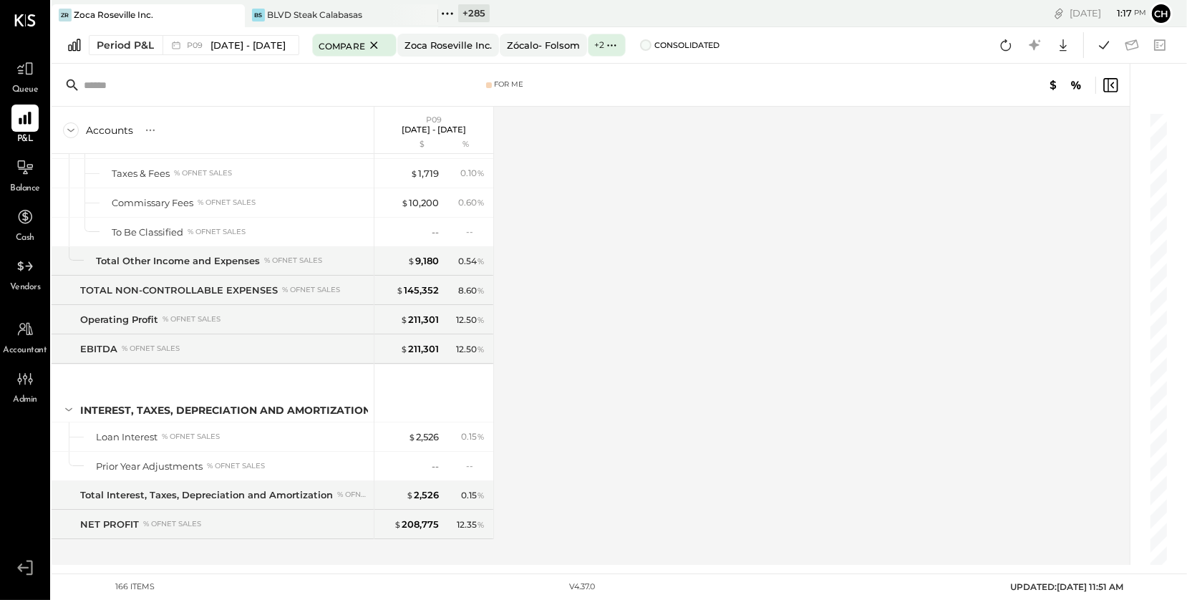
click at [651, 47] on span at bounding box center [645, 44] width 11 height 11
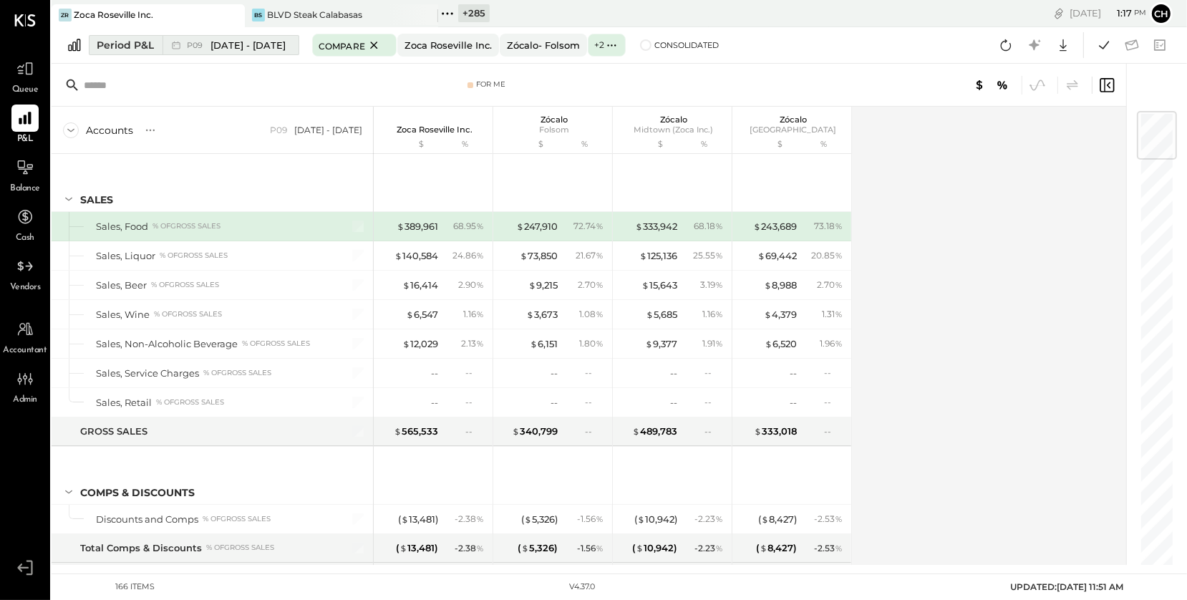
click at [286, 46] on span "[DATE] - [DATE]" at bounding box center [247, 46] width 75 height 14
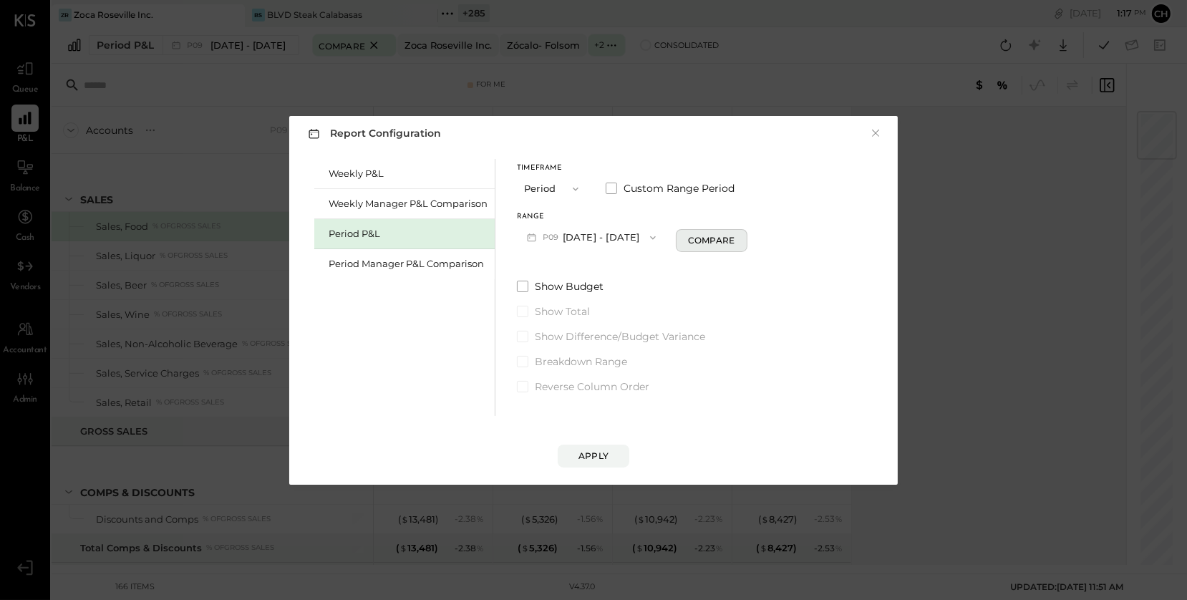
click at [709, 237] on div "Compare" at bounding box center [711, 240] width 47 height 12
click at [601, 454] on div "Apply" at bounding box center [593, 456] width 30 height 12
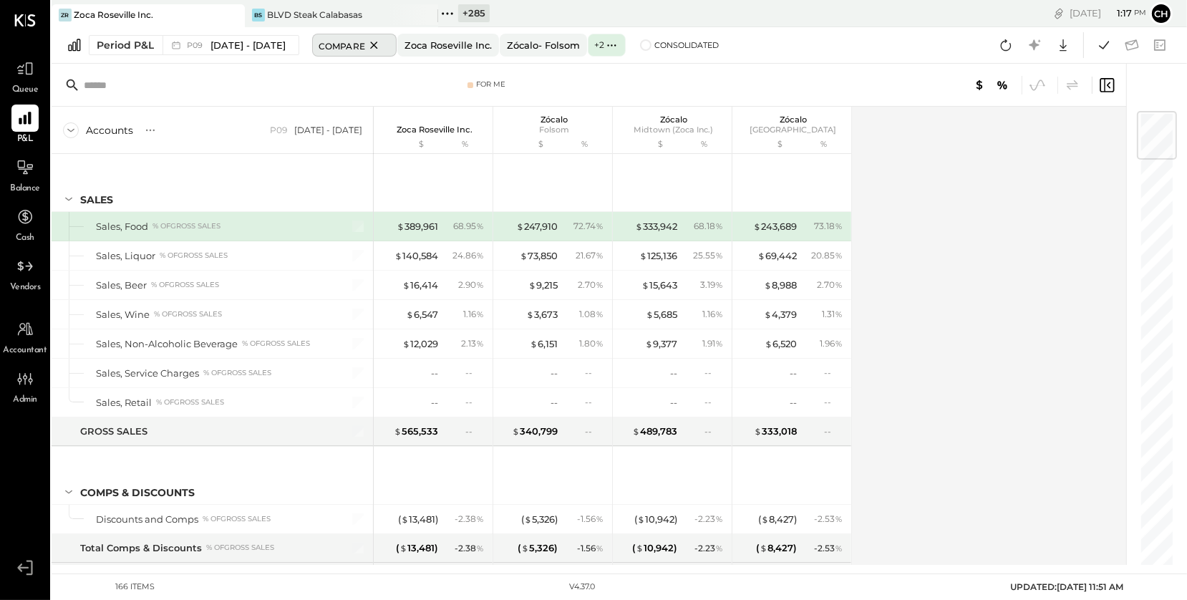
click at [383, 44] on icon at bounding box center [374, 45] width 18 height 17
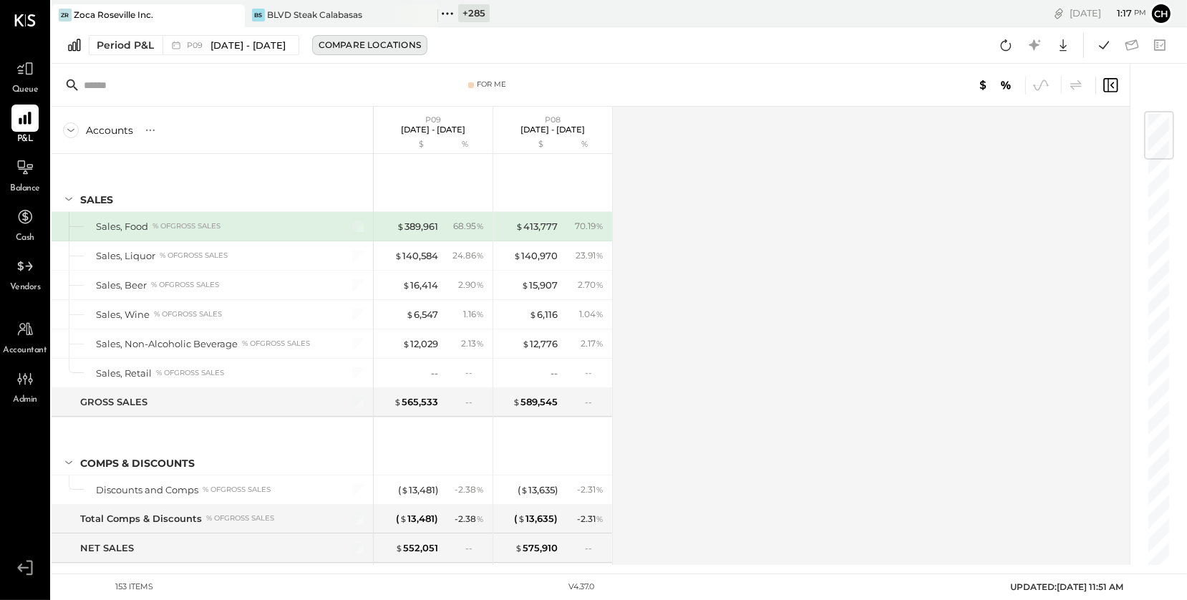
click at [379, 47] on div "Compare Locations" at bounding box center [370, 45] width 102 height 12
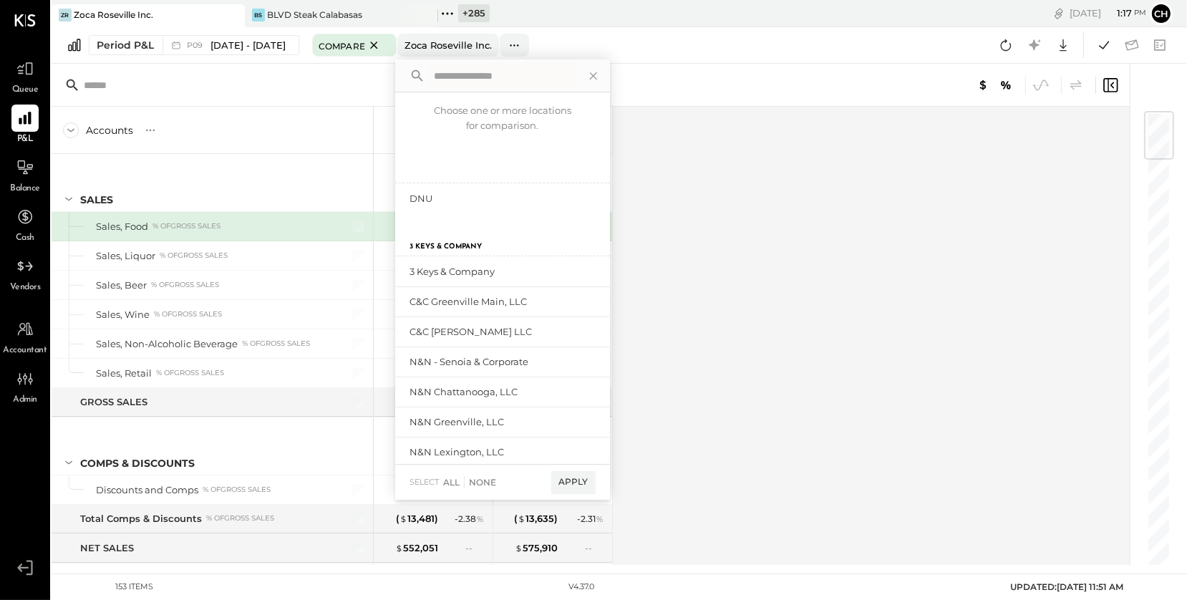
click at [351, 65] on div "For Me" at bounding box center [591, 85] width 1078 height 43
click at [383, 41] on icon at bounding box center [374, 45] width 18 height 17
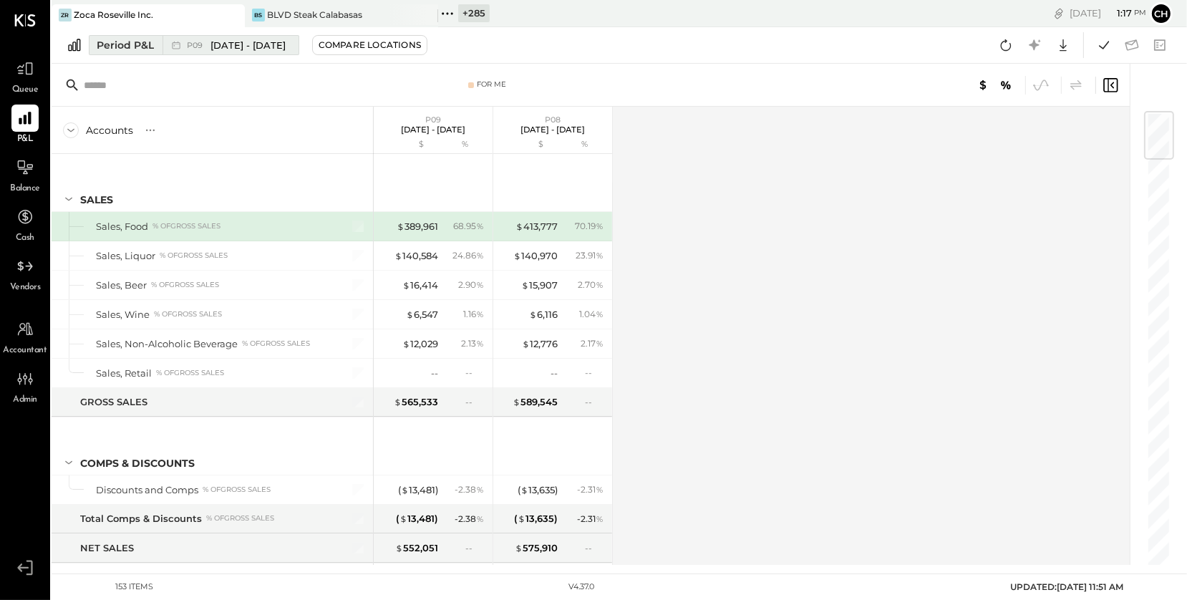
click at [141, 47] on div "Period P&L" at bounding box center [125, 45] width 57 height 14
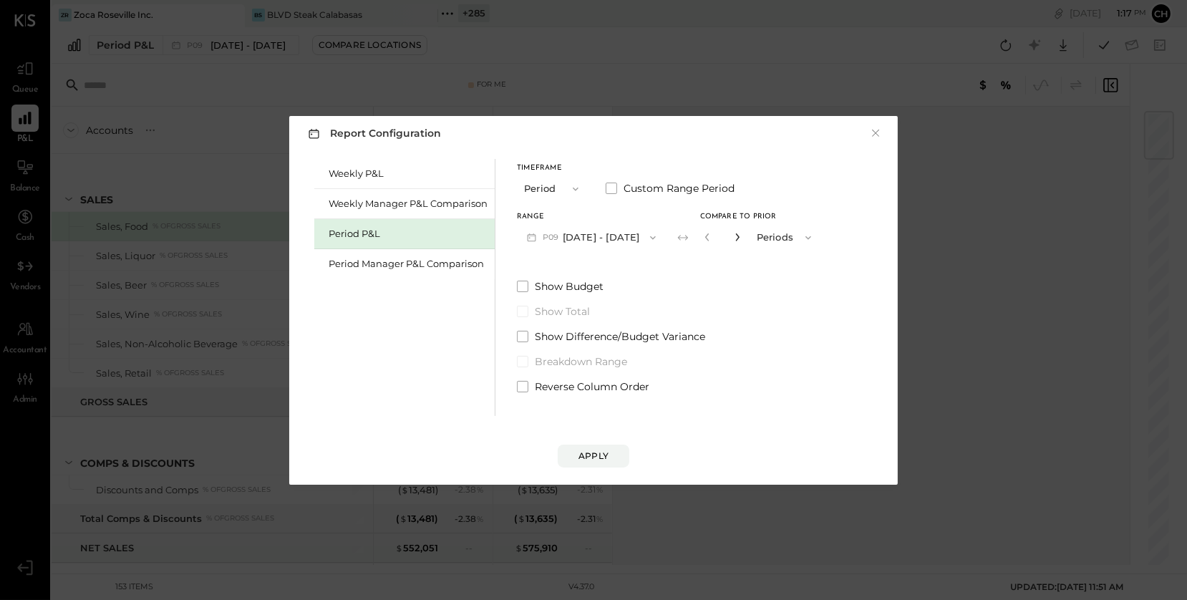
click at [742, 233] on icon "button" at bounding box center [737, 237] width 9 height 9
type input "*"
click at [598, 446] on button "Apply" at bounding box center [594, 456] width 72 height 23
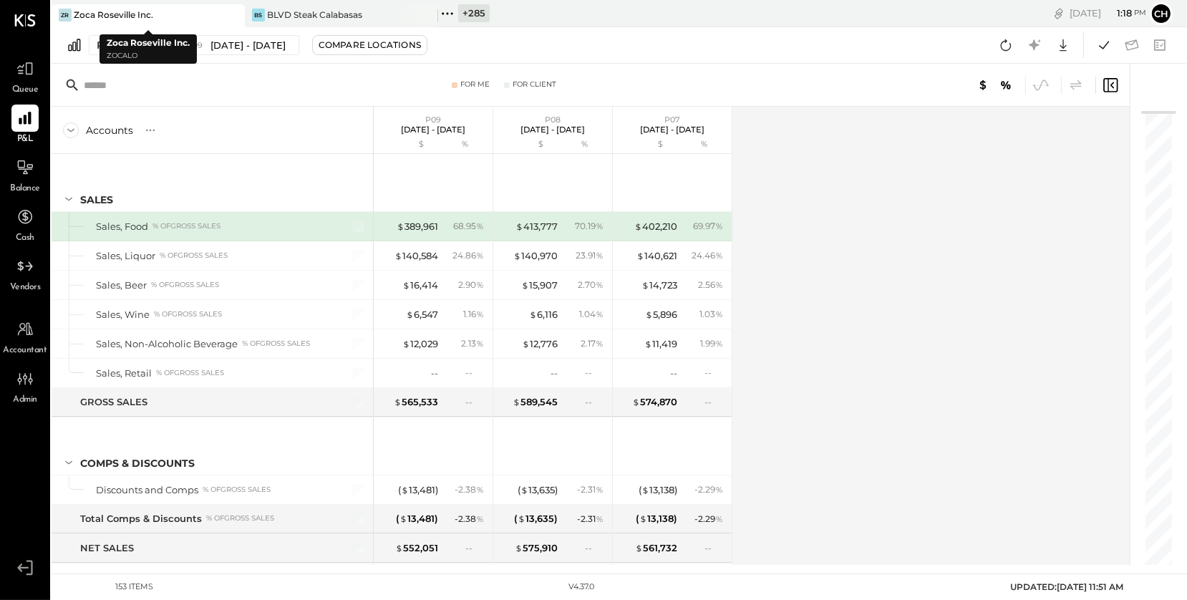
click at [175, 15] on div "ZR Zoca Roseville Inc." at bounding box center [138, 15] width 172 height 13
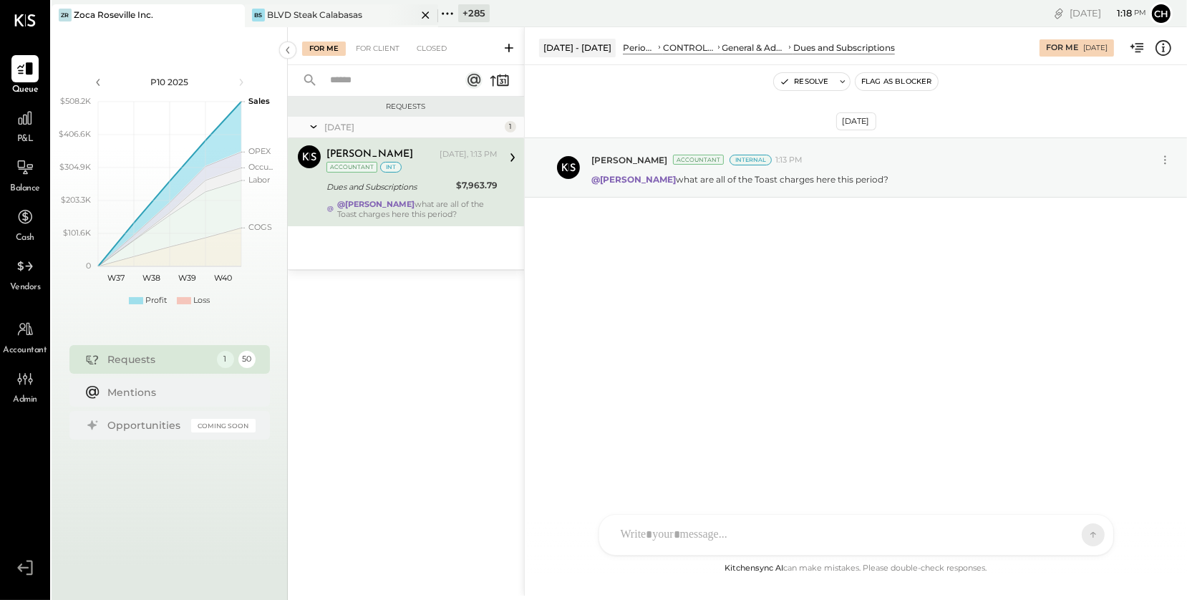
click at [427, 13] on icon at bounding box center [426, 14] width 18 height 17
click at [255, 14] on icon at bounding box center [254, 13] width 19 height 19
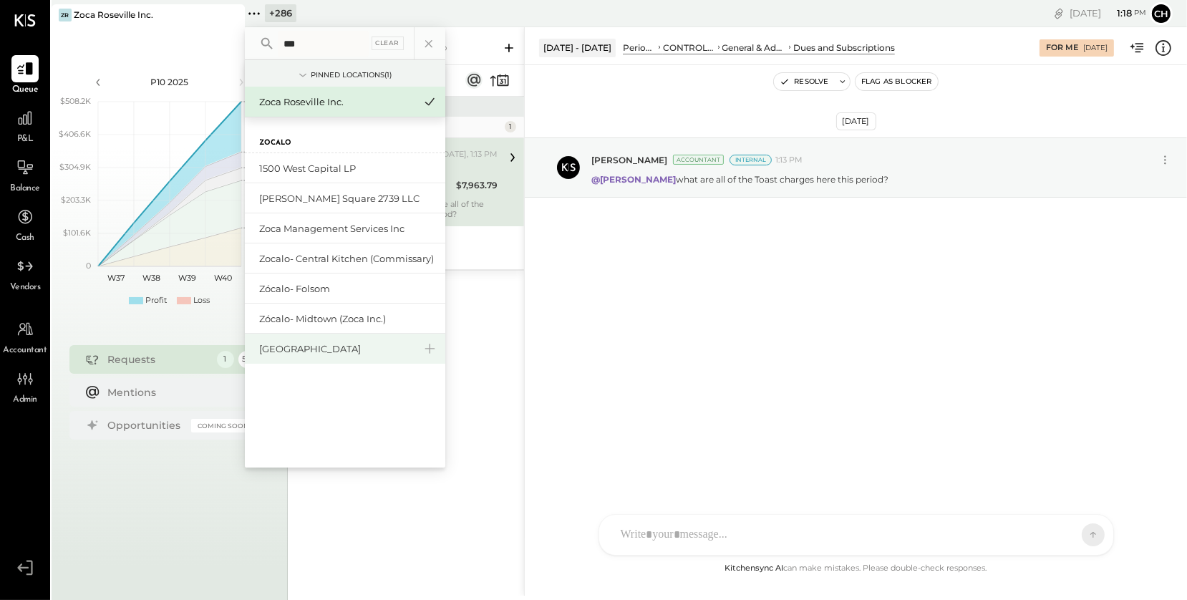
type input "***"
click at [332, 349] on div "[GEOGRAPHIC_DATA]" at bounding box center [336, 349] width 155 height 14
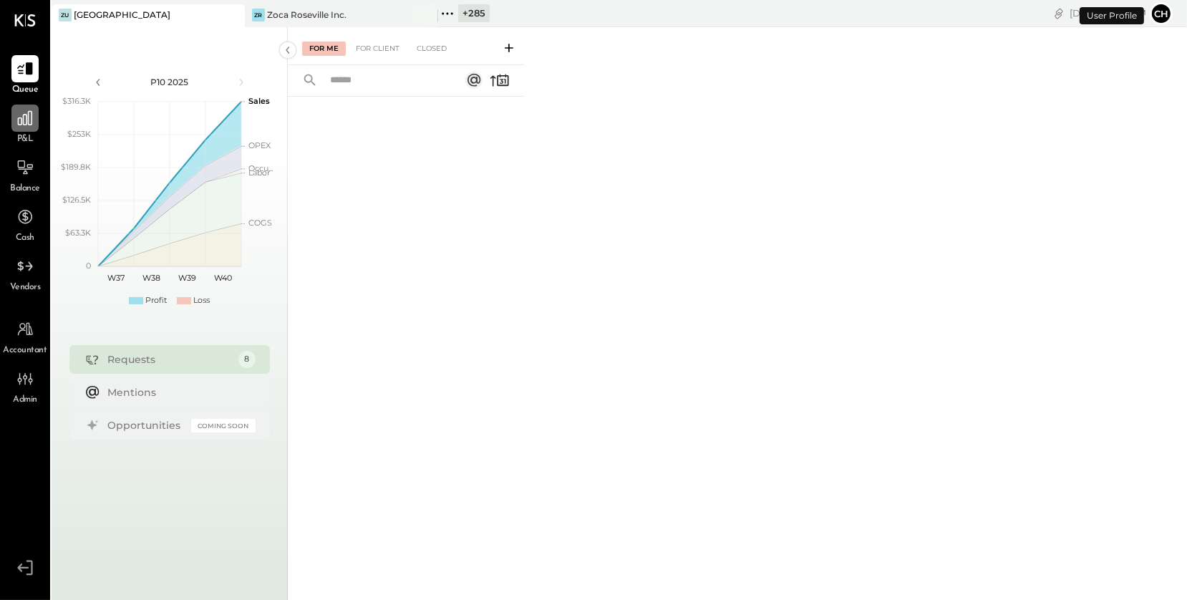
click at [22, 129] on div at bounding box center [24, 118] width 27 height 27
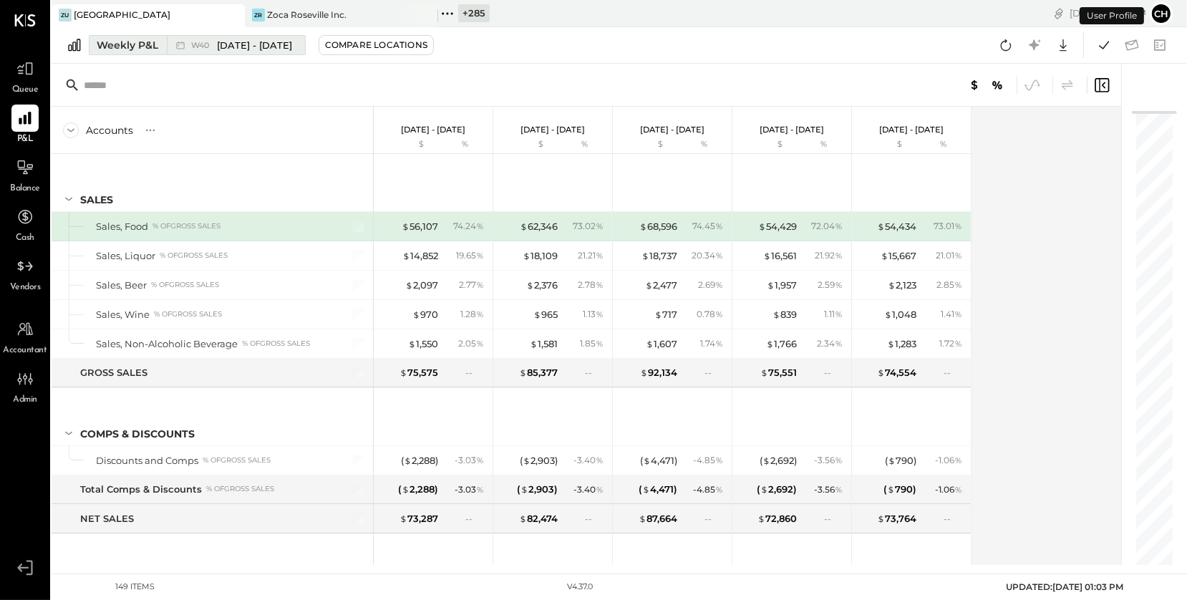
click at [181, 47] on icon at bounding box center [180, 45] width 14 height 14
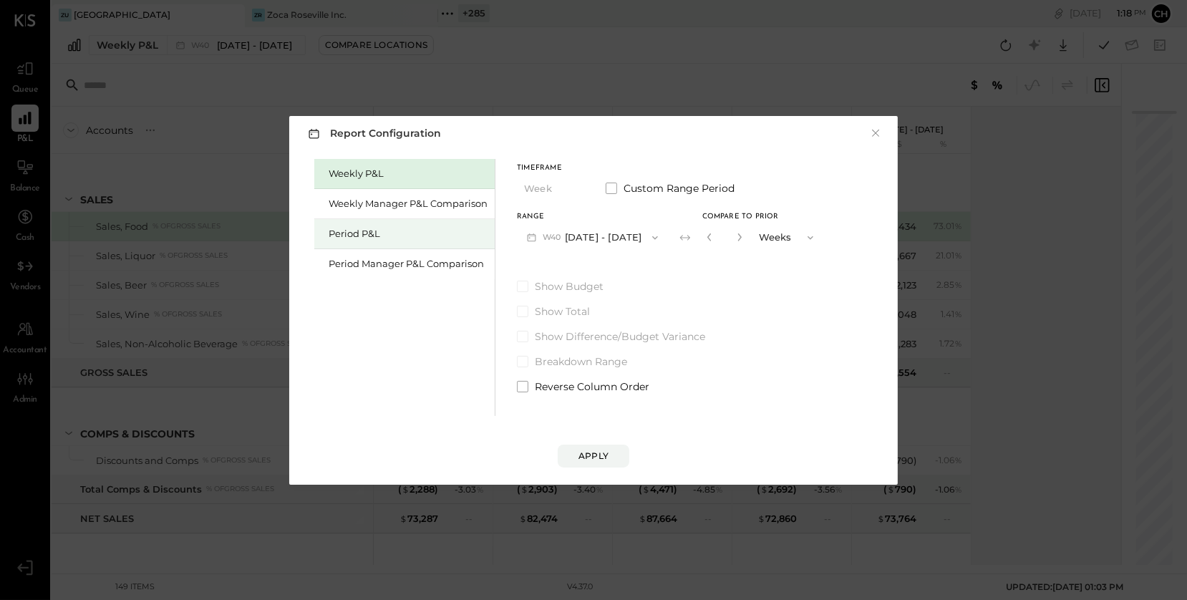
click at [387, 238] on div "Period P&L" at bounding box center [408, 234] width 159 height 14
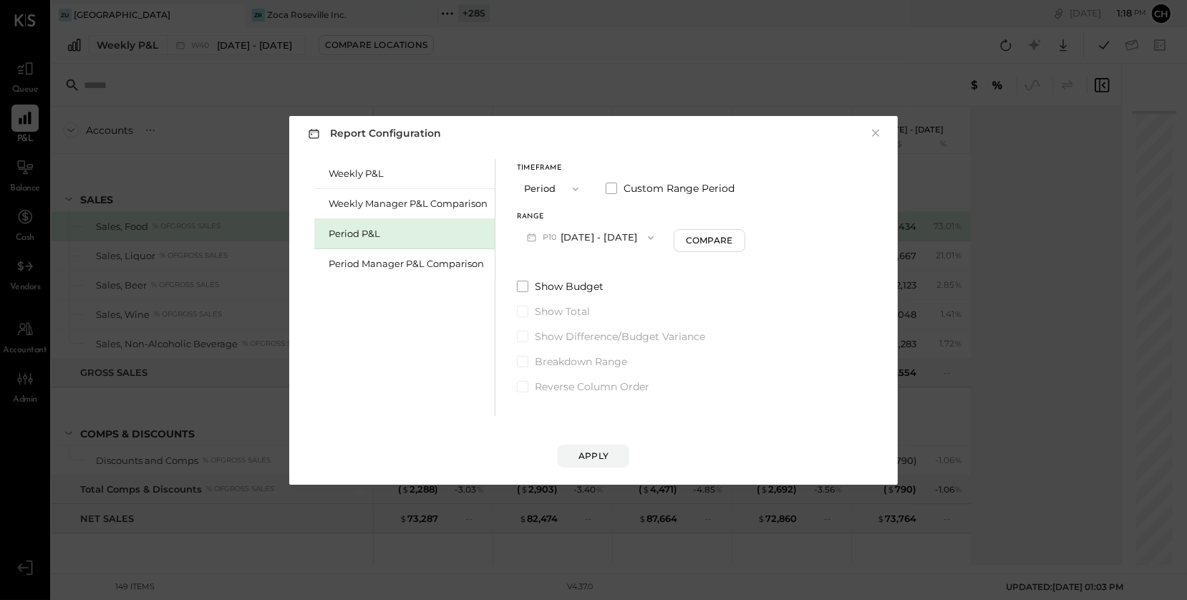
click at [577, 236] on button "P10 [DATE] - [DATE]" at bounding box center [590, 237] width 147 height 26
click at [581, 268] on span "[DATE] - [DATE]" at bounding box center [584, 269] width 68 height 12
click at [717, 246] on div "Compare" at bounding box center [711, 240] width 47 height 12
click at [742, 236] on icon "button" at bounding box center [737, 237] width 9 height 9
type input "*"
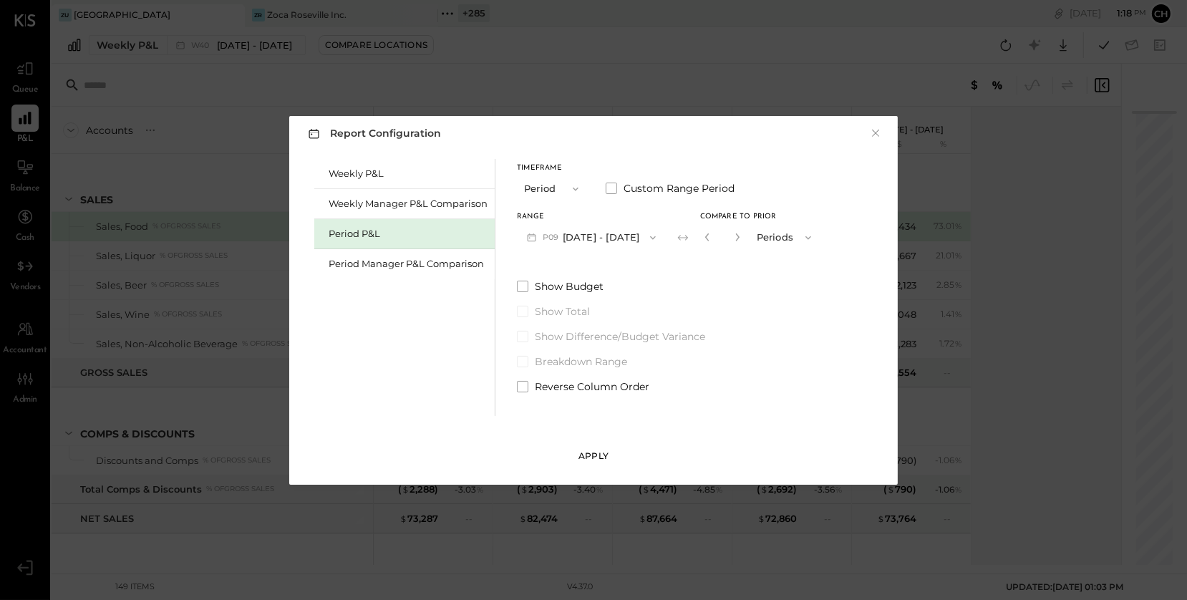
click at [613, 457] on button "Apply" at bounding box center [594, 456] width 72 height 23
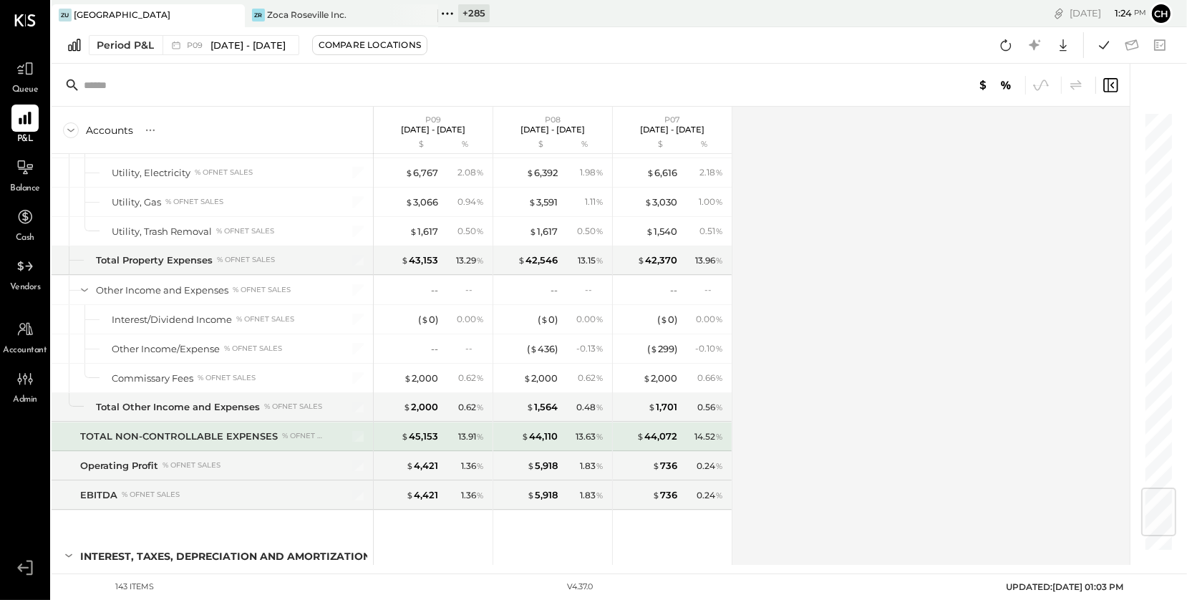
scroll to position [3188, 0]
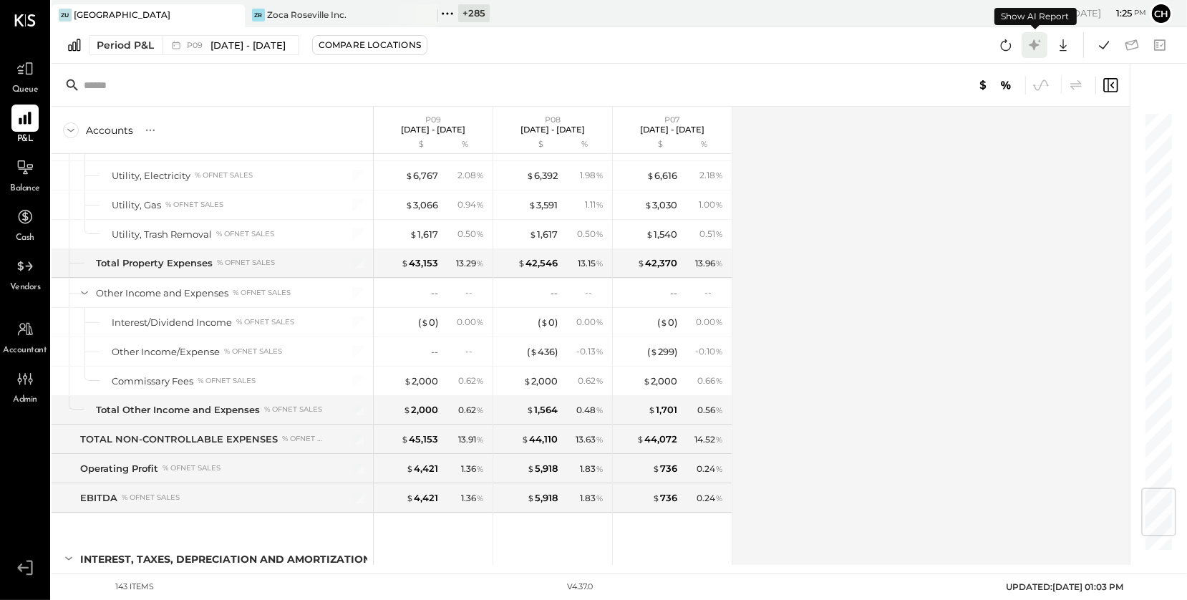
click at [1035, 45] on icon at bounding box center [1034, 44] width 11 height 11
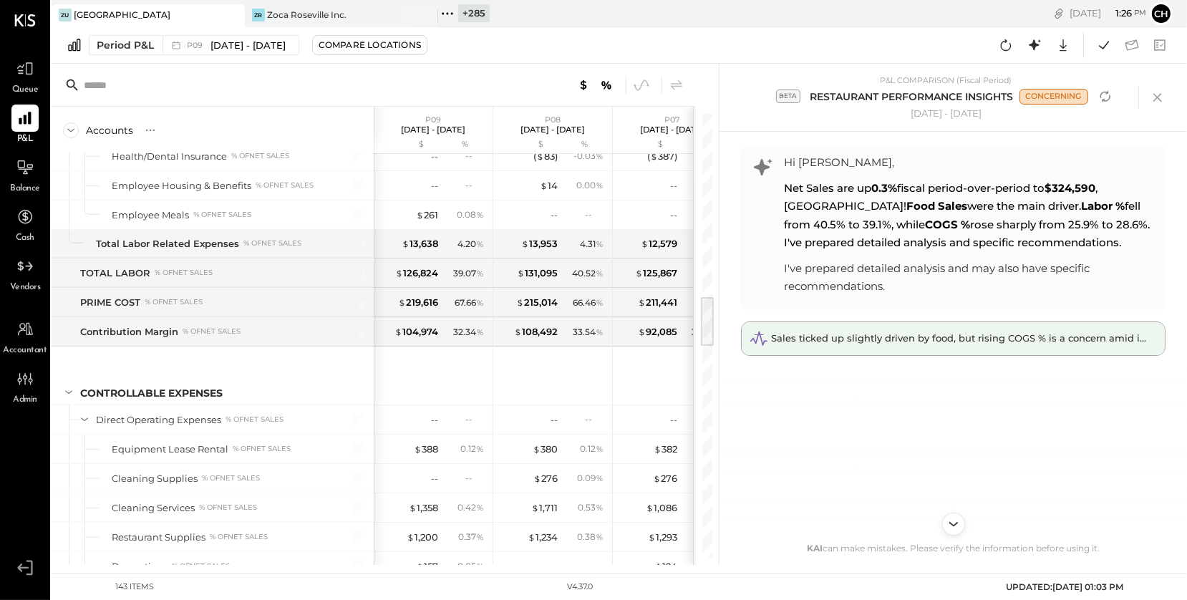
scroll to position [15, 0]
click at [915, 344] on div "Sales ticked up slightly driven by food, but rising COGS % is a concern amid im…" at bounding box center [953, 337] width 423 height 33
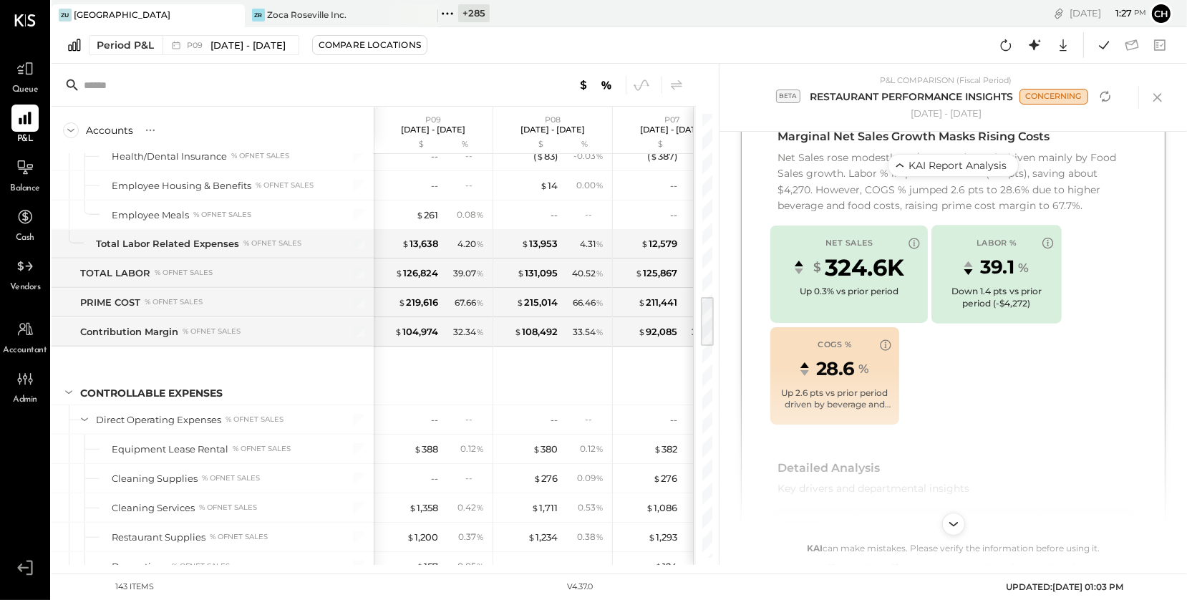
scroll to position [551, 0]
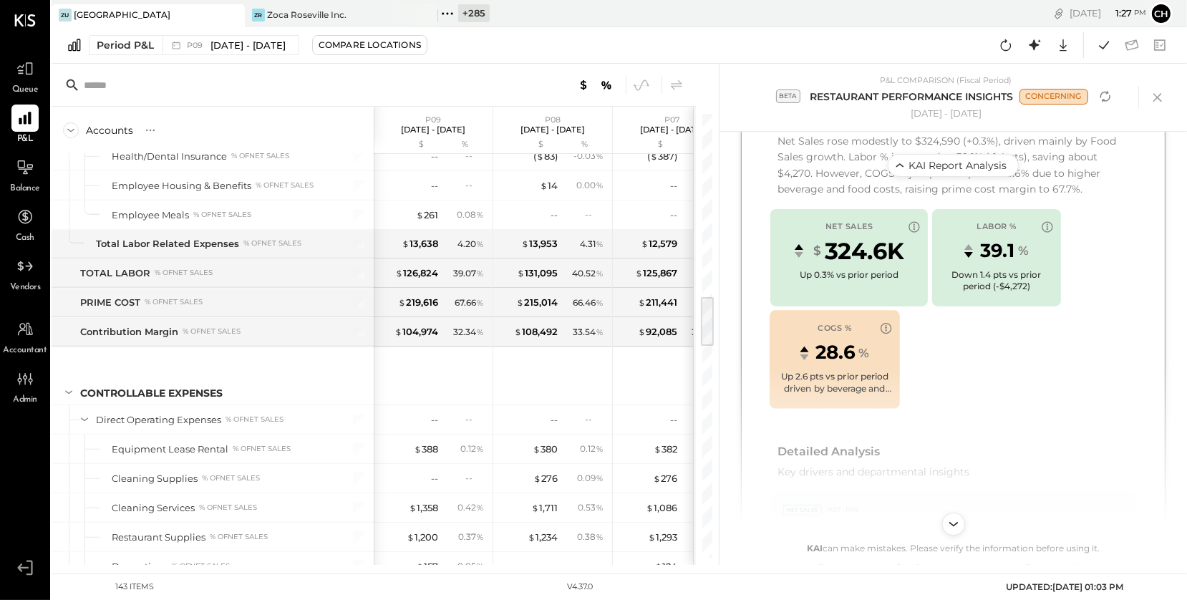
click at [847, 389] on div "Up 2.6 pts vs prior period driven by beverage and food costs" at bounding box center [835, 383] width 116 height 24
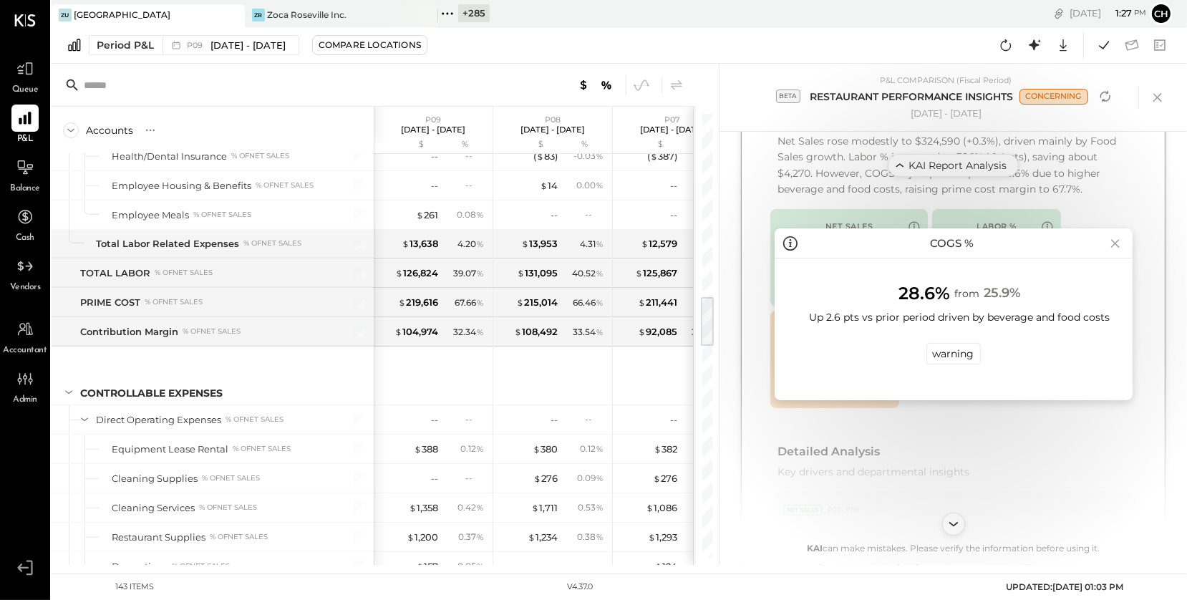
click at [1119, 240] on icon at bounding box center [1115, 243] width 20 height 23
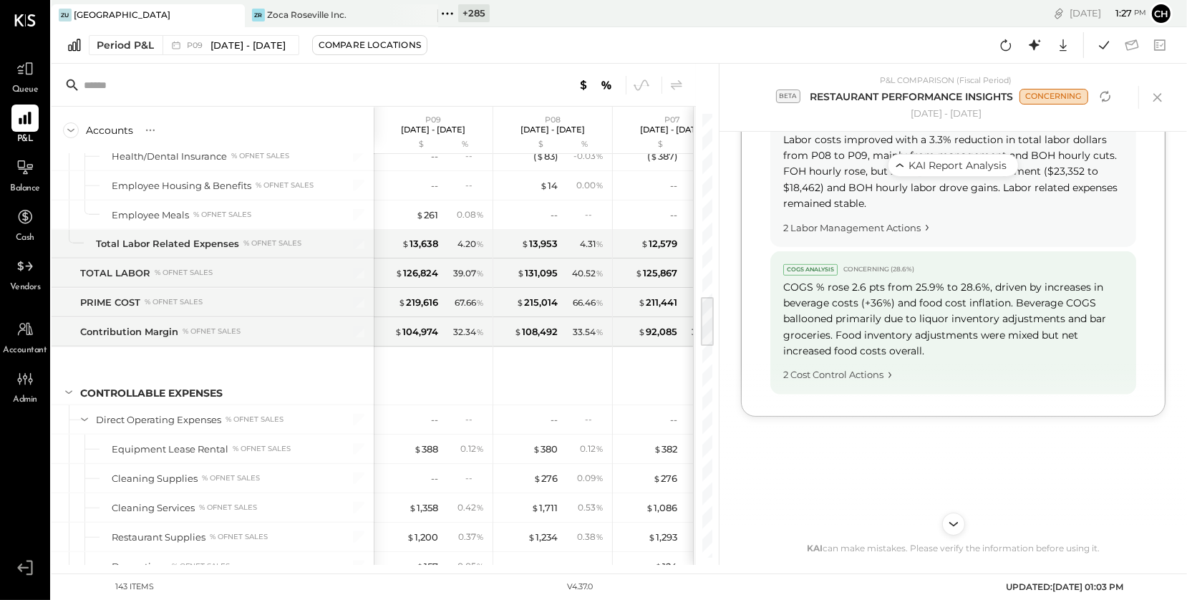
scroll to position [1140, 0]
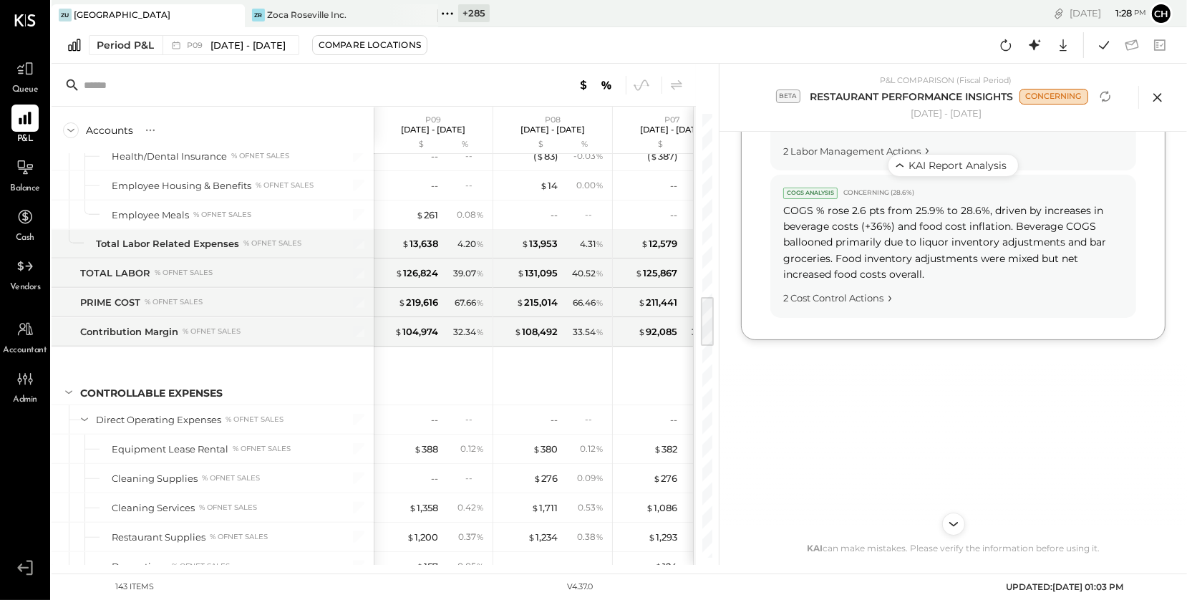
click at [1160, 97] on icon at bounding box center [1157, 97] width 21 height 21
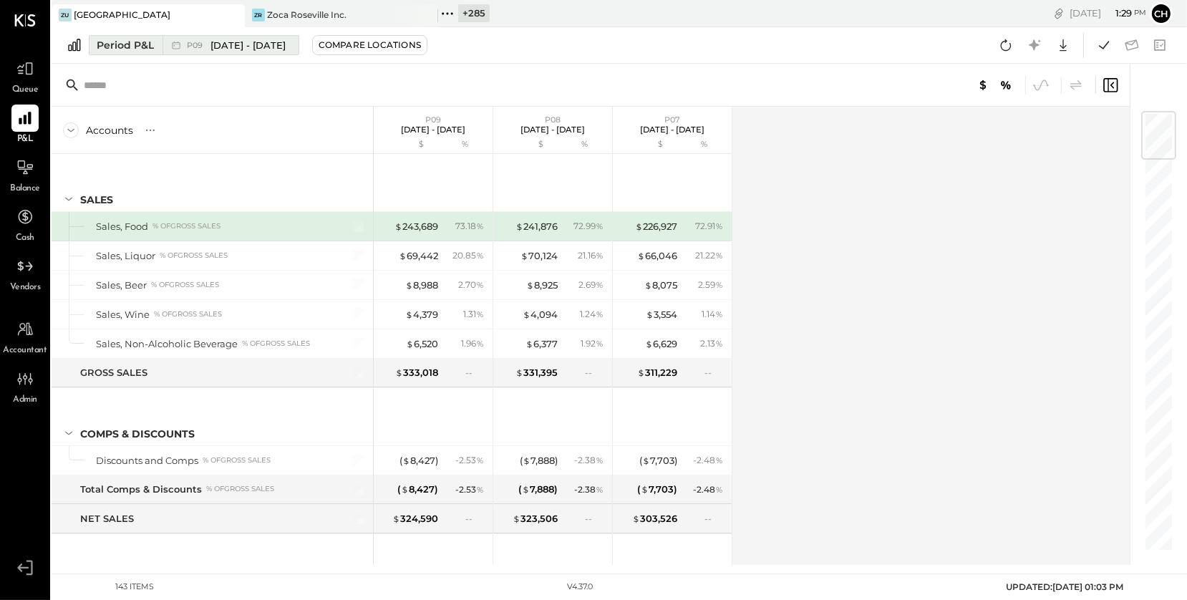
click at [133, 49] on div "Period P&L" at bounding box center [125, 45] width 57 height 14
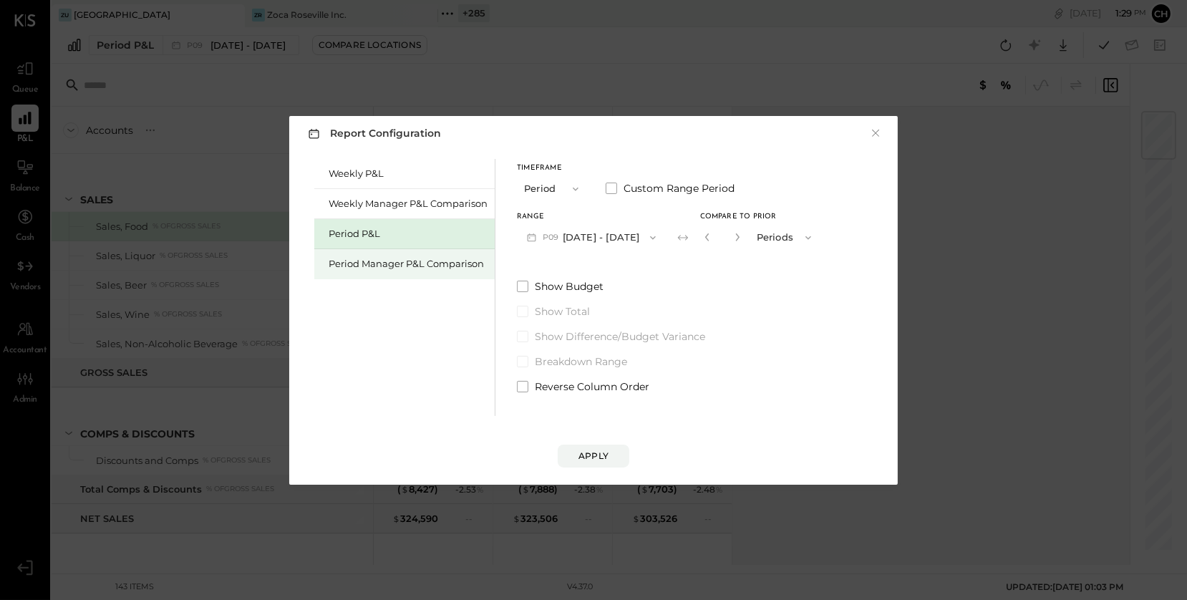
click at [376, 258] on div "Period Manager P&L Comparison" at bounding box center [408, 264] width 159 height 14
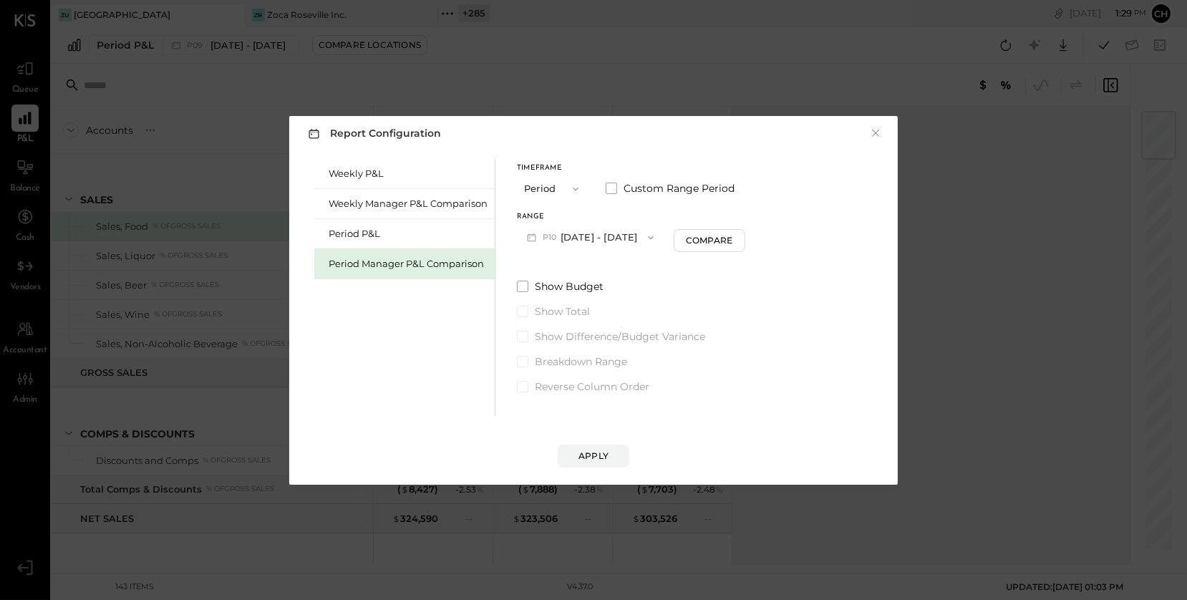
click at [606, 237] on button "P10 [DATE] - [DATE]" at bounding box center [590, 237] width 147 height 26
click at [599, 273] on span "[DATE] - [DATE]" at bounding box center [584, 269] width 68 height 12
click at [592, 454] on div "Apply" at bounding box center [593, 456] width 30 height 12
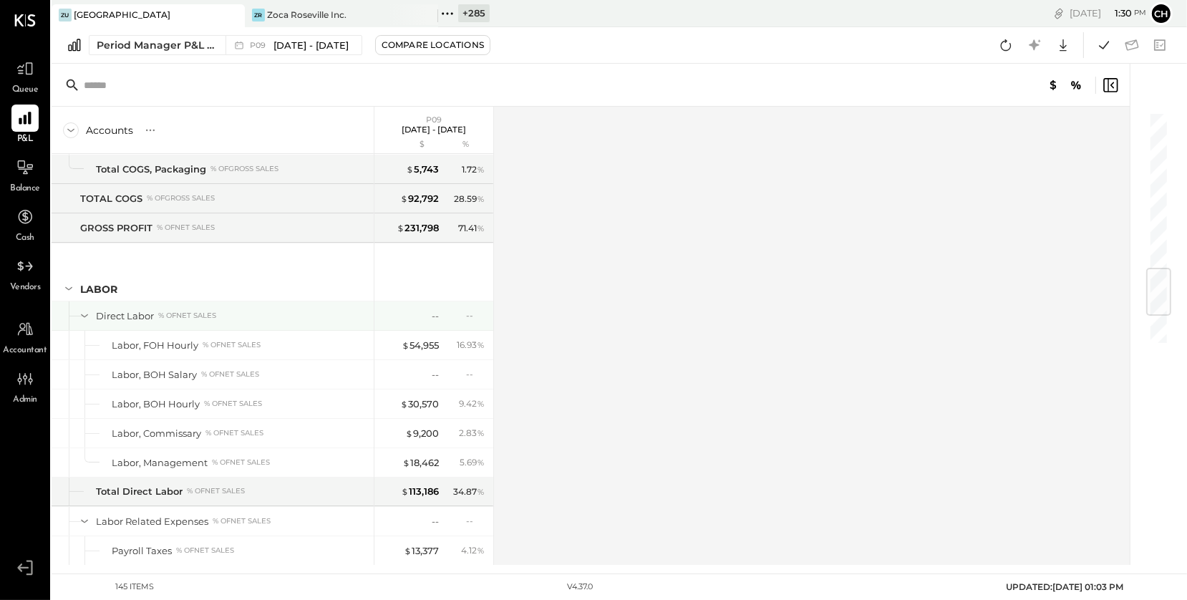
scroll to position [1582, 0]
